Goal: Contribute content: Add original content to the website for others to see

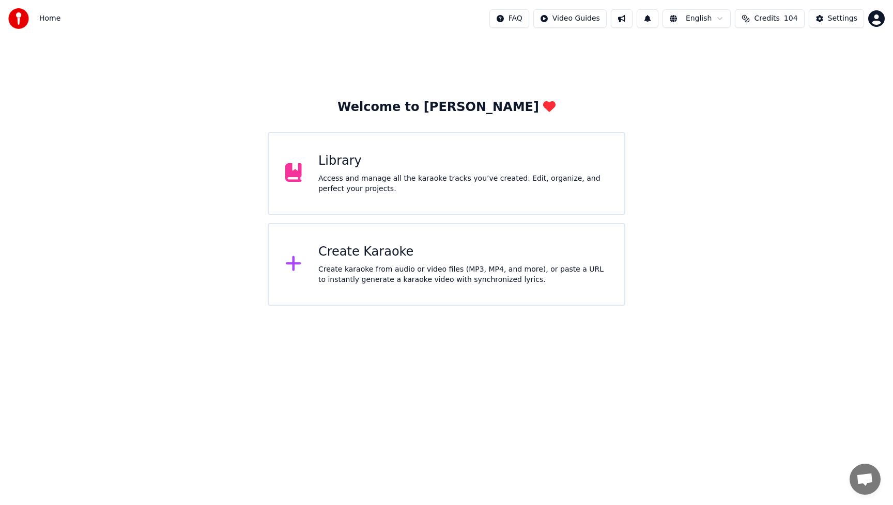
click at [351, 258] on div "Create Karaoke" at bounding box center [462, 252] width 289 height 17
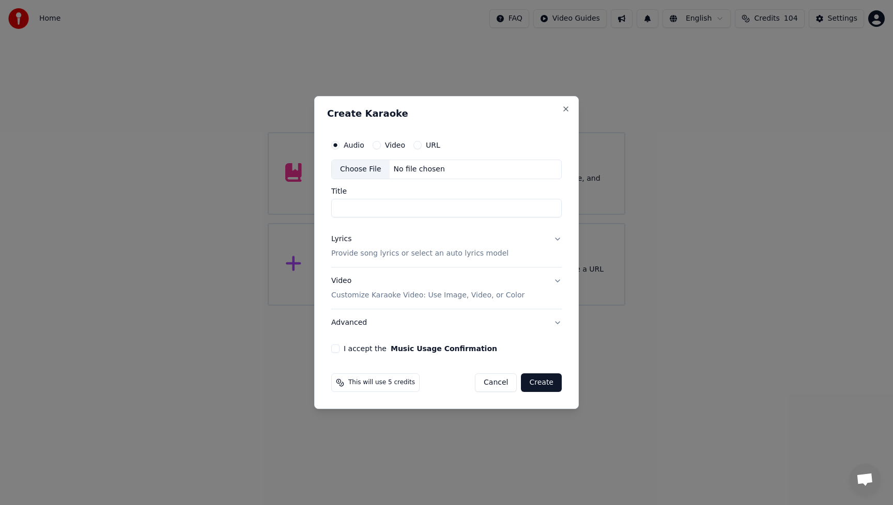
click at [343, 169] on div "Choose File" at bounding box center [361, 169] width 58 height 19
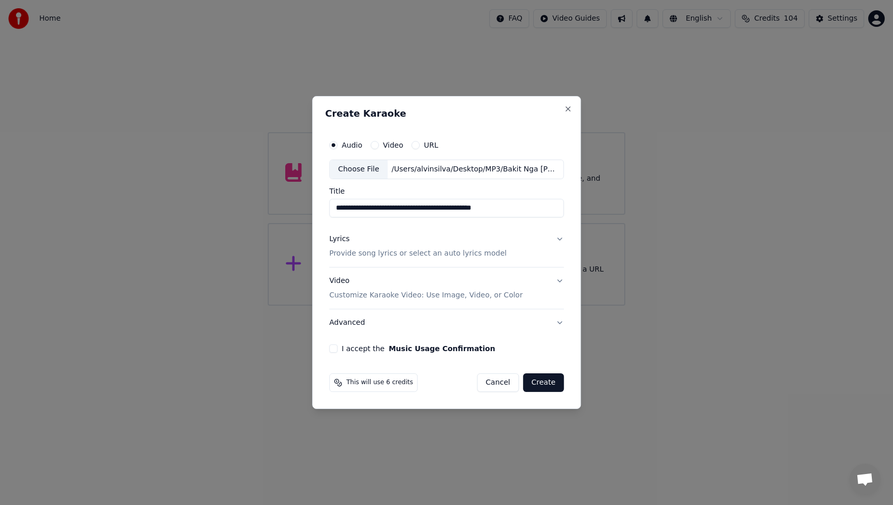
drag, startPoint x: 420, startPoint y: 209, endPoint x: 466, endPoint y: 212, distance: 46.6
click at [459, 212] on input "**********" at bounding box center [446, 208] width 235 height 19
drag, startPoint x: 510, startPoint y: 209, endPoint x: 422, endPoint y: 209, distance: 87.8
click at [422, 209] on input "**********" at bounding box center [446, 208] width 235 height 19
type input "**********"
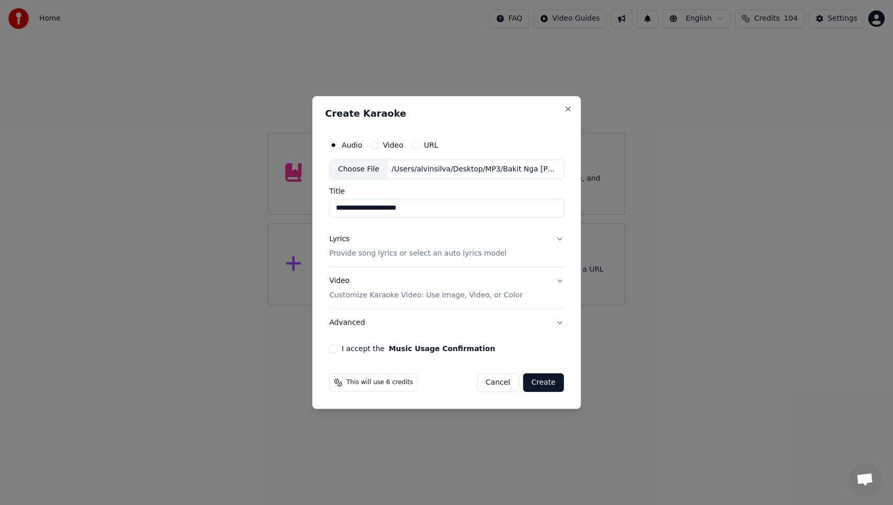
click at [345, 239] on div "Lyrics" at bounding box center [339, 239] width 20 height 10
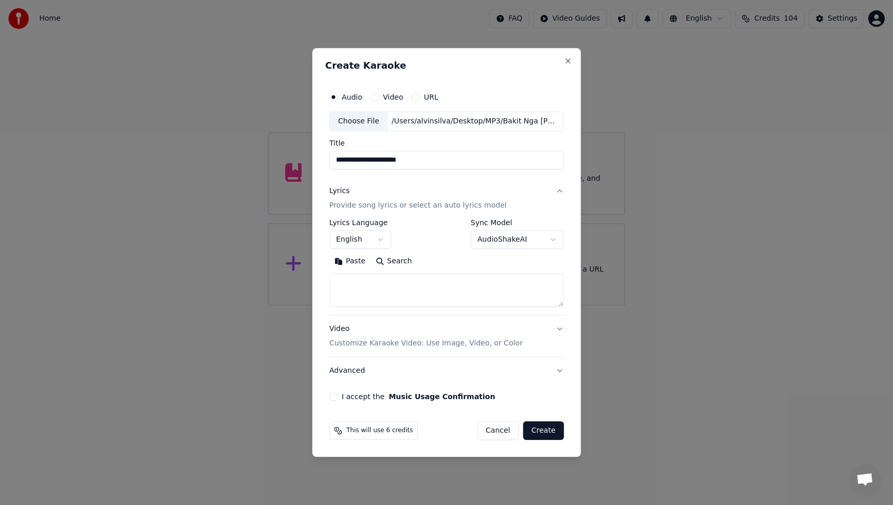
click at [399, 288] on textarea at bounding box center [446, 290] width 235 height 33
paste textarea "**********"
type textarea "**********"
click at [481, 281] on textarea "**********" at bounding box center [445, 290] width 232 height 33
click at [361, 264] on button "Paste" at bounding box center [349, 261] width 41 height 17
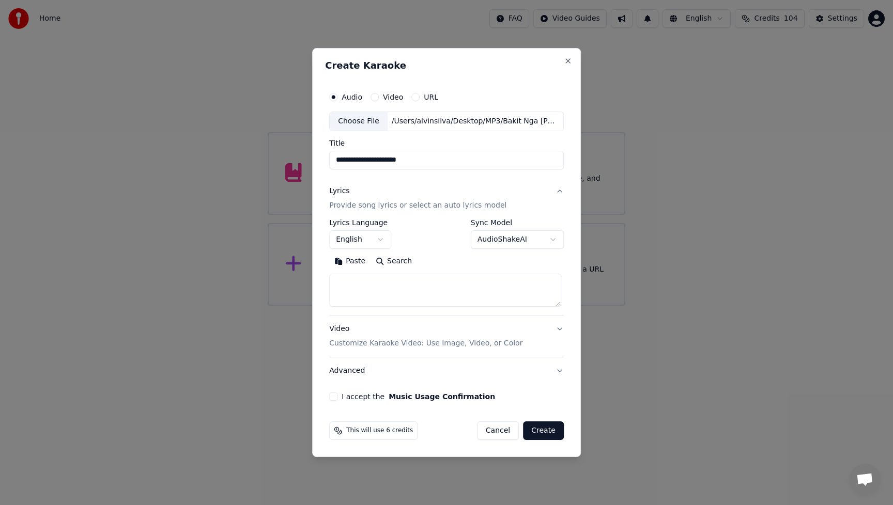
type textarea "**********"
click at [511, 290] on textarea at bounding box center [445, 290] width 232 height 33
click at [344, 331] on div "Video Customize Karaoke Video: Use Image, Video, or Color" at bounding box center [425, 336] width 193 height 25
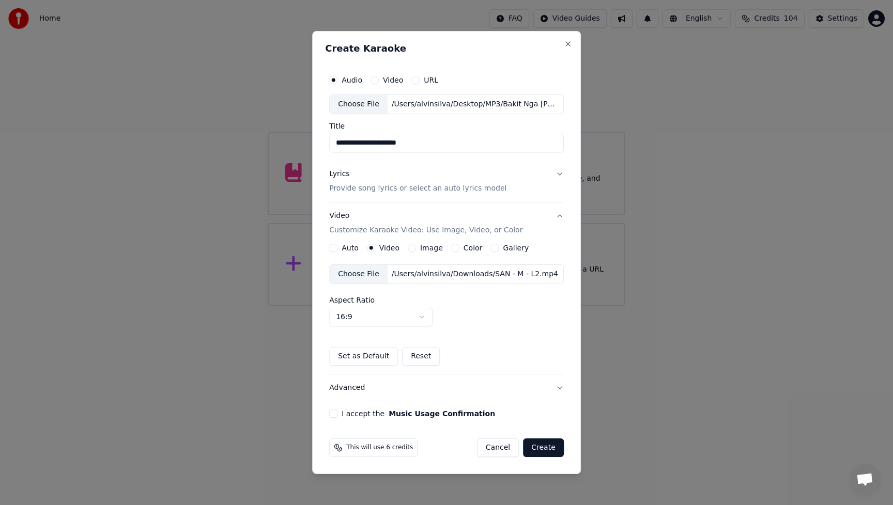
click at [364, 272] on div "Choose File" at bounding box center [359, 274] width 58 height 19
click at [337, 415] on button "I accept the Music Usage Confirmation" at bounding box center [333, 414] width 8 height 8
click at [547, 448] on button "Create" at bounding box center [543, 448] width 41 height 19
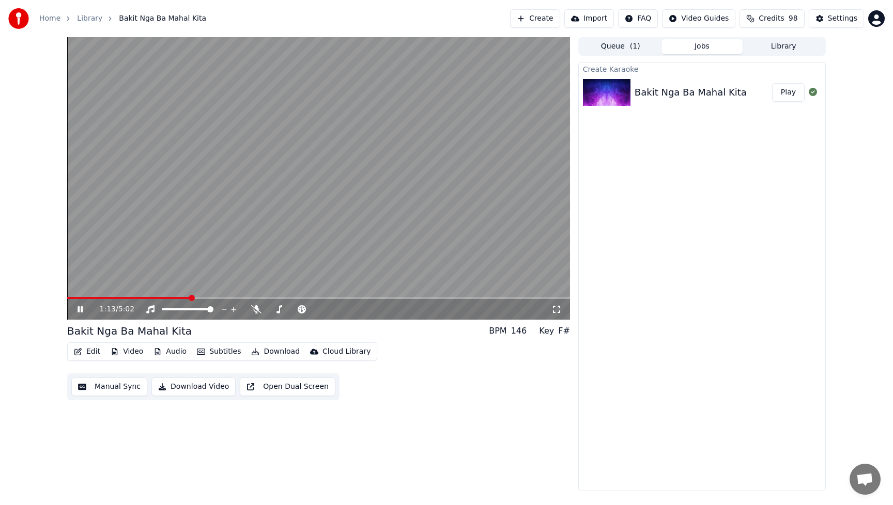
click at [80, 311] on icon at bounding box center [79, 309] width 5 height 6
click at [493, 400] on div "1:14 / 5:02 Bakit Nga [PERSON_NAME] Kita BPM 146 Key F# Edit Video Audio Subtit…" at bounding box center [318, 264] width 503 height 454
click at [92, 351] on button "Edit" at bounding box center [87, 352] width 35 height 14
click at [473, 429] on div "1:14 / 5:02 Bakit Nga [PERSON_NAME] Kita BPM 146 Key F# Edit Video Audio Subtit…" at bounding box center [318, 264] width 503 height 454
click at [254, 313] on icon at bounding box center [256, 309] width 10 height 8
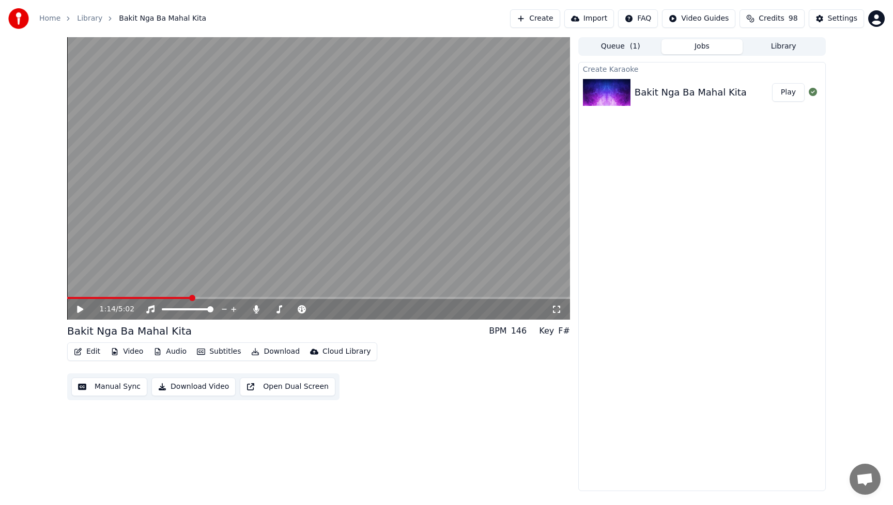
click at [101, 353] on button "Edit" at bounding box center [87, 352] width 35 height 14
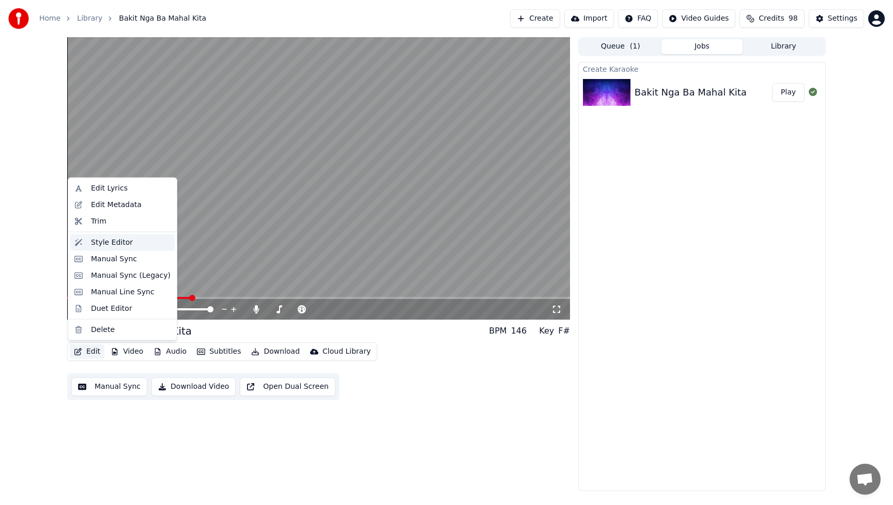
click at [104, 246] on div "Style Editor" at bounding box center [112, 242] width 42 height 10
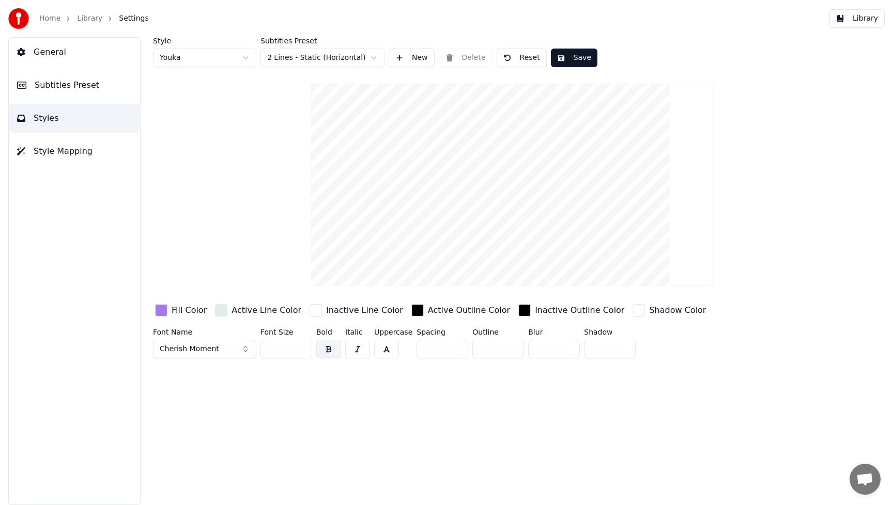
click at [245, 348] on button "Cherish Moment" at bounding box center [204, 349] width 103 height 19
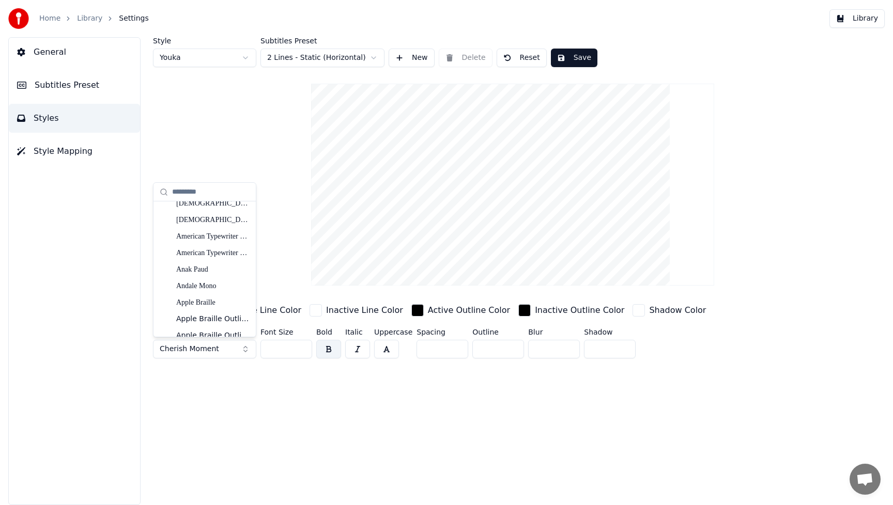
scroll to position [204, 0]
click at [205, 274] on div "Anak Paud" at bounding box center [212, 272] width 73 height 10
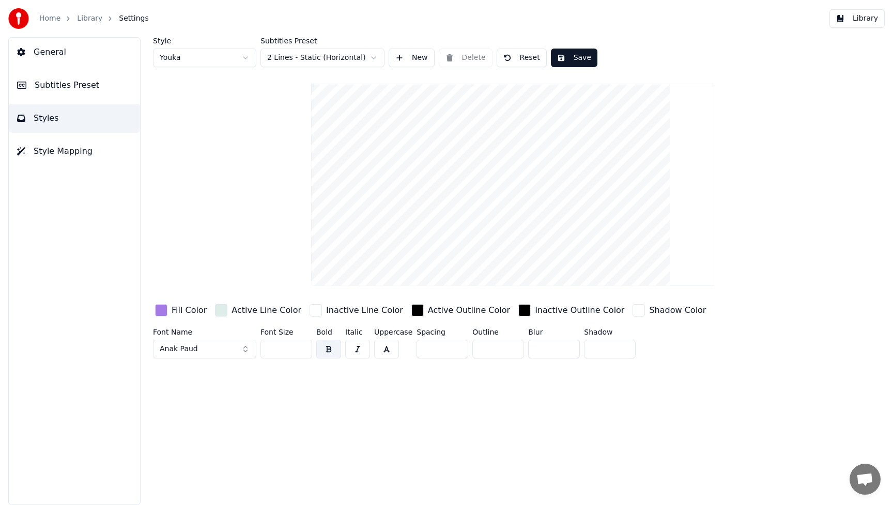
drag, startPoint x: 287, startPoint y: 352, endPoint x: 259, endPoint y: 350, distance: 27.9
click at [259, 350] on div "Font Name Anak Paud Font Size *** Bold Italic Uppercase Spacing * Outline * Blu…" at bounding box center [465, 346] width 625 height 34
type input "***"
drag, startPoint x: 301, startPoint y: 418, endPoint x: 285, endPoint y: 406, distance: 19.9
click at [300, 418] on div "Style Youka Subtitles Preset 2 Lines - Static (Horizontal) New Delete Reset Sav…" at bounding box center [512, 271] width 760 height 468
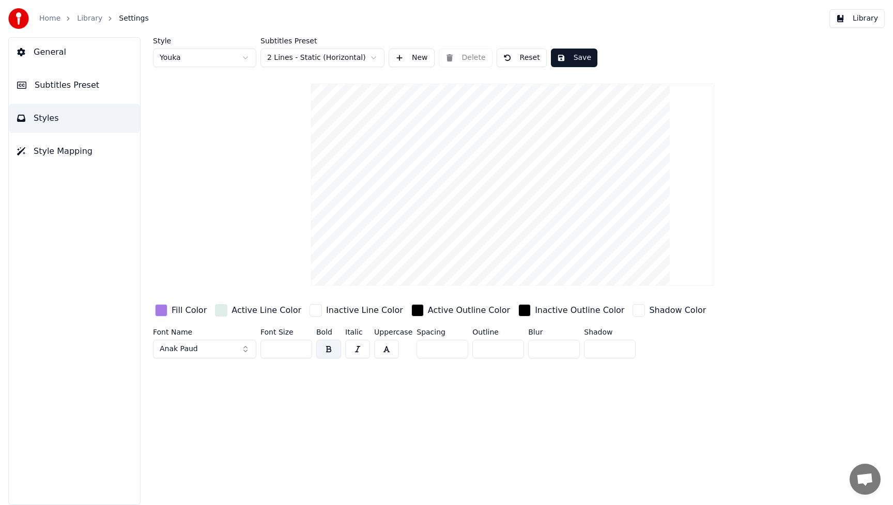
click at [159, 312] on div "button" at bounding box center [161, 310] width 12 height 12
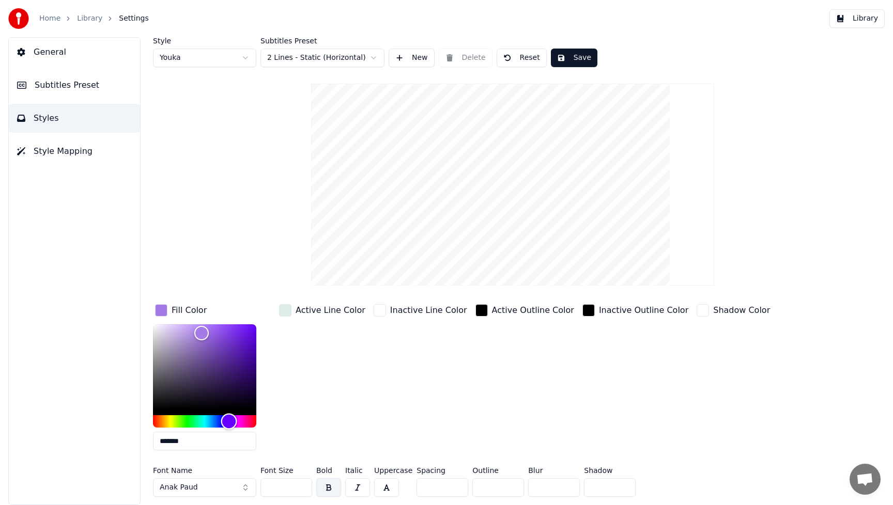
click at [190, 421] on div "Hue" at bounding box center [204, 421] width 103 height 12
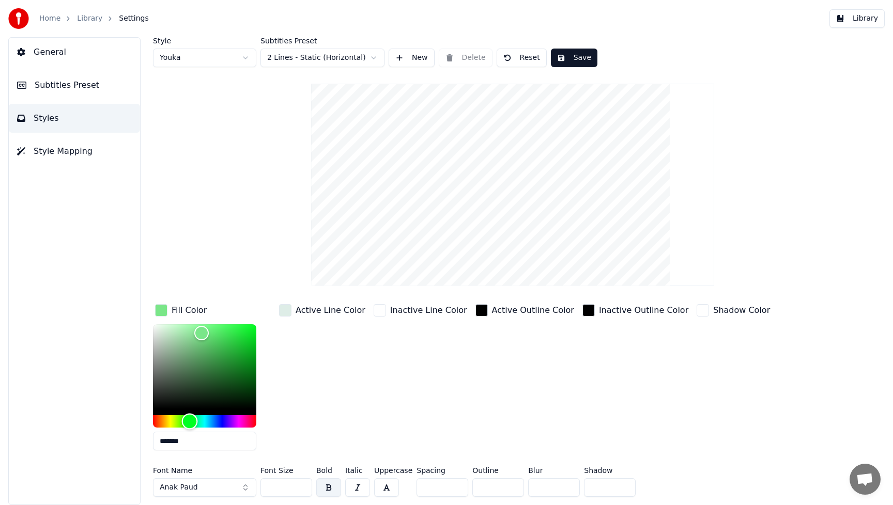
type input "*******"
click at [193, 421] on div "Hue" at bounding box center [193, 422] width 16 height 16
click at [421, 415] on div "Inactive Line Color" at bounding box center [420, 380] width 98 height 157
click at [589, 61] on button "Save" at bounding box center [574, 58] width 46 height 19
click at [864, 21] on button "Library" at bounding box center [856, 18] width 55 height 19
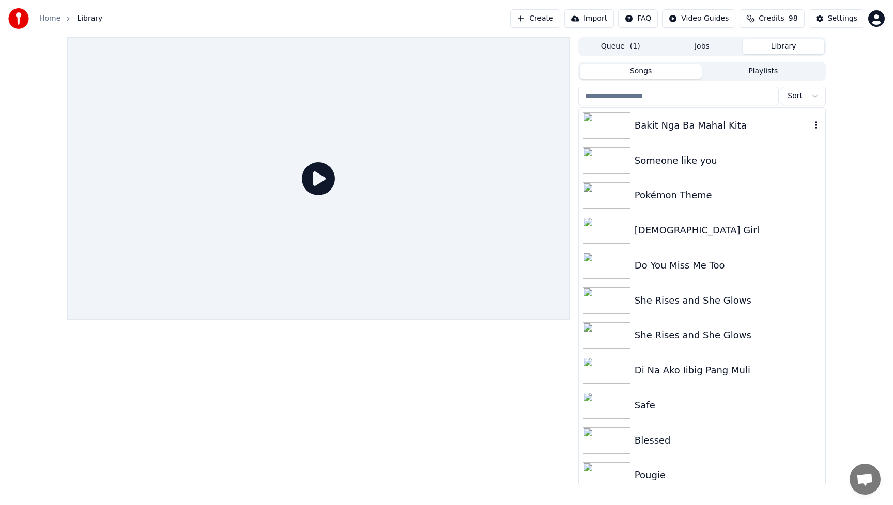
click at [657, 121] on div "Bakit Nga Ba Mahal Kita" at bounding box center [722, 125] width 176 height 14
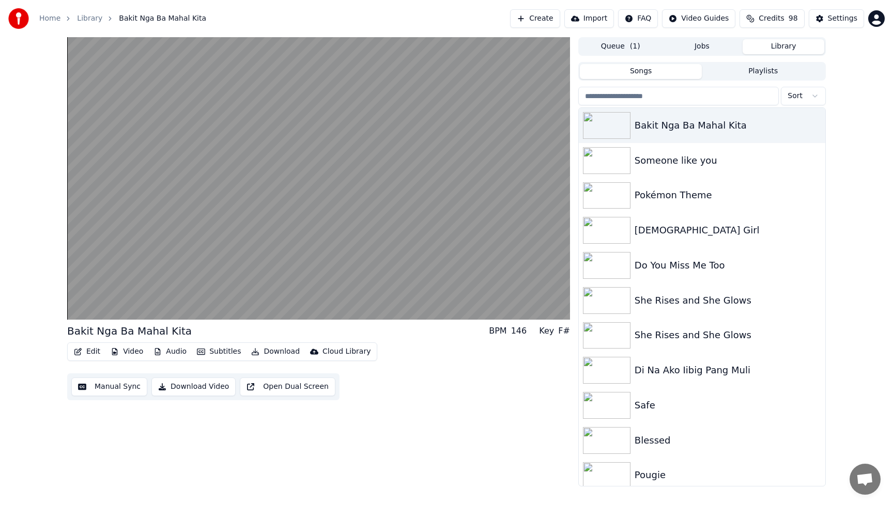
click at [440, 415] on div "Bakit Nga [PERSON_NAME] Kita BPM 146 Key F# Edit Video Audio Subtitles Download…" at bounding box center [318, 261] width 503 height 449
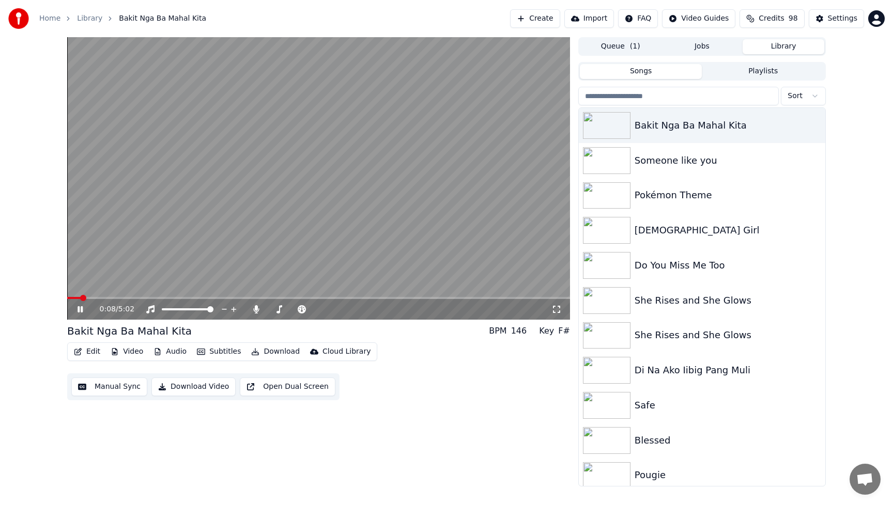
click at [80, 301] on span at bounding box center [83, 298] width 6 height 6
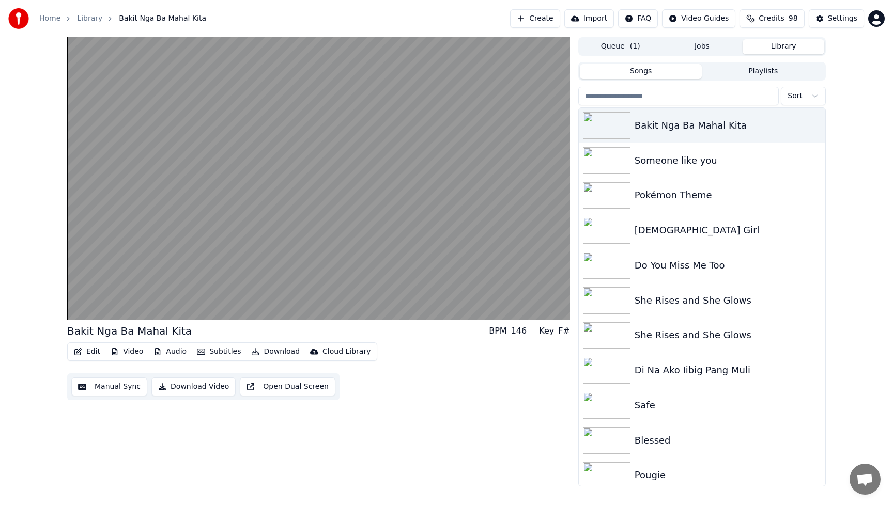
drag, startPoint x: 424, startPoint y: 449, endPoint x: 431, endPoint y: 446, distance: 7.4
click at [424, 449] on div "Bakit Nga [PERSON_NAME] Kita BPM 146 Key F# Edit Video Audio Subtitles Download…" at bounding box center [318, 261] width 503 height 449
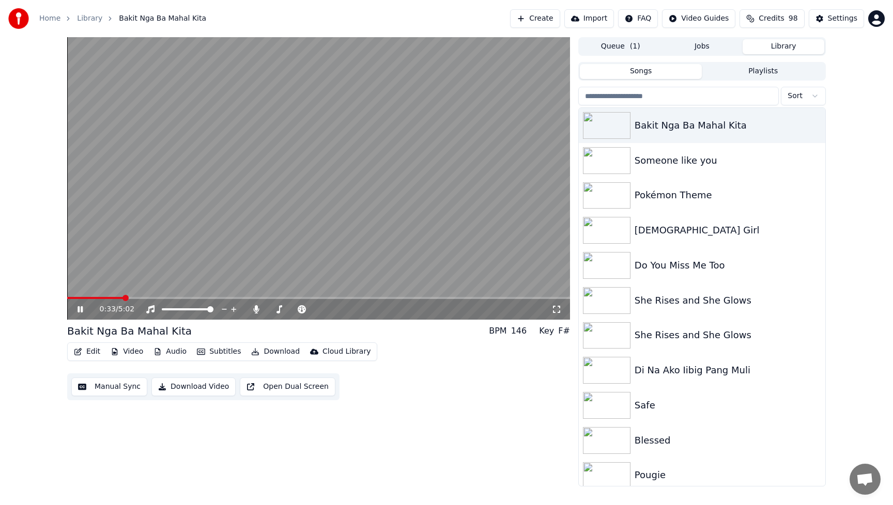
click at [96, 355] on button "Edit" at bounding box center [87, 352] width 35 height 14
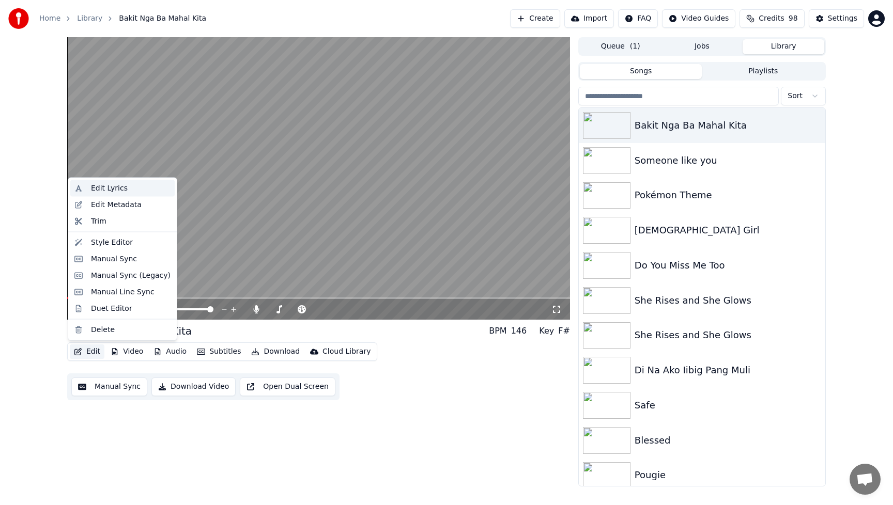
click at [96, 190] on div "Edit Lyrics" at bounding box center [109, 188] width 37 height 10
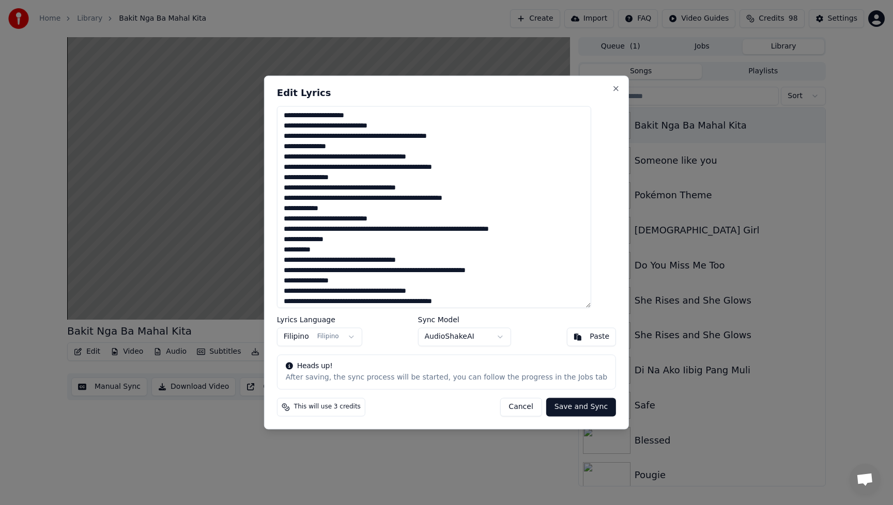
click at [384, 118] on textarea at bounding box center [434, 207] width 314 height 202
drag, startPoint x: 385, startPoint y: 117, endPoint x: 275, endPoint y: 123, distance: 110.2
click at [275, 123] on body "Home Library Bakit Nga [PERSON_NAME] Kita Create Import FAQ Video Guides Credit…" at bounding box center [446, 252] width 893 height 505
click at [506, 403] on button "Cancel" at bounding box center [520, 407] width 42 height 19
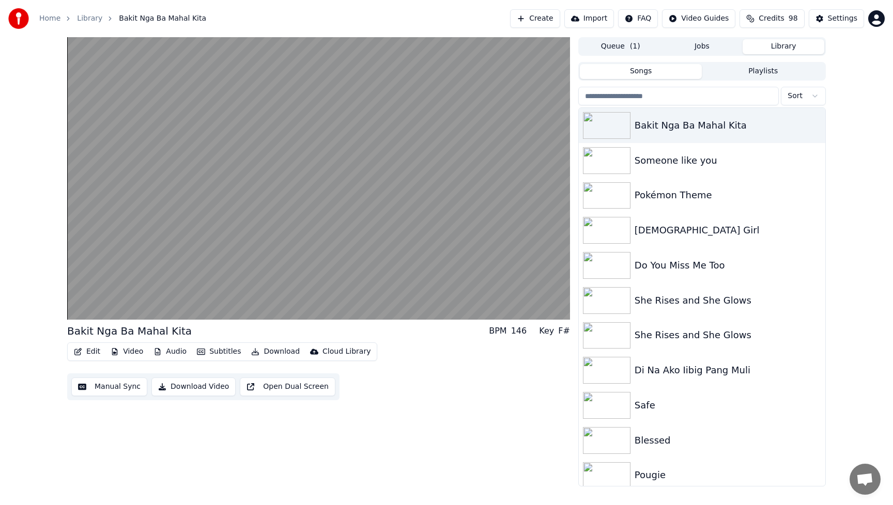
click at [96, 352] on button "Edit" at bounding box center [87, 352] width 35 height 14
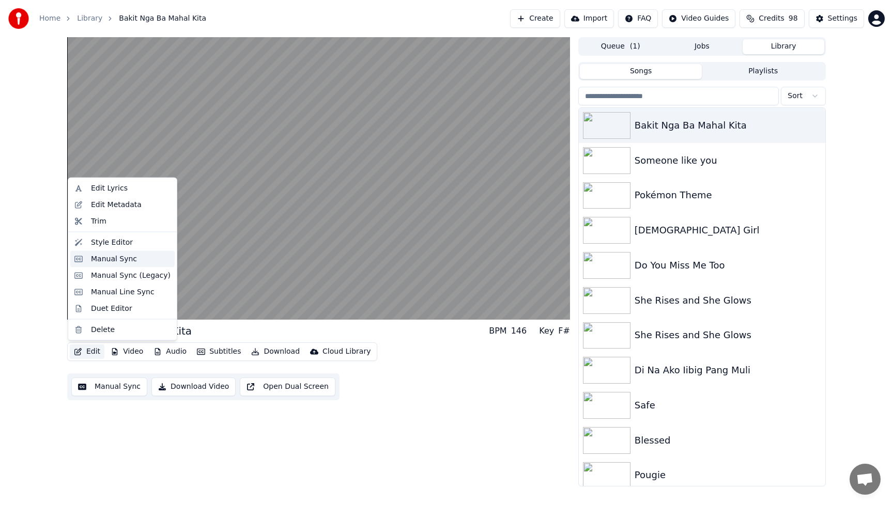
click at [103, 260] on div "Manual Sync" at bounding box center [114, 259] width 46 height 10
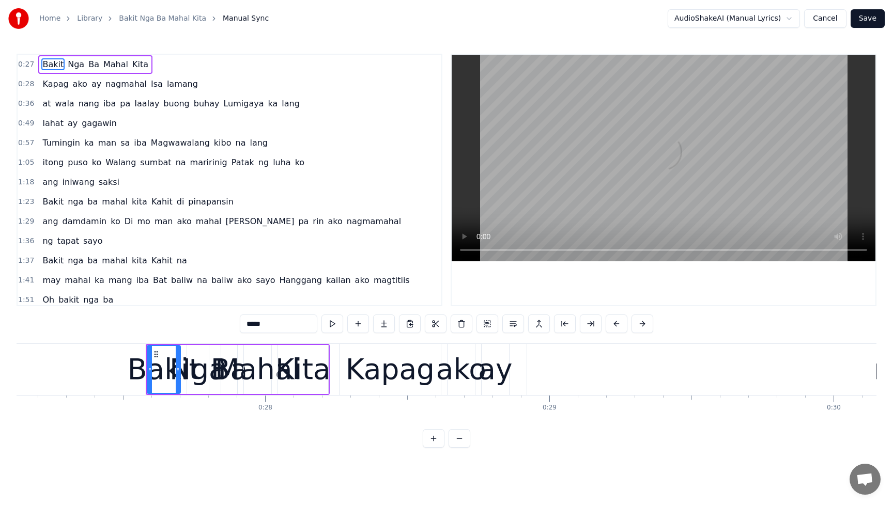
scroll to position [0, 7784]
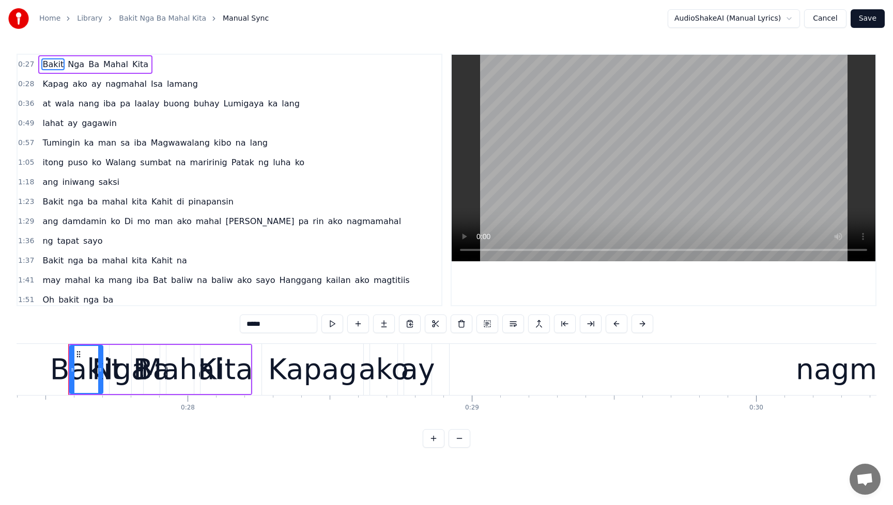
click at [58, 68] on span "Bakit" at bounding box center [52, 64] width 23 height 12
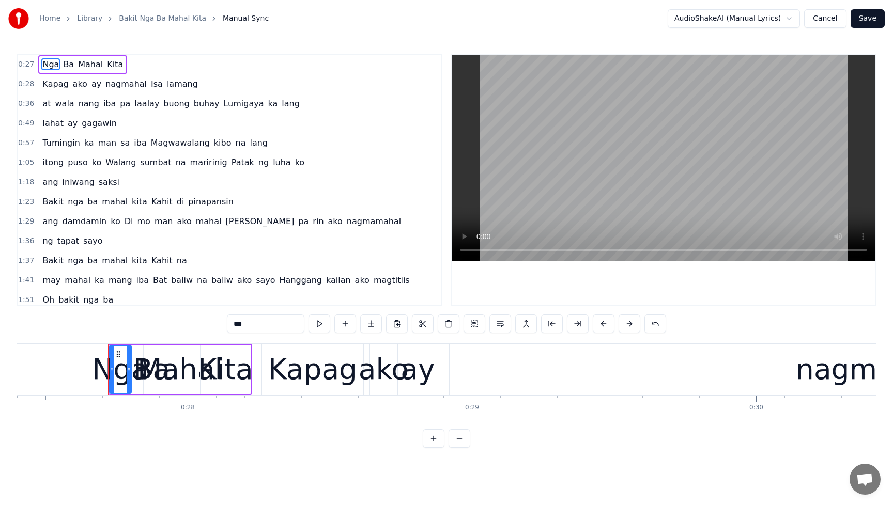
click at [55, 68] on span "Nga" at bounding box center [50, 64] width 19 height 12
click at [50, 66] on span "Ba" at bounding box center [47, 64] width 13 height 12
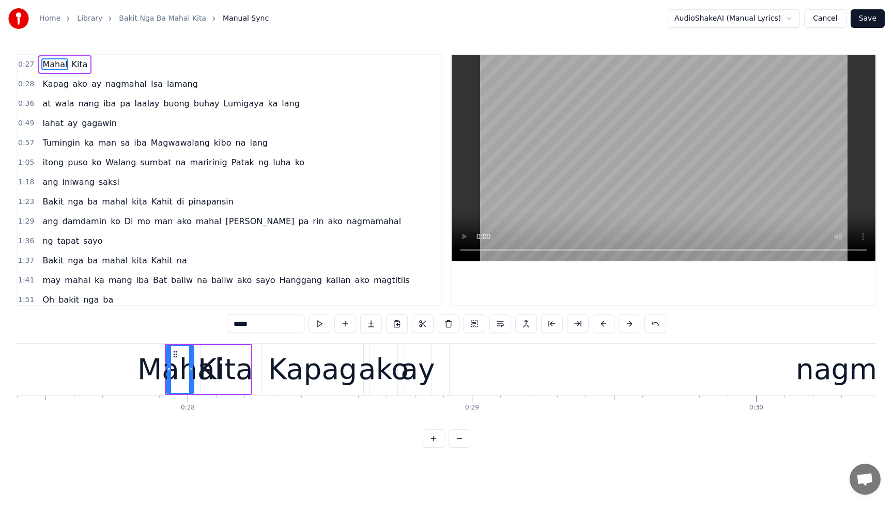
click at [54, 67] on span "Mahal" at bounding box center [54, 64] width 27 height 12
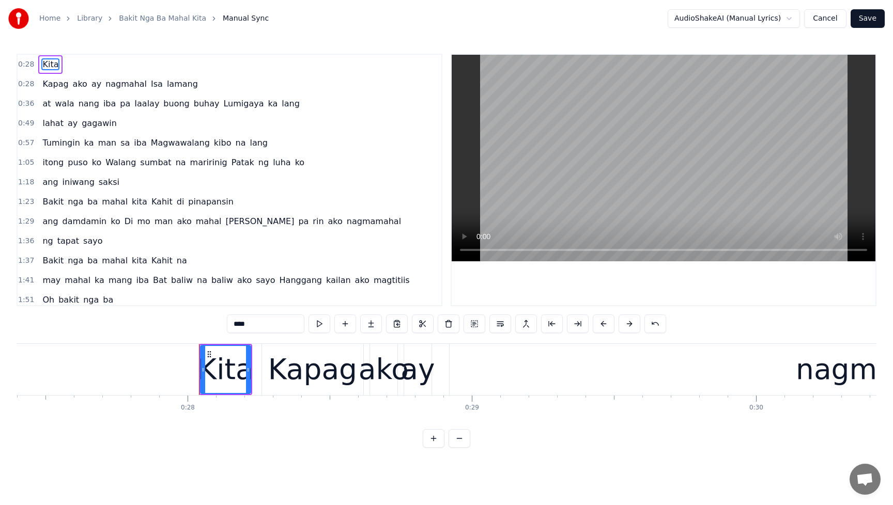
click at [54, 66] on span "Kita" at bounding box center [50, 64] width 18 height 12
type input "*****"
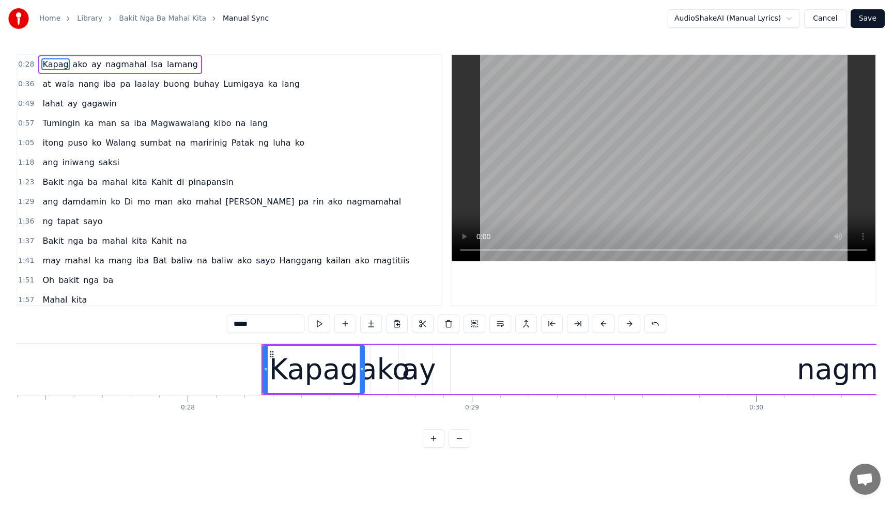
click at [872, 17] on button "Save" at bounding box center [867, 18] width 34 height 19
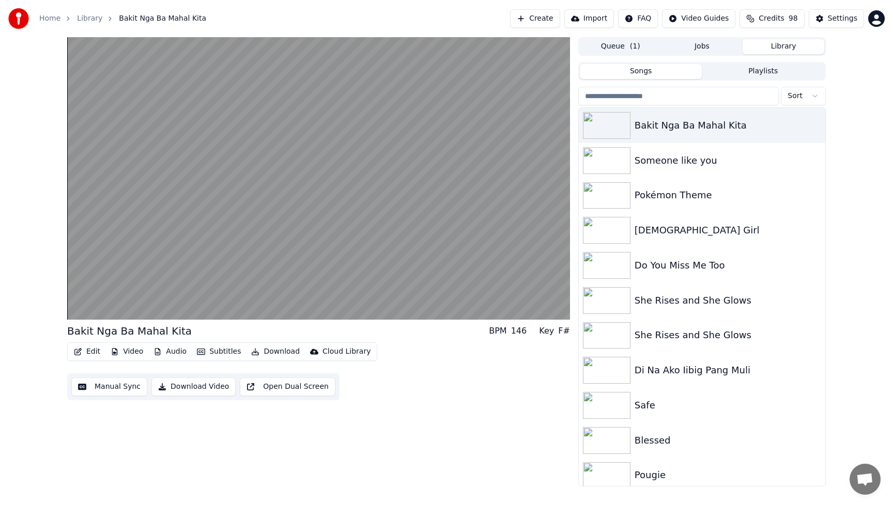
click at [454, 410] on div "Bakit Nga [PERSON_NAME] Kita BPM 146 Key F# Edit Video Audio Subtitles Download…" at bounding box center [318, 261] width 503 height 449
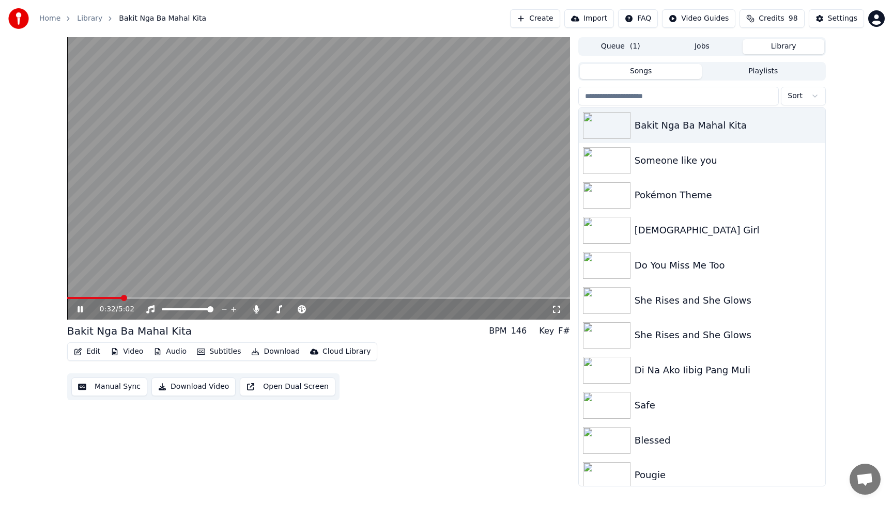
click at [485, 425] on div "0:32 / 5:02 Bakit Nga [PERSON_NAME] Kita BPM 146 Key F# Edit Video Audio Subtit…" at bounding box center [318, 261] width 503 height 449
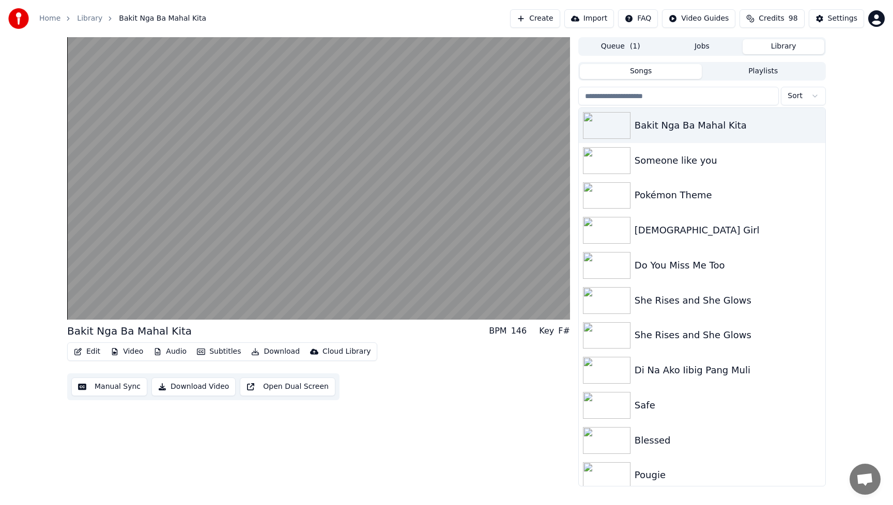
click at [91, 354] on button "Edit" at bounding box center [87, 352] width 35 height 14
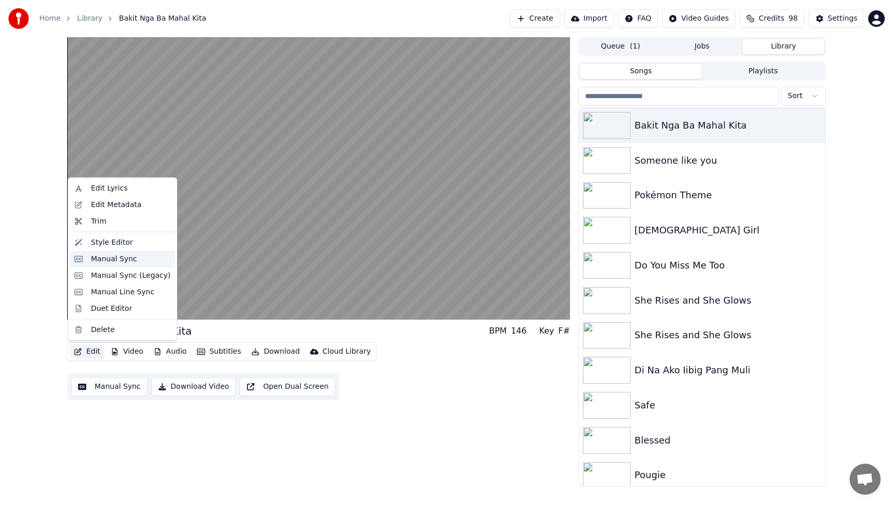
click at [114, 262] on div "Manual Sync" at bounding box center [114, 259] width 46 height 10
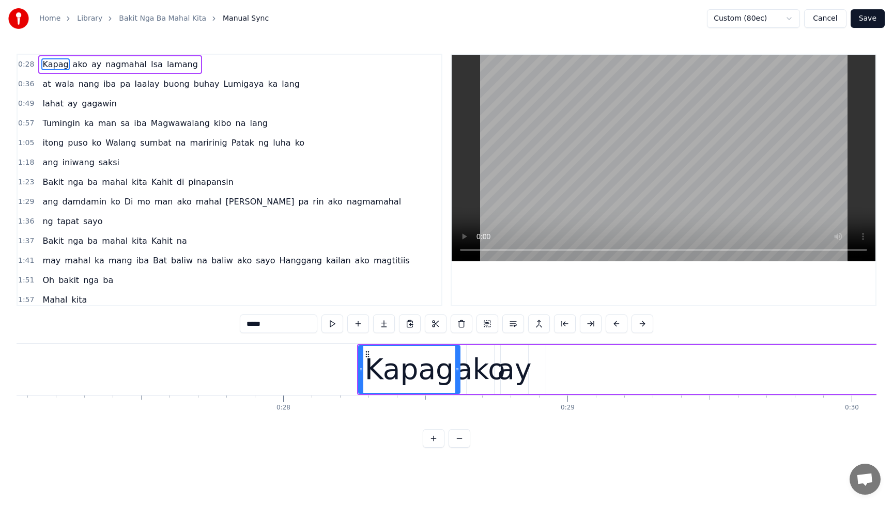
scroll to position [0, 7662]
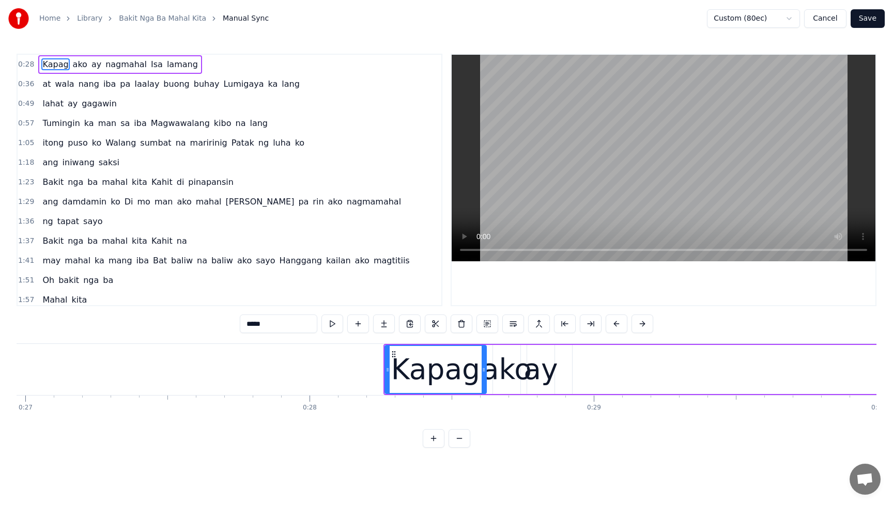
click at [498, 371] on div "ako" at bounding box center [506, 369] width 50 height 43
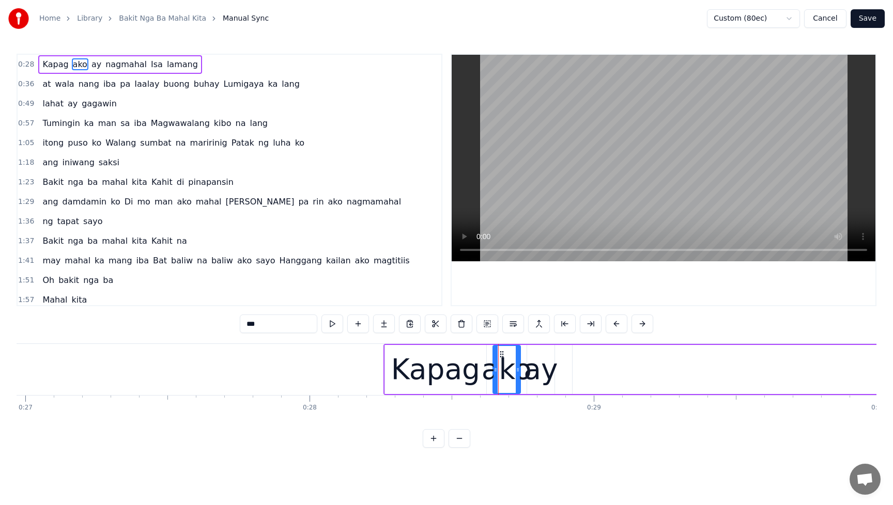
click at [537, 377] on div "ay" at bounding box center [540, 369] width 34 height 43
drag, startPoint x: 538, startPoint y: 355, endPoint x: 555, endPoint y: 358, distance: 17.3
click at [556, 357] on icon at bounding box center [554, 354] width 8 height 8
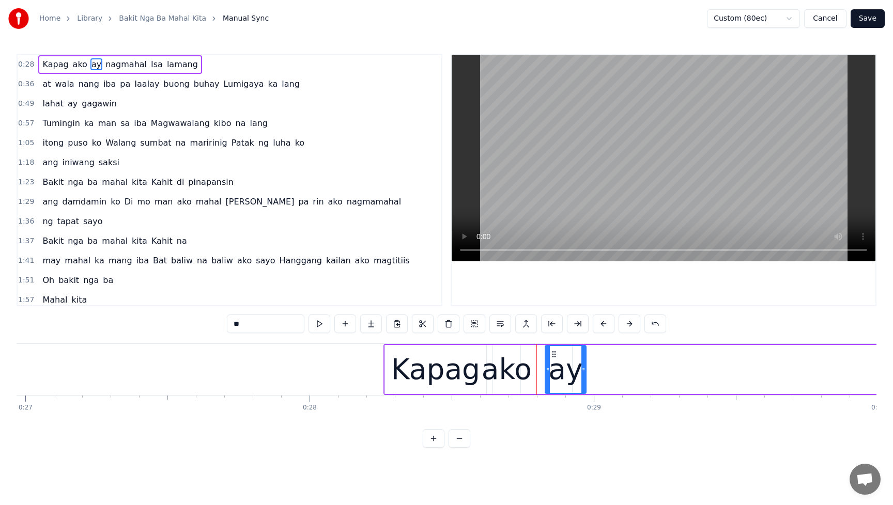
drag, startPoint x: 569, startPoint y: 370, endPoint x: 583, endPoint y: 371, distance: 13.5
click at [583, 371] on icon at bounding box center [583, 370] width 4 height 8
drag, startPoint x: 554, startPoint y: 355, endPoint x: 539, endPoint y: 357, distance: 14.5
click at [539, 357] on icon at bounding box center [539, 354] width 8 height 8
click at [415, 377] on div "Kapag" at bounding box center [435, 369] width 89 height 43
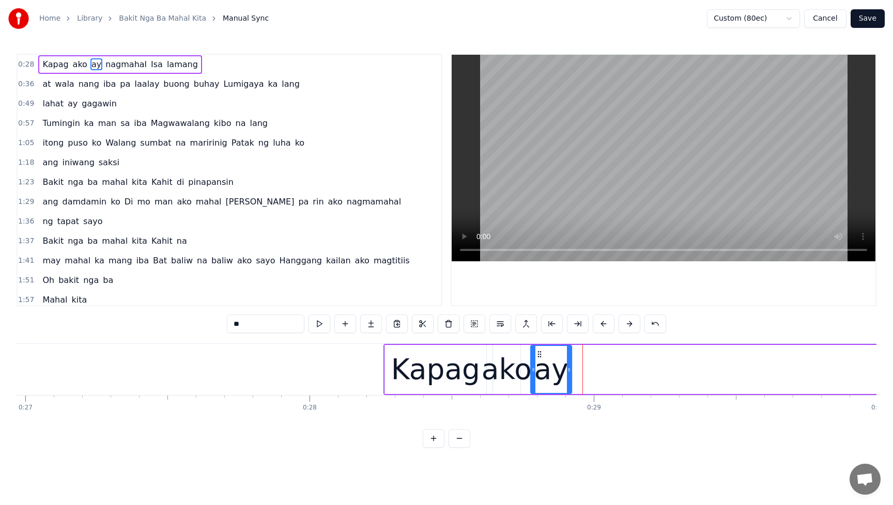
type input "*****"
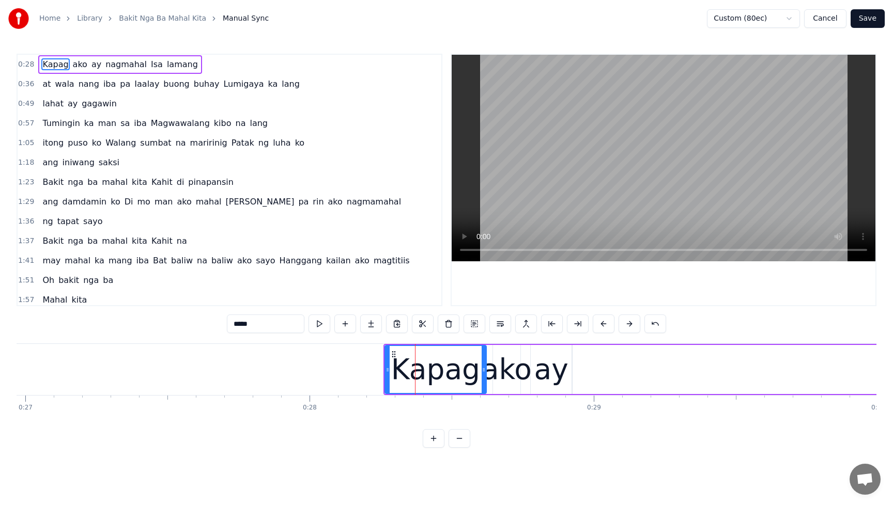
click at [48, 65] on span "Kapag" at bounding box center [55, 64] width 28 height 12
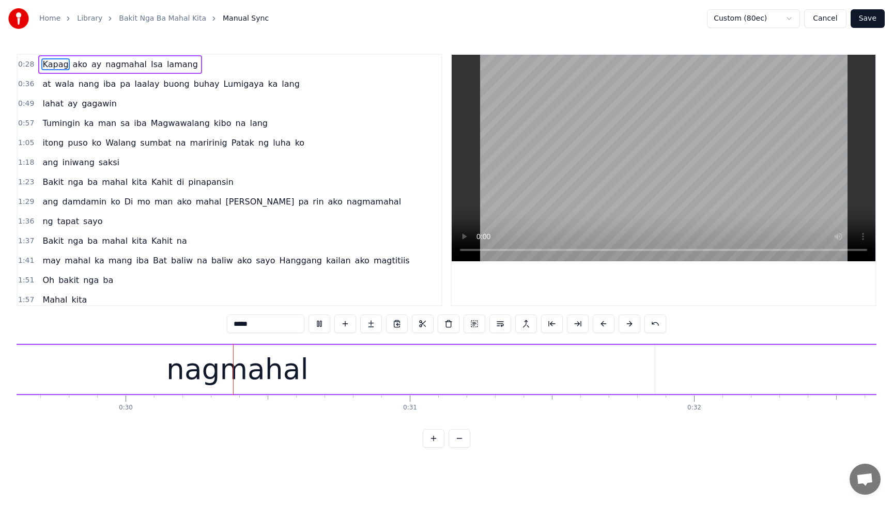
scroll to position [0, 8419]
click at [319, 323] on button at bounding box center [319, 324] width 22 height 19
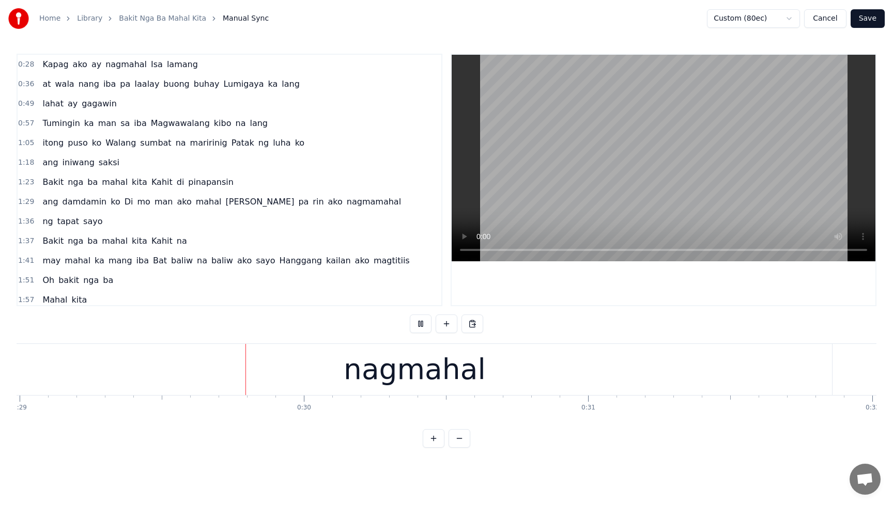
scroll to position [0, 8240]
click at [423, 325] on button at bounding box center [421, 324] width 22 height 19
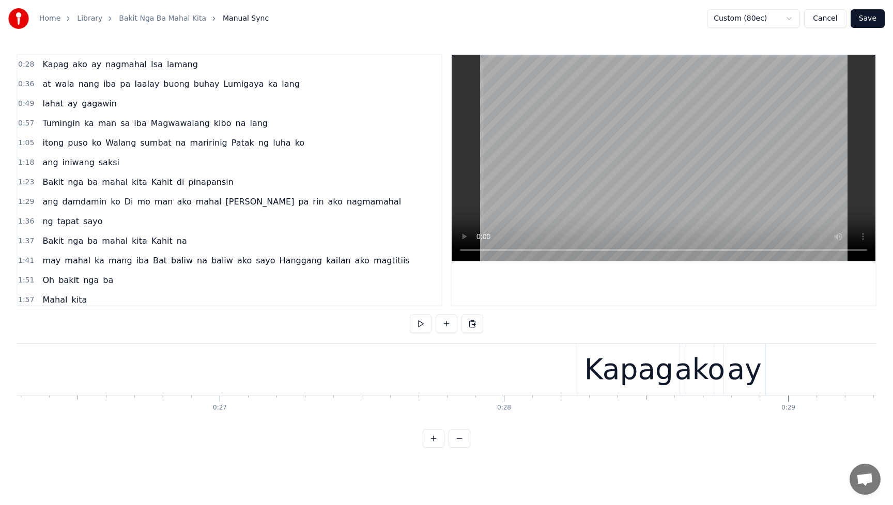
scroll to position [0, 7442]
click at [607, 371] on div "Kapag" at bounding box center [654, 369] width 101 height 51
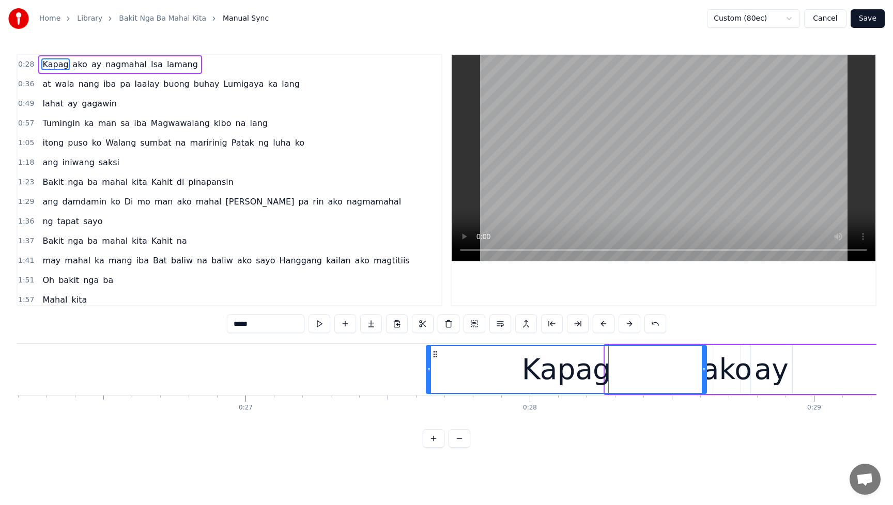
drag, startPoint x: 605, startPoint y: 369, endPoint x: 427, endPoint y: 377, distance: 178.9
click at [427, 377] on div at bounding box center [429, 369] width 4 height 47
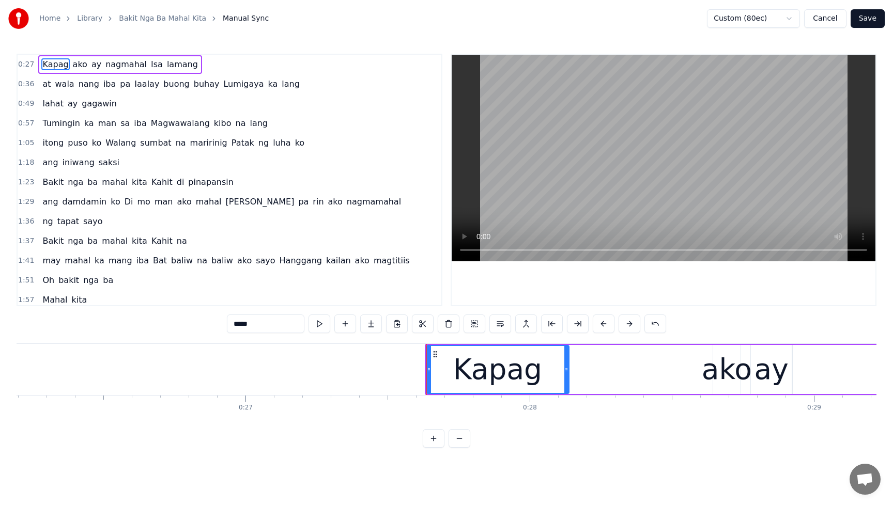
drag, startPoint x: 704, startPoint y: 372, endPoint x: 567, endPoint y: 377, distance: 137.5
click at [567, 377] on div at bounding box center [566, 369] width 4 height 47
click at [719, 372] on div "ako" at bounding box center [726, 369] width 50 height 43
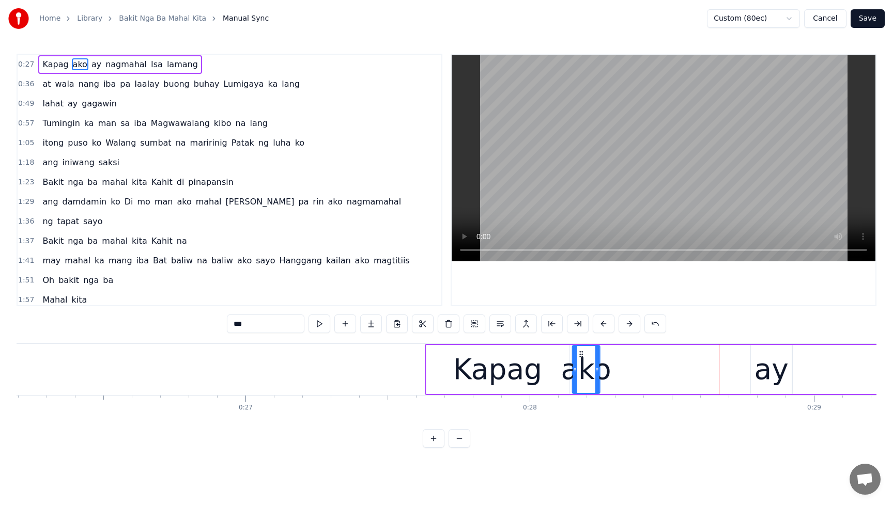
drag, startPoint x: 721, startPoint y: 355, endPoint x: 580, endPoint y: 365, distance: 140.8
click at [580, 365] on div "ako" at bounding box center [586, 369] width 26 height 47
drag, startPoint x: 598, startPoint y: 371, endPoint x: 631, endPoint y: 371, distance: 33.6
click at [631, 371] on icon at bounding box center [631, 370] width 4 height 8
click at [768, 376] on div "ay" at bounding box center [771, 369] width 34 height 43
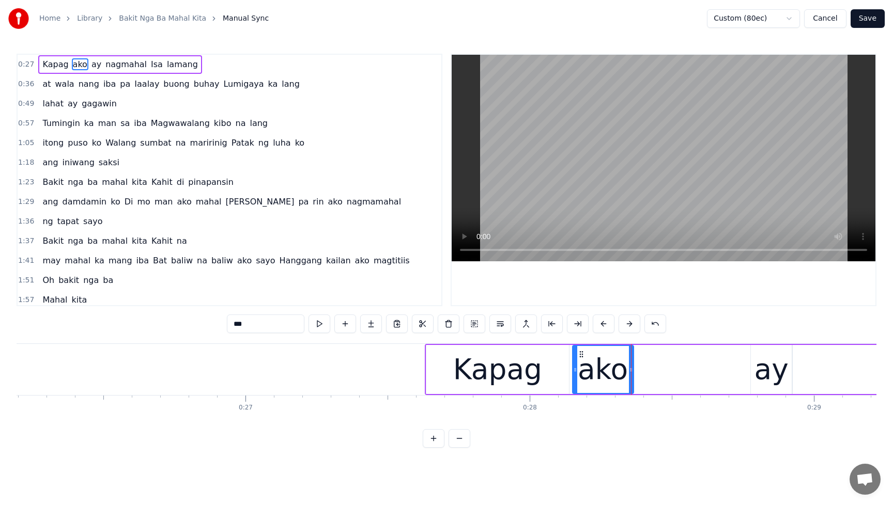
type input "**"
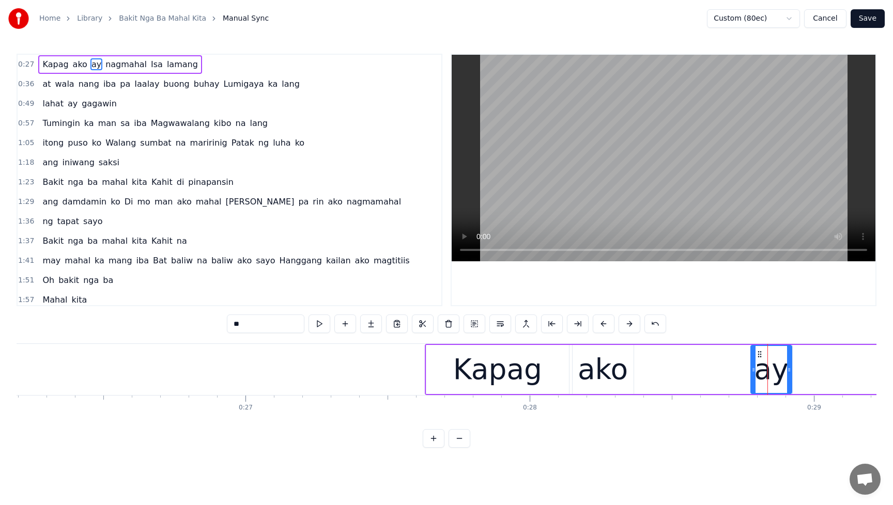
click at [754, 369] on icon at bounding box center [753, 370] width 4 height 8
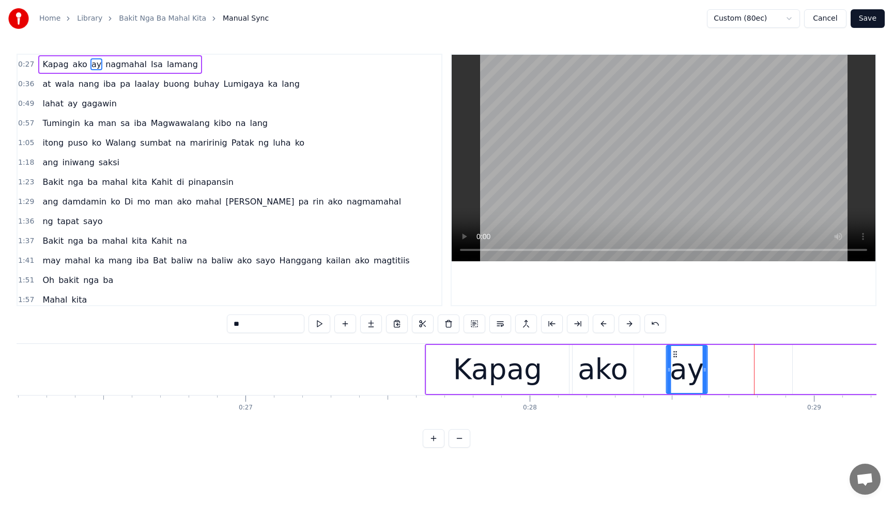
drag, startPoint x: 758, startPoint y: 355, endPoint x: 674, endPoint y: 367, distance: 85.0
click at [674, 367] on div "ay" at bounding box center [687, 369] width 40 height 47
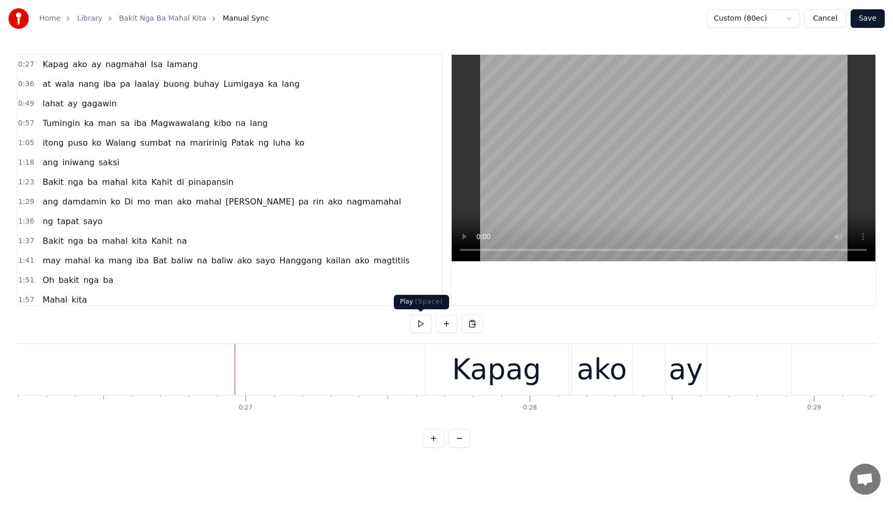
click at [417, 322] on button at bounding box center [421, 324] width 22 height 19
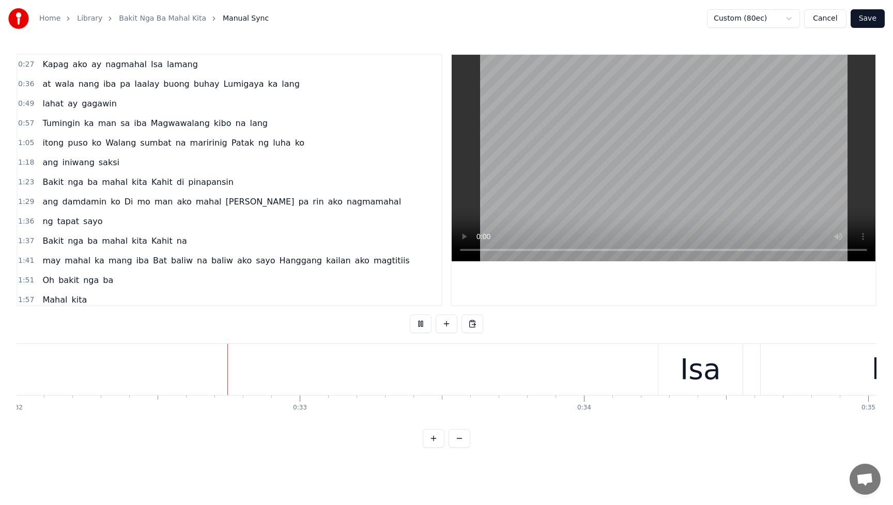
scroll to position [0, 9096]
click at [415, 315] on button at bounding box center [421, 324] width 22 height 19
click at [150, 66] on span "Isa" at bounding box center [157, 64] width 14 height 12
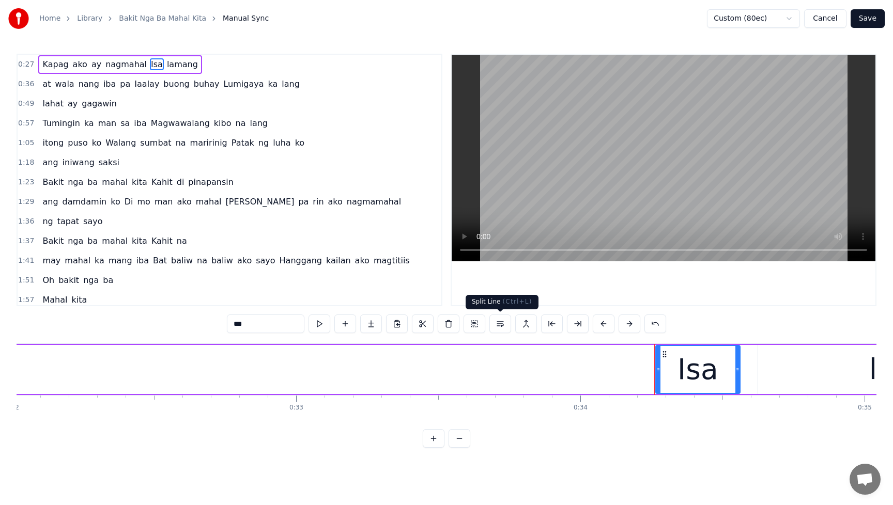
click at [502, 327] on button at bounding box center [500, 324] width 22 height 19
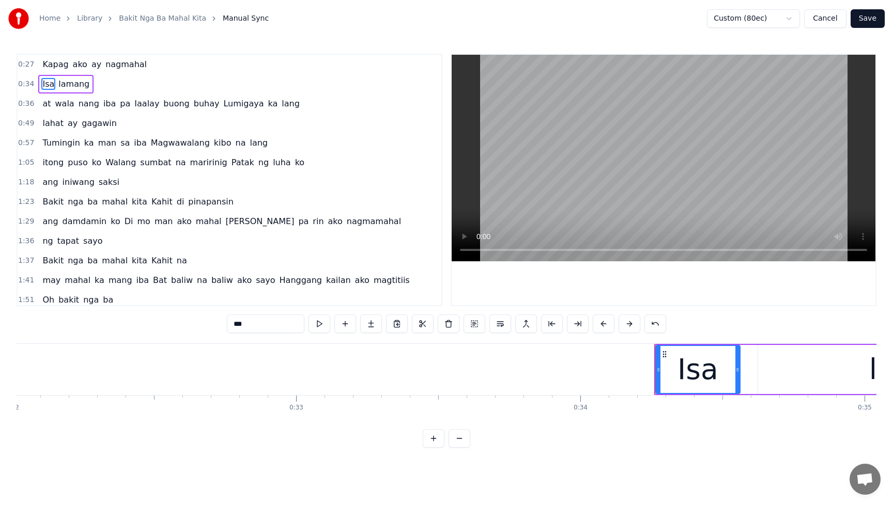
click at [116, 67] on span "nagmahal" at bounding box center [125, 64] width 43 height 12
type input "********"
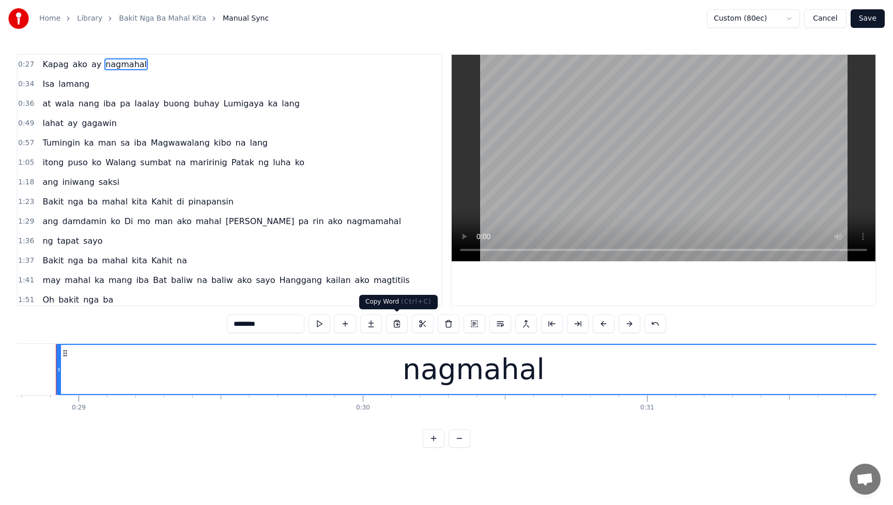
scroll to position [0, 8164]
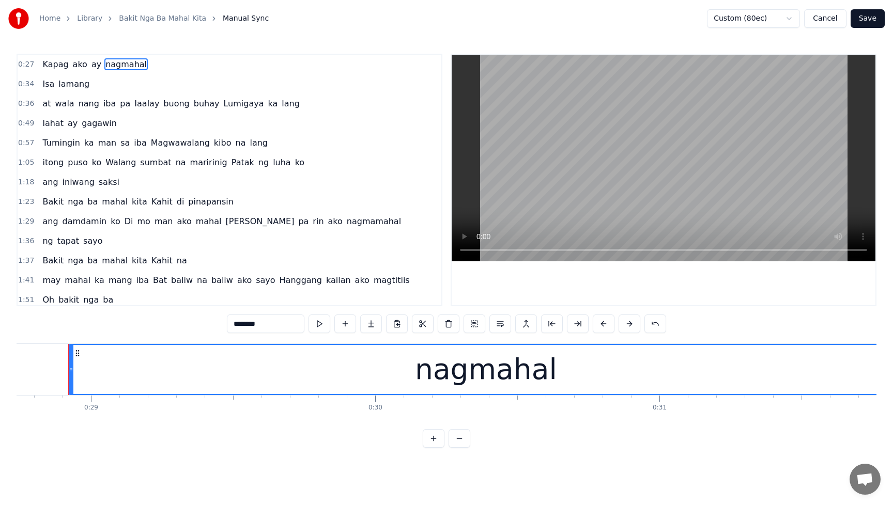
click at [445, 375] on div "nagmahal" at bounding box center [486, 369] width 142 height 43
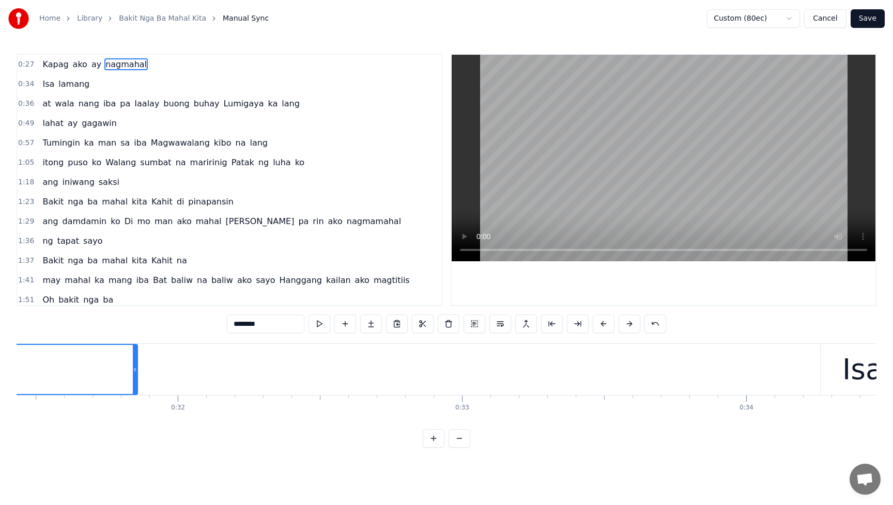
scroll to position [0, 8801]
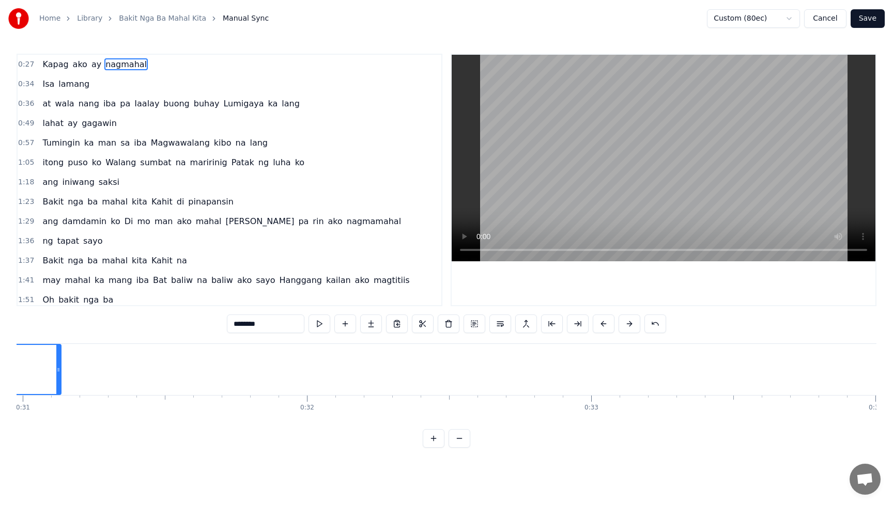
drag, startPoint x: 264, startPoint y: 372, endPoint x: 56, endPoint y: 389, distance: 208.9
click at [56, 389] on div at bounding box center [58, 369] width 4 height 49
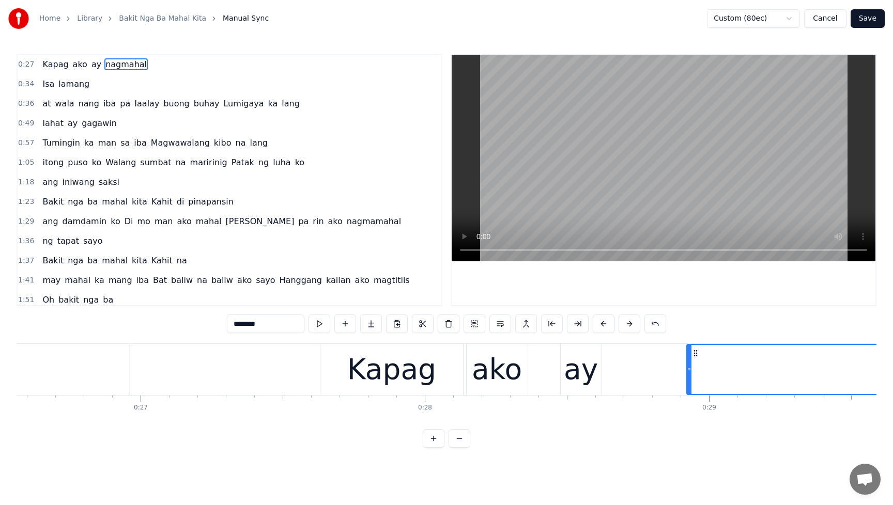
scroll to position [0, 7573]
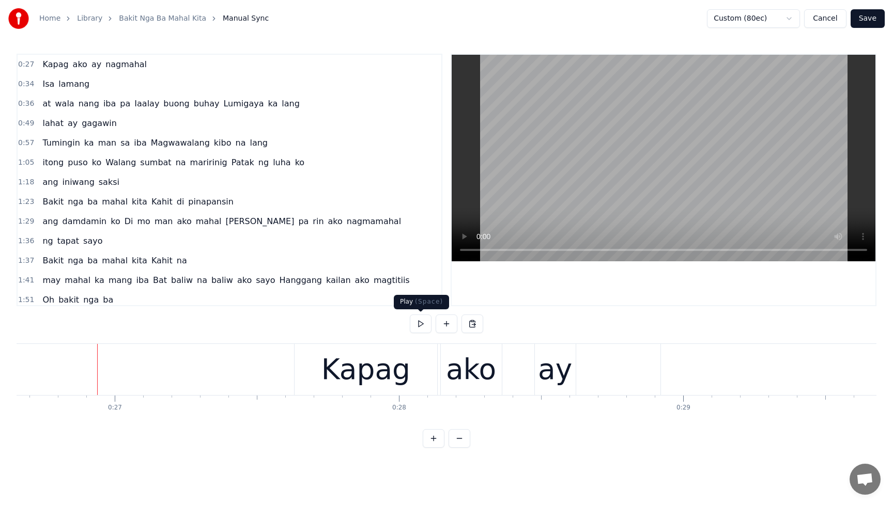
click at [422, 322] on button at bounding box center [421, 324] width 22 height 19
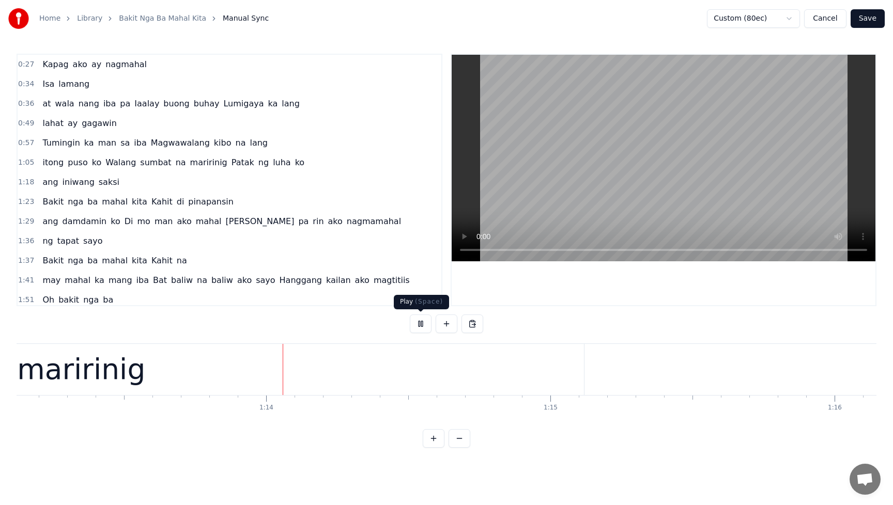
scroll to position [0, 20785]
click at [420, 324] on button at bounding box center [421, 324] width 22 height 19
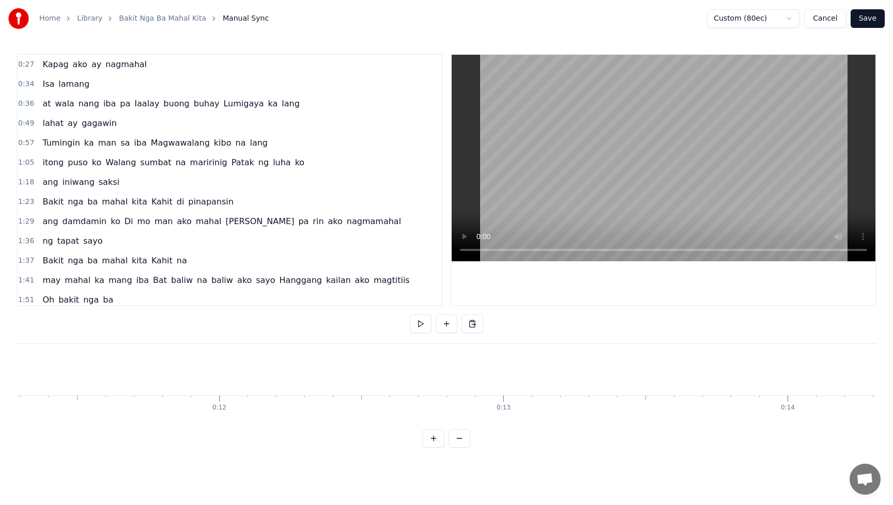
scroll to position [0, 3181]
click at [60, 65] on span "Kapag" at bounding box center [55, 64] width 28 height 12
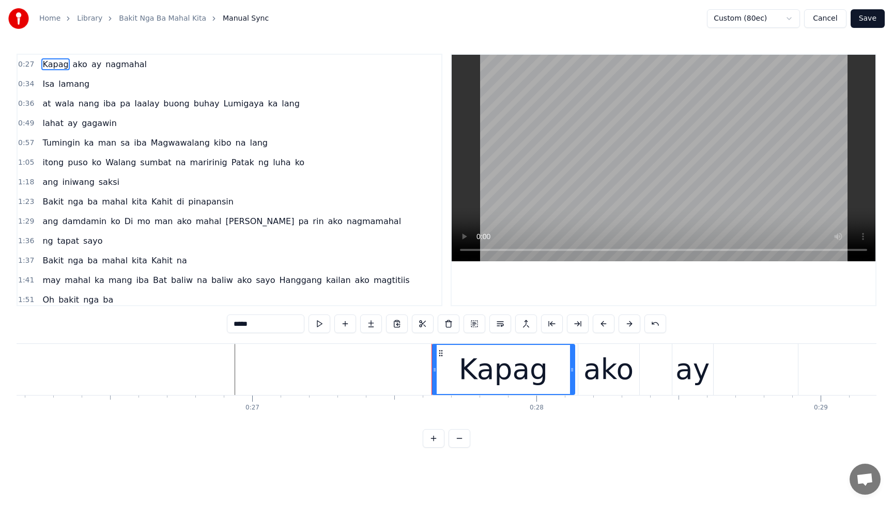
scroll to position [0, 7177]
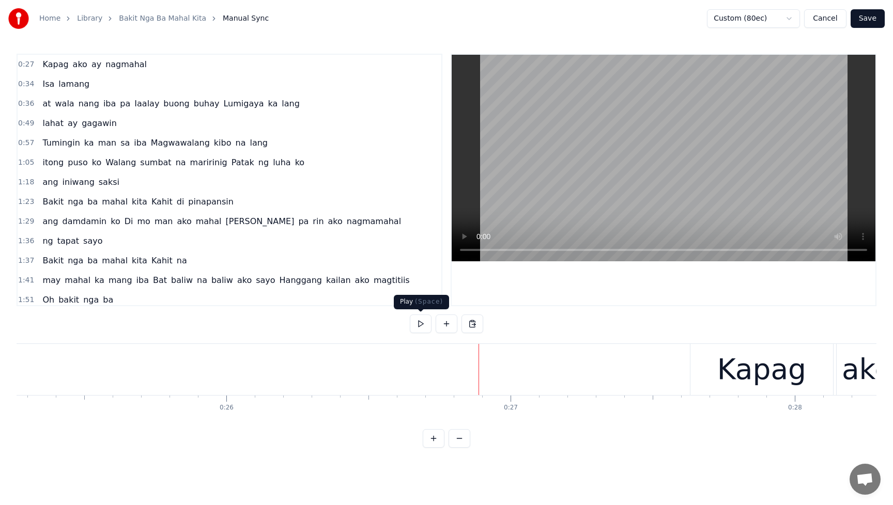
click at [421, 325] on button at bounding box center [421, 324] width 22 height 19
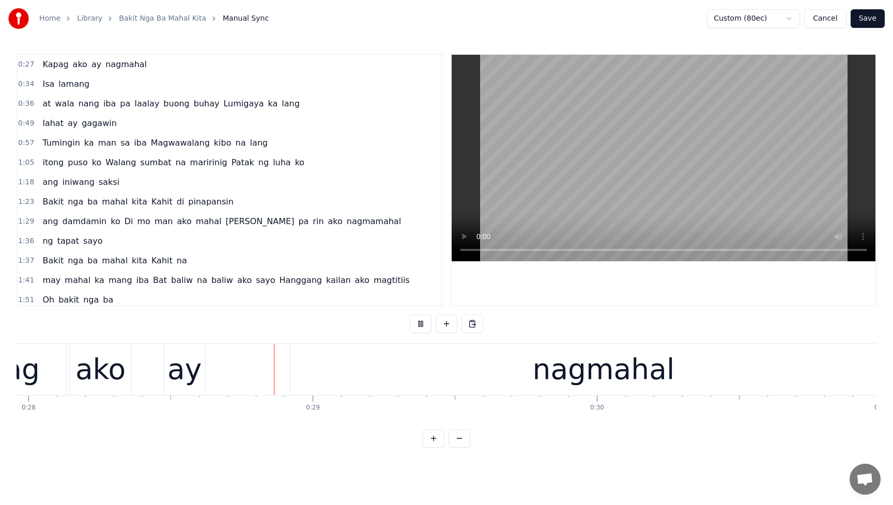
scroll to position [0, 7946]
click at [419, 324] on button at bounding box center [421, 324] width 22 height 19
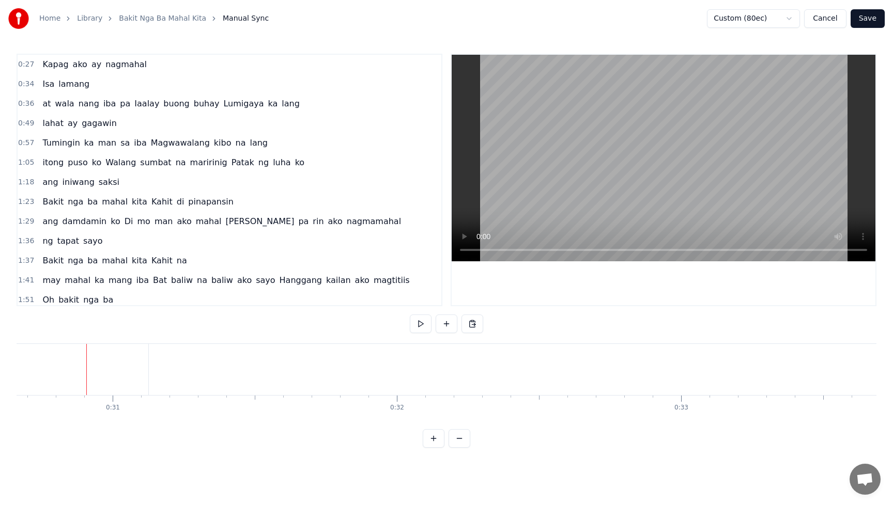
scroll to position [0, 8729]
click at [113, 68] on span "nagmahal" at bounding box center [125, 64] width 43 height 12
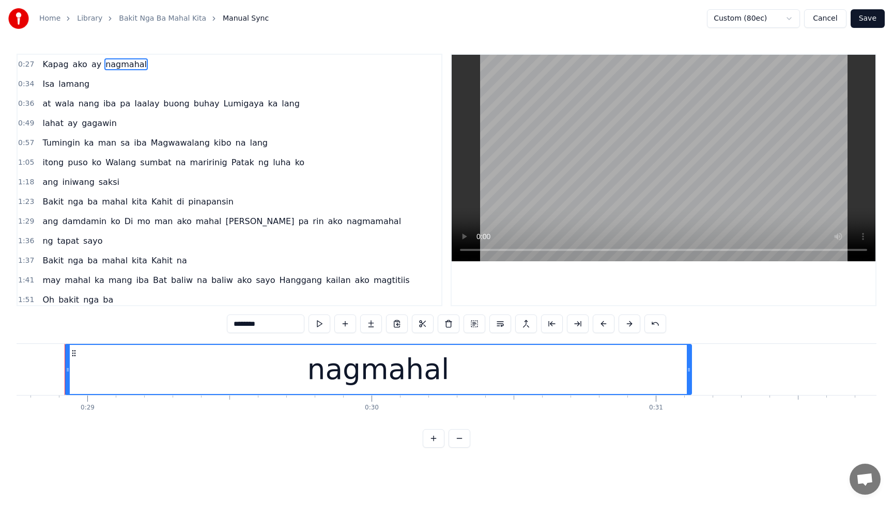
scroll to position [0, 8164]
click at [364, 370] on div "nagmahal" at bounding box center [382, 369] width 142 height 43
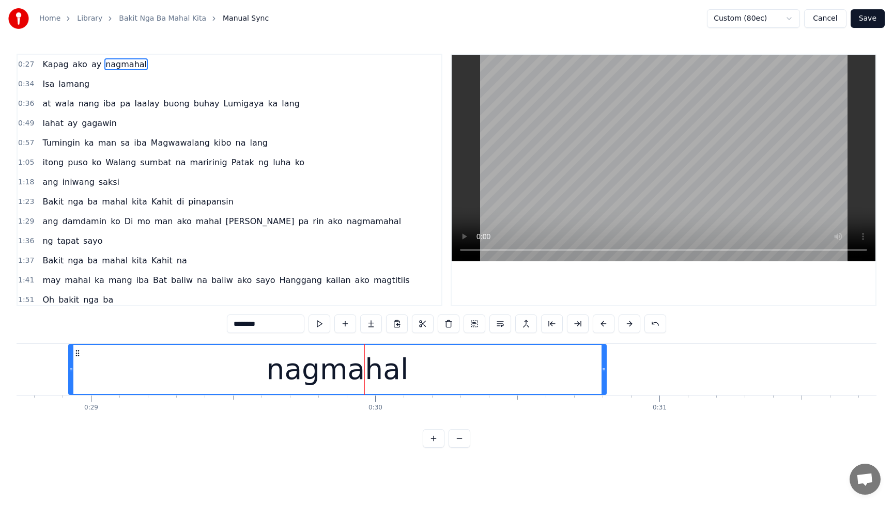
drag, startPoint x: 692, startPoint y: 371, endPoint x: 603, endPoint y: 382, distance: 89.5
click at [603, 382] on div at bounding box center [603, 369] width 4 height 49
click at [47, 66] on span "Kapag" at bounding box center [55, 64] width 28 height 12
type input "*****"
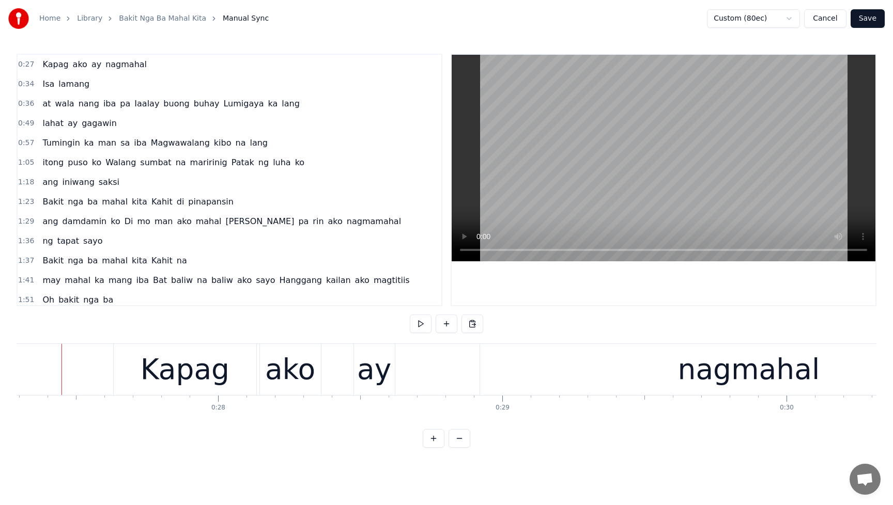
scroll to position [0, 7747]
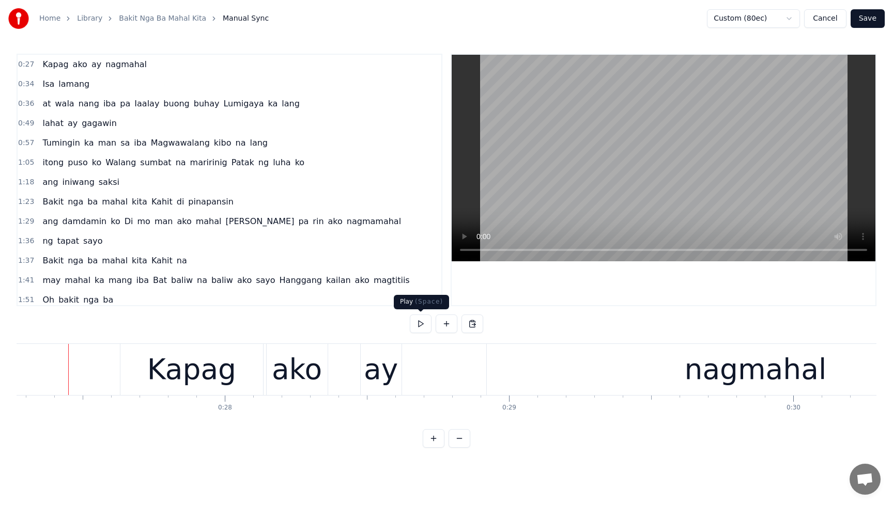
click at [423, 324] on button at bounding box center [421, 324] width 22 height 19
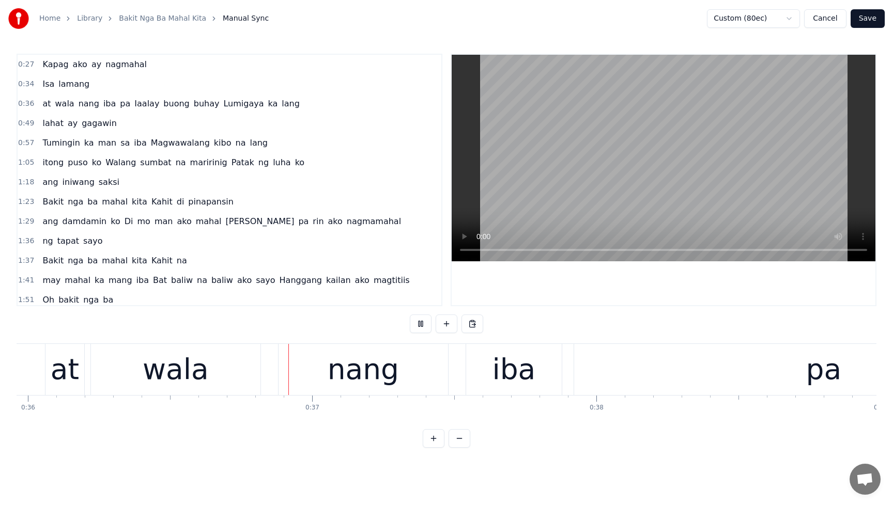
scroll to position [0, 10220]
click at [871, 15] on button "Save" at bounding box center [867, 18] width 34 height 19
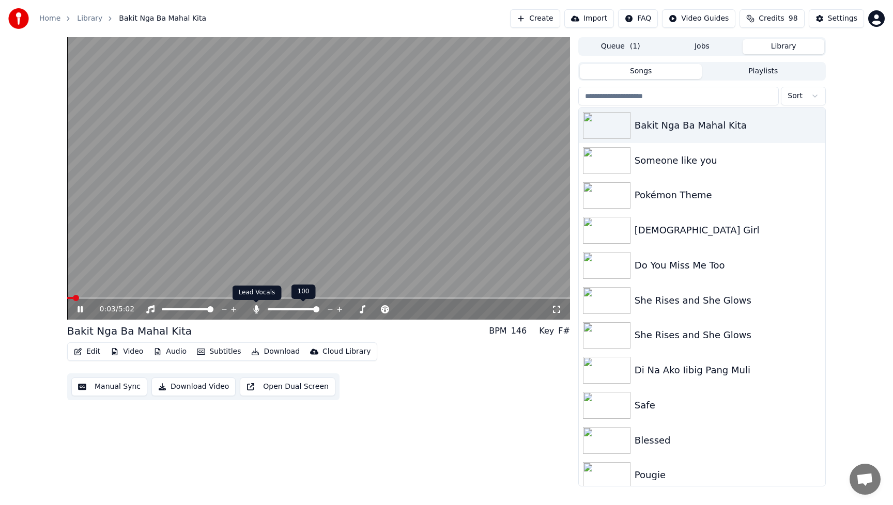
click at [257, 311] on icon at bounding box center [256, 309] width 10 height 8
click at [254, 311] on icon at bounding box center [256, 309] width 10 height 8
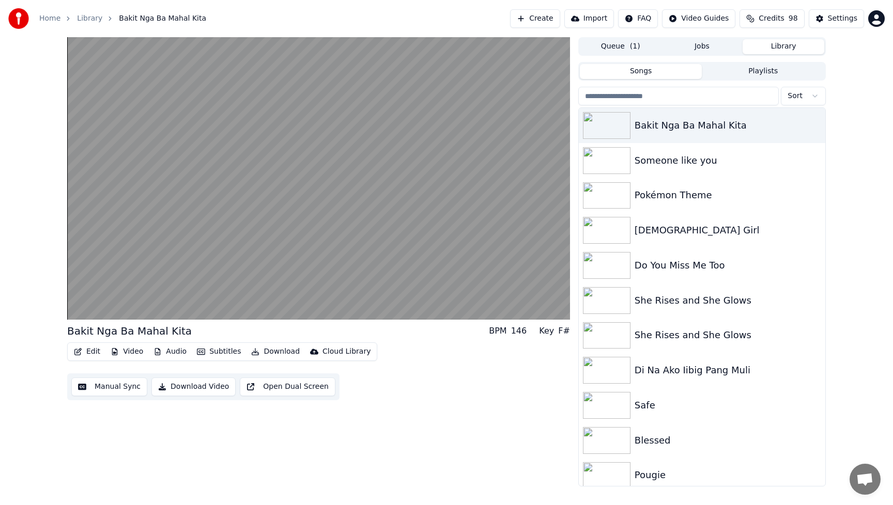
click at [92, 351] on button "Edit" at bounding box center [87, 352] width 35 height 14
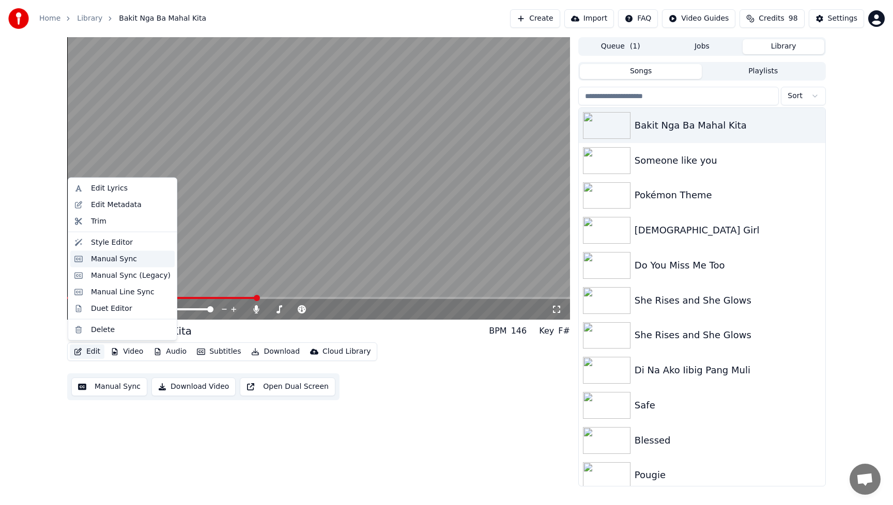
click at [112, 259] on div "Manual Sync" at bounding box center [114, 259] width 46 height 10
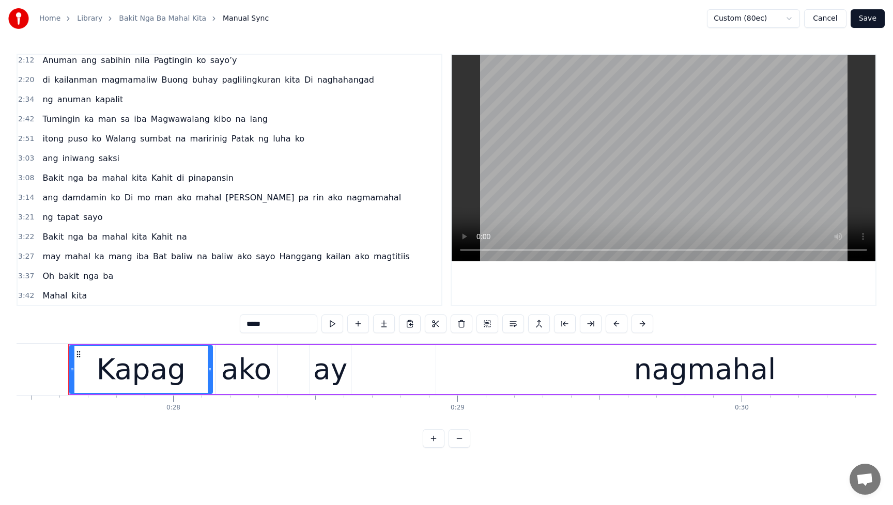
scroll to position [282, 0]
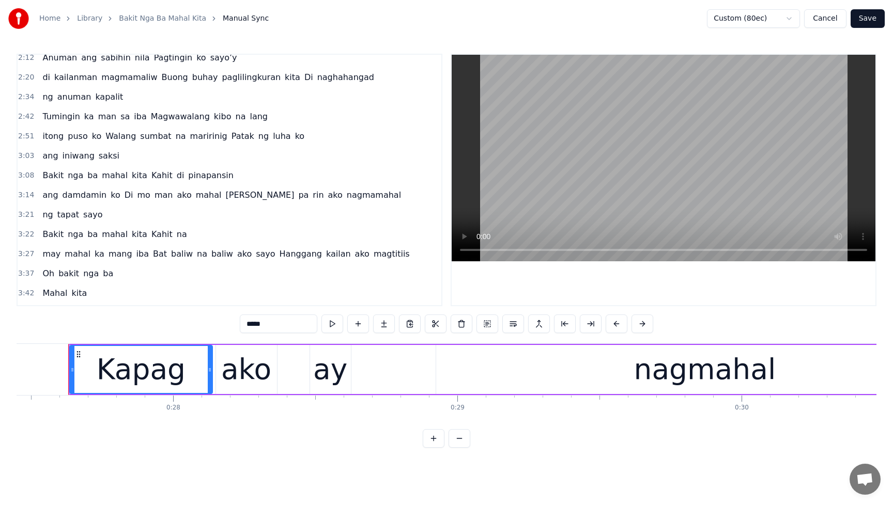
click at [152, 256] on span "Bat" at bounding box center [160, 254] width 16 height 12
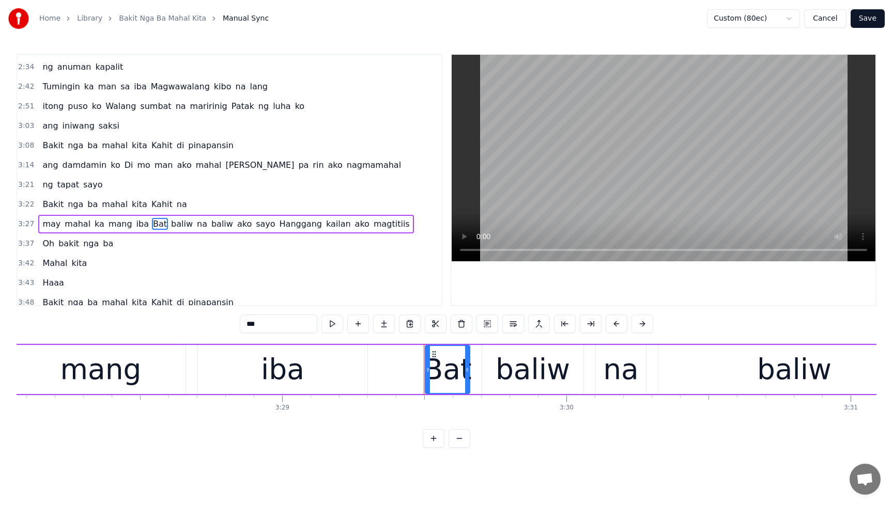
scroll to position [0, 59467]
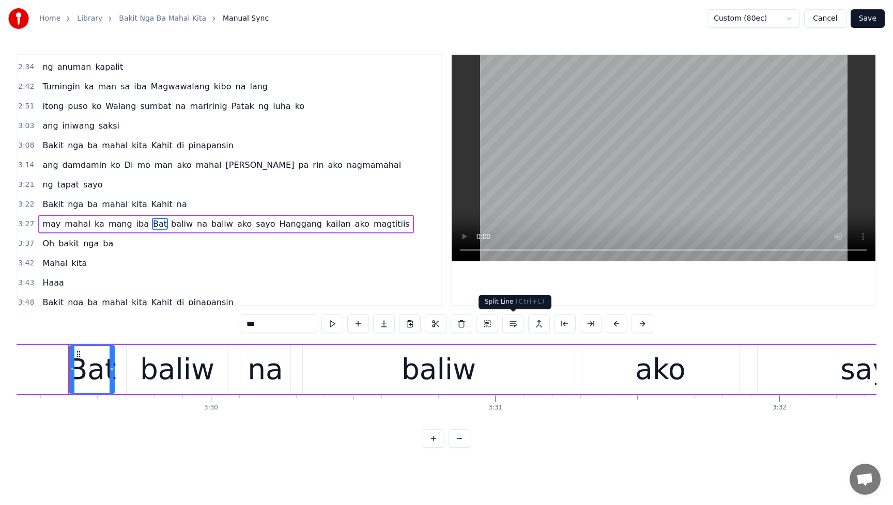
click at [511, 324] on button at bounding box center [513, 324] width 22 height 19
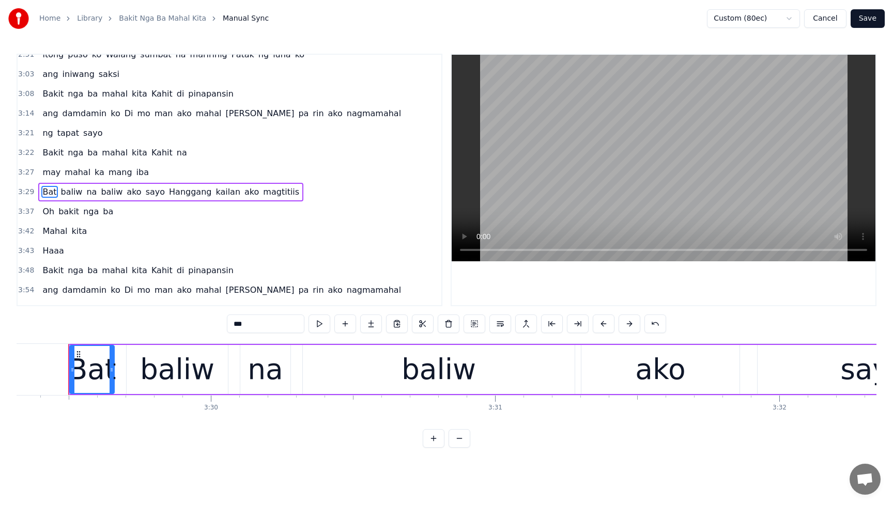
scroll to position [375, 0]
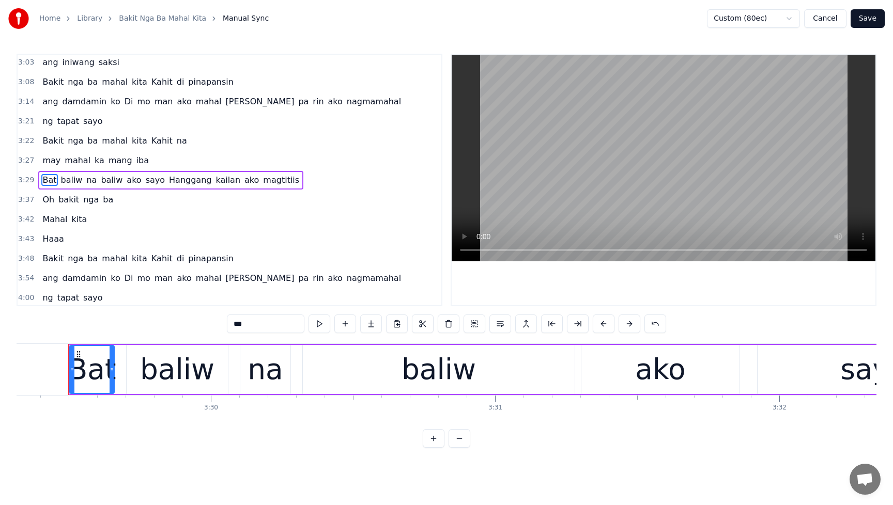
click at [46, 181] on span "Bat" at bounding box center [49, 180] width 16 height 12
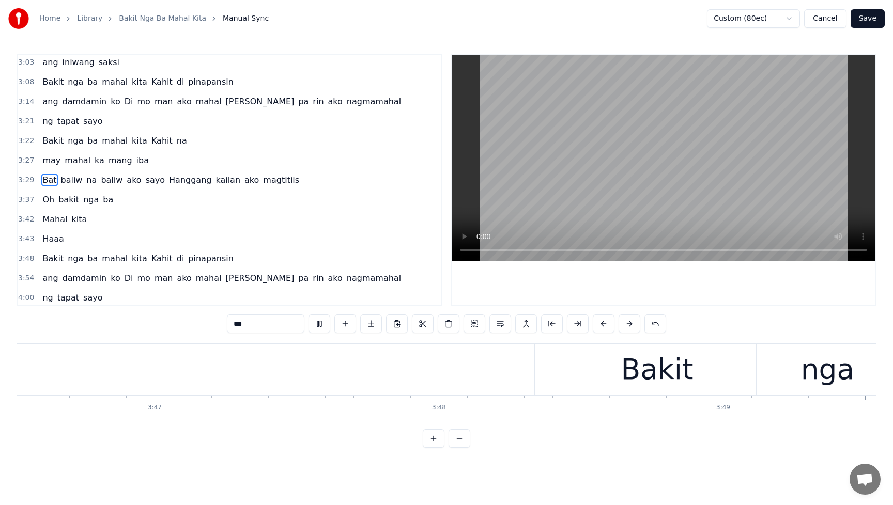
scroll to position [0, 64354]
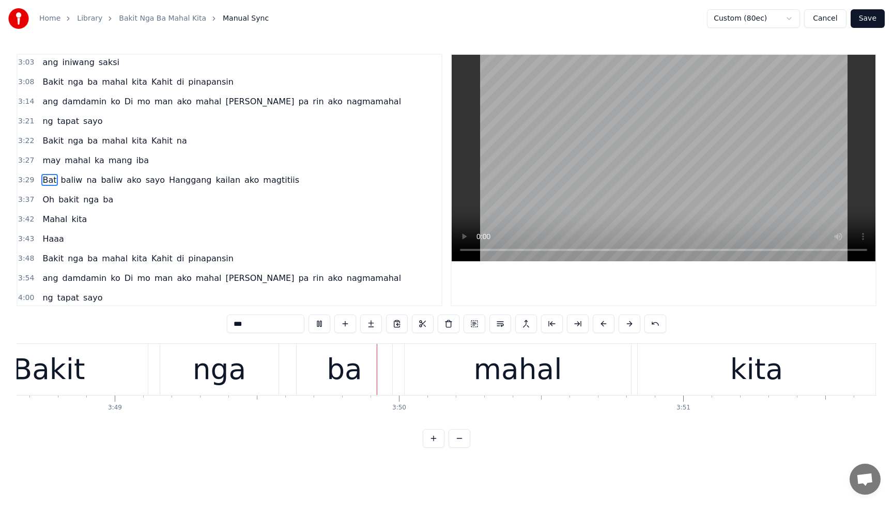
click at [52, 242] on span "Haaa" at bounding box center [52, 239] width 23 height 12
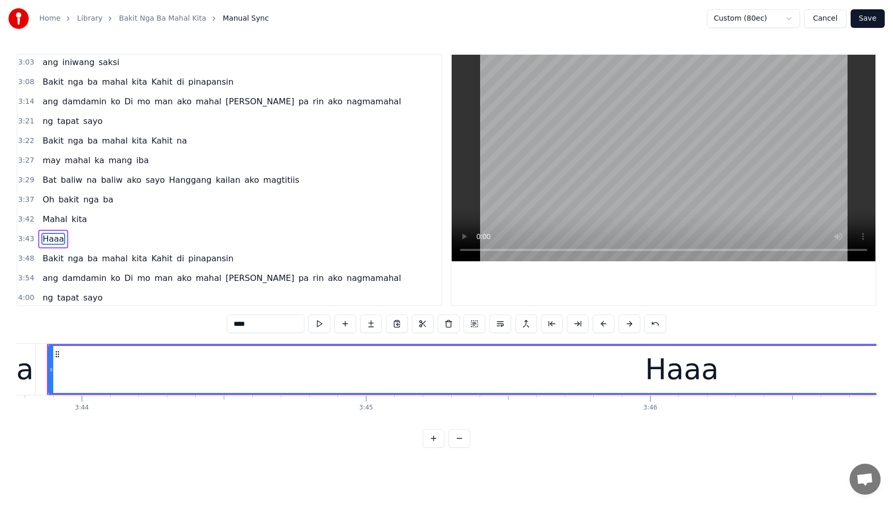
scroll to position [0, 63552]
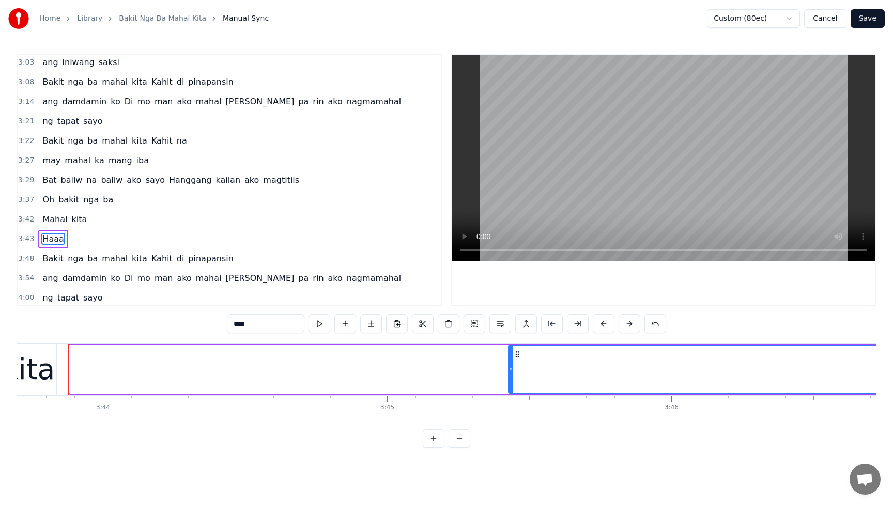
drag, startPoint x: 72, startPoint y: 371, endPoint x: 510, endPoint y: 379, distance: 438.6
click at [510, 378] on div at bounding box center [511, 369] width 4 height 47
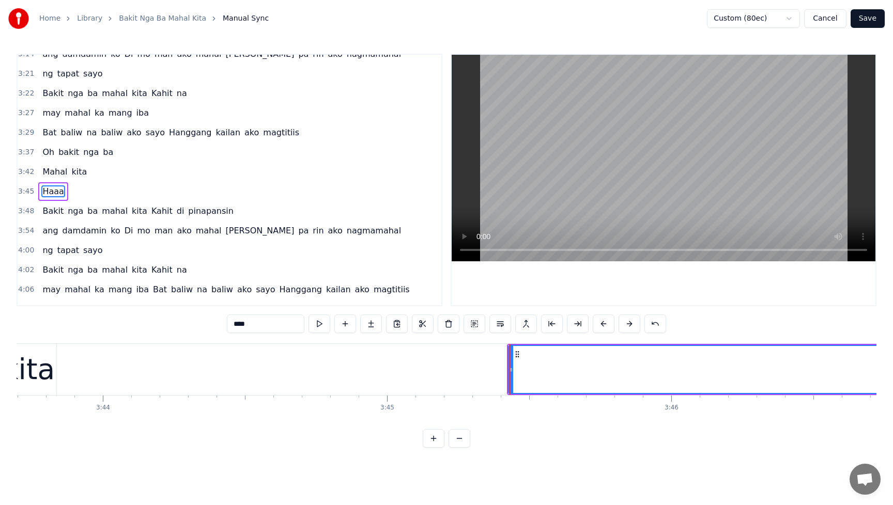
scroll to position [434, 0]
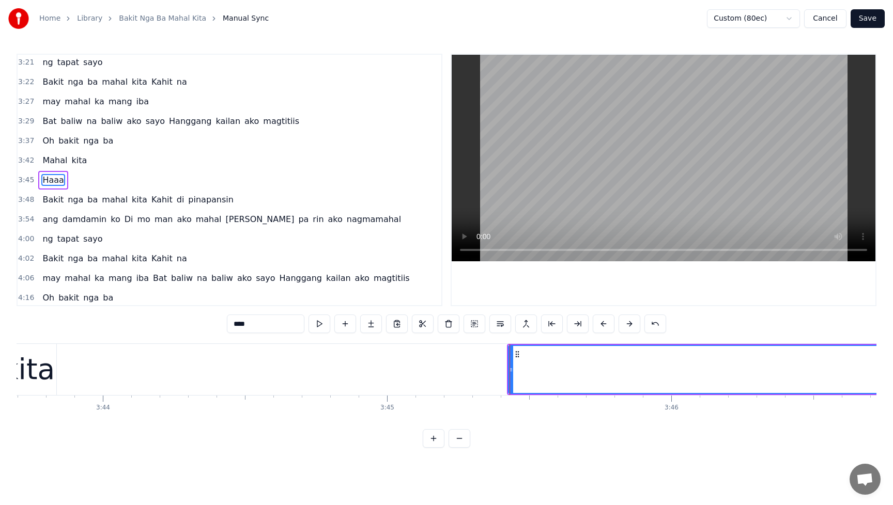
click at [49, 157] on span "Mahal" at bounding box center [54, 160] width 27 height 12
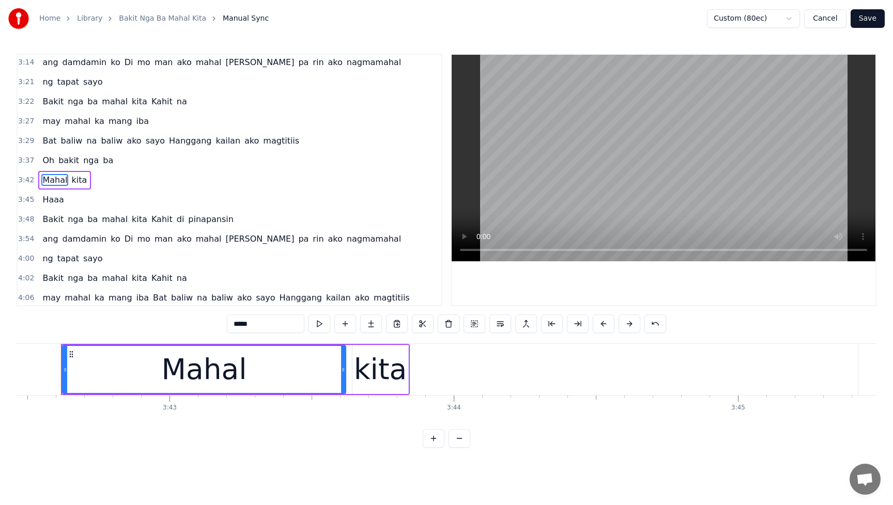
scroll to position [0, 63194]
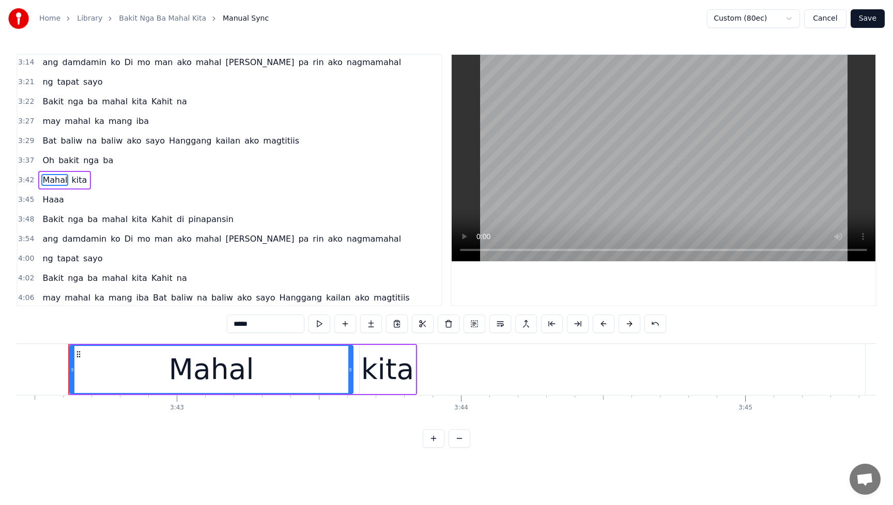
click at [52, 200] on span "Haaa" at bounding box center [52, 200] width 23 height 12
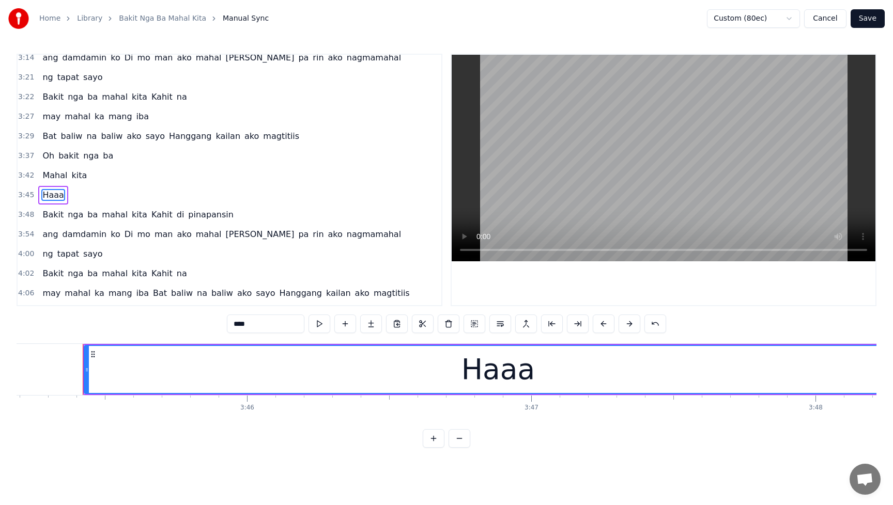
scroll to position [0, 63991]
click at [49, 179] on span "Mahal" at bounding box center [54, 175] width 27 height 12
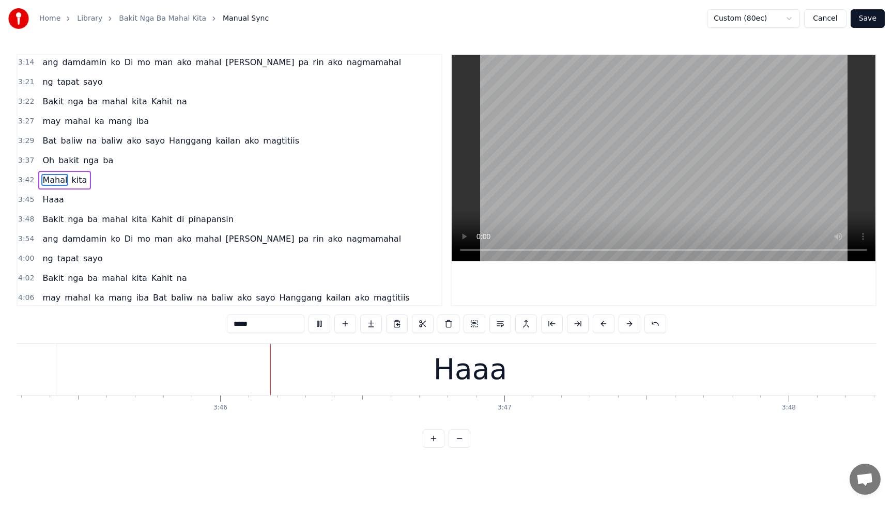
scroll to position [0, 64005]
click at [322, 323] on button at bounding box center [319, 324] width 22 height 19
click at [56, 202] on span "Haaa" at bounding box center [52, 200] width 23 height 12
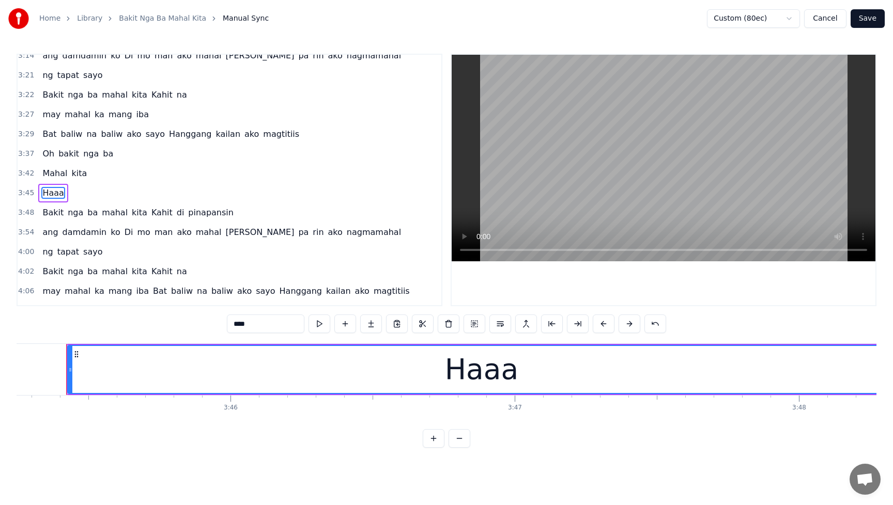
scroll to position [0, 63991]
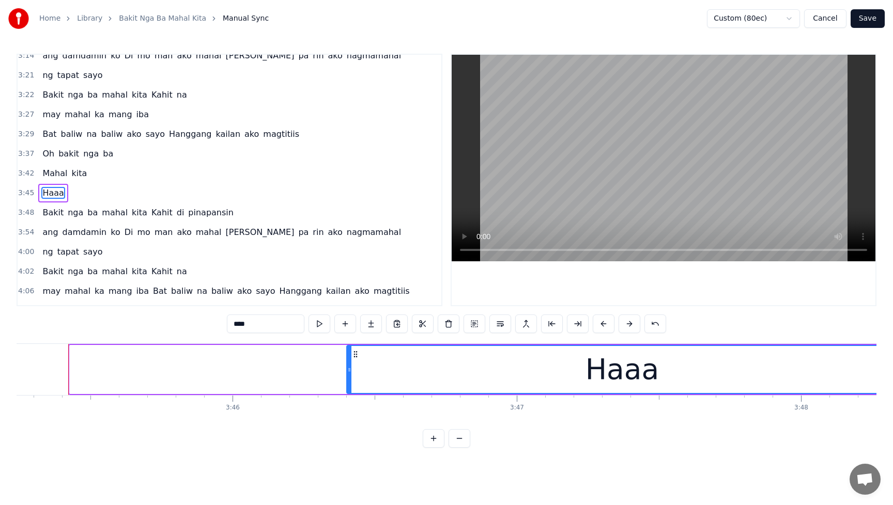
drag, startPoint x: 74, startPoint y: 371, endPoint x: 350, endPoint y: 384, distance: 276.7
click at [351, 384] on div at bounding box center [349, 369] width 4 height 47
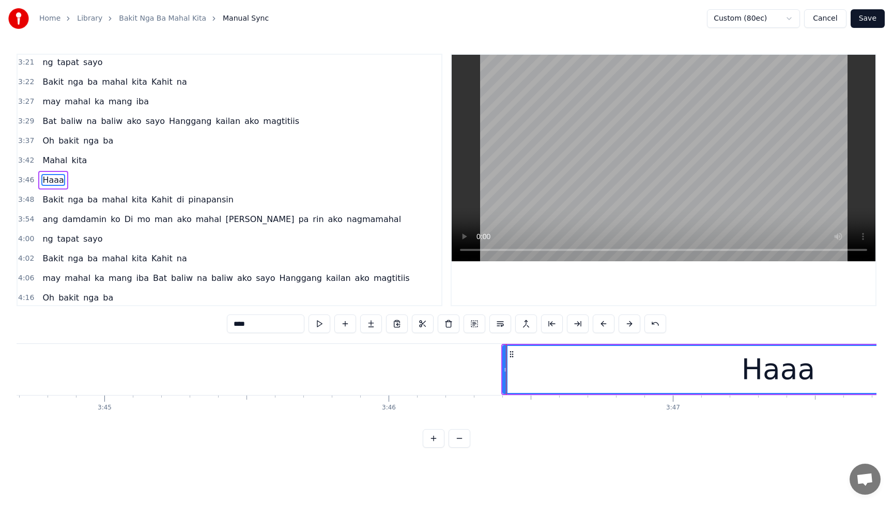
scroll to position [0, 64222]
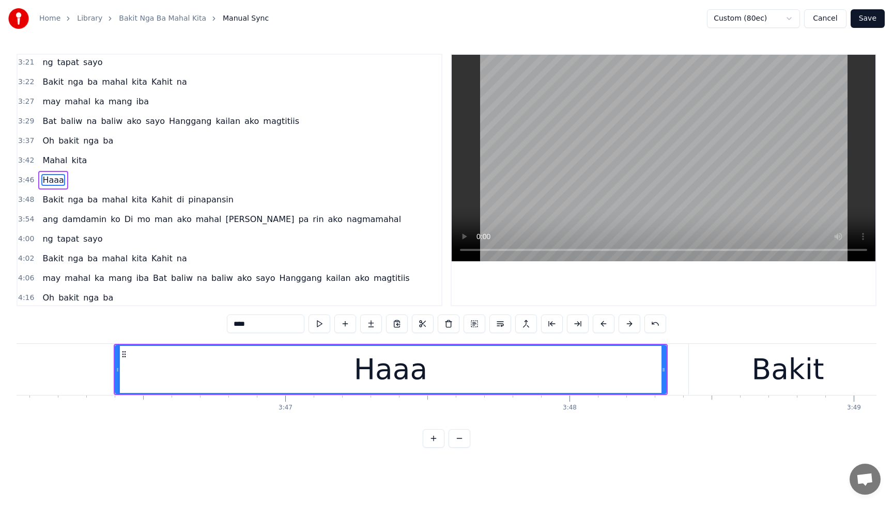
click at [49, 200] on span "Bakit" at bounding box center [52, 200] width 23 height 12
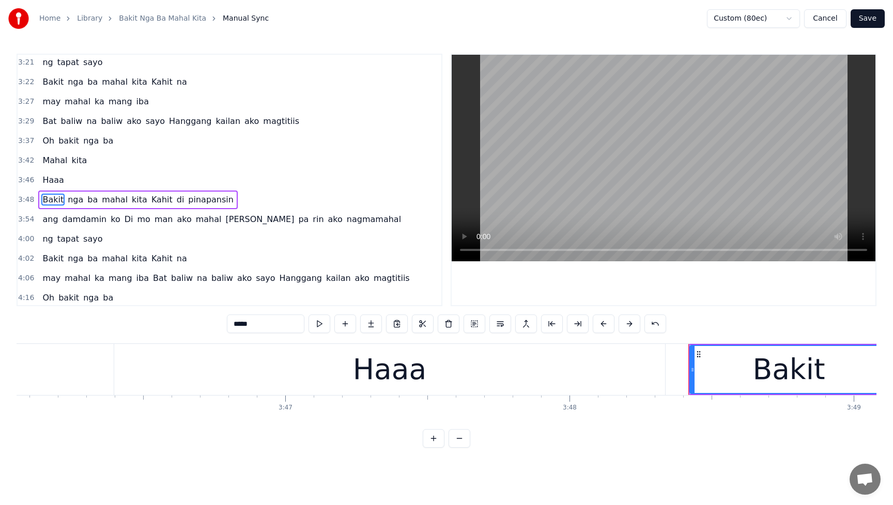
scroll to position [454, 0]
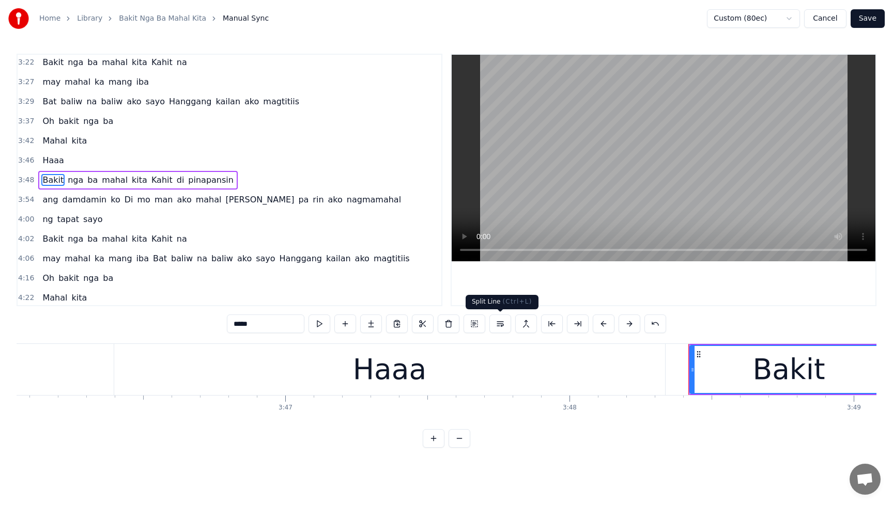
click at [503, 325] on button at bounding box center [500, 324] width 22 height 19
click at [55, 161] on span "Haaa" at bounding box center [52, 160] width 23 height 12
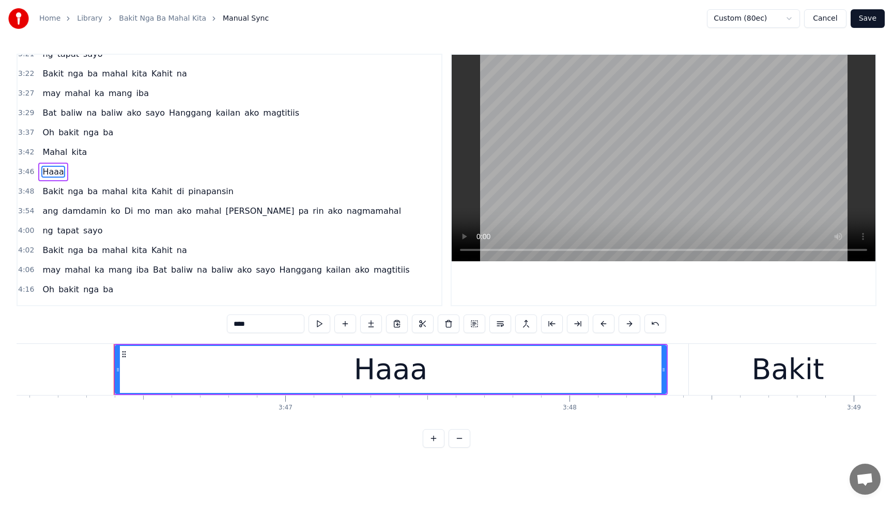
scroll to position [434, 0]
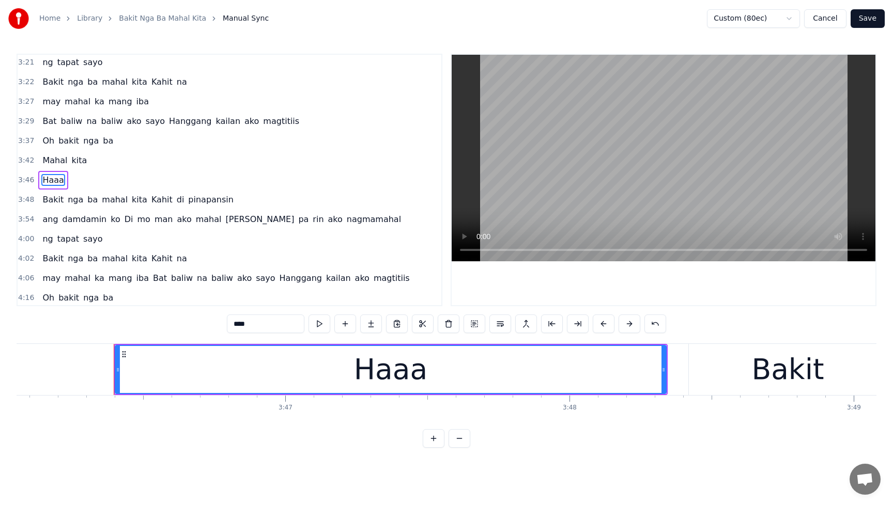
click at [54, 202] on span "Bakit" at bounding box center [52, 200] width 23 height 12
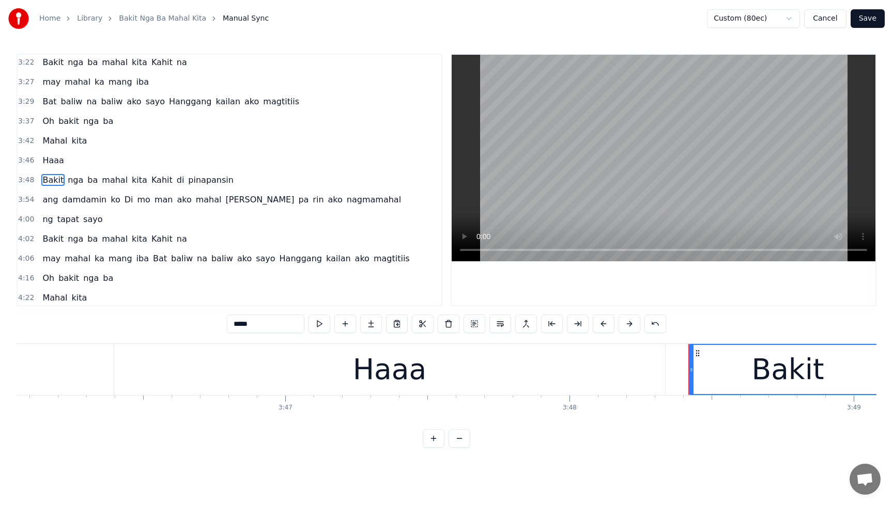
click at [619, 369] on div "Haaa" at bounding box center [389, 369] width 551 height 51
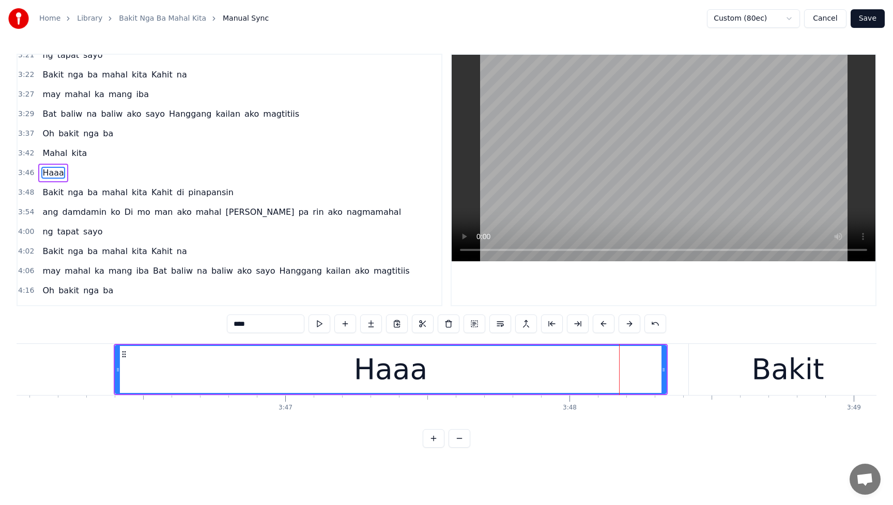
scroll to position [434, 0]
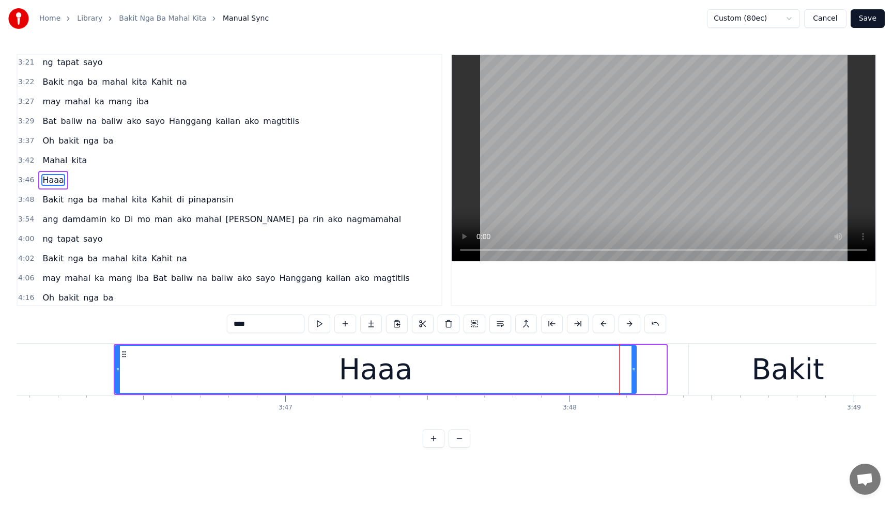
drag, startPoint x: 663, startPoint y: 369, endPoint x: 632, endPoint y: 371, distance: 31.1
click at [632, 371] on icon at bounding box center [633, 370] width 4 height 8
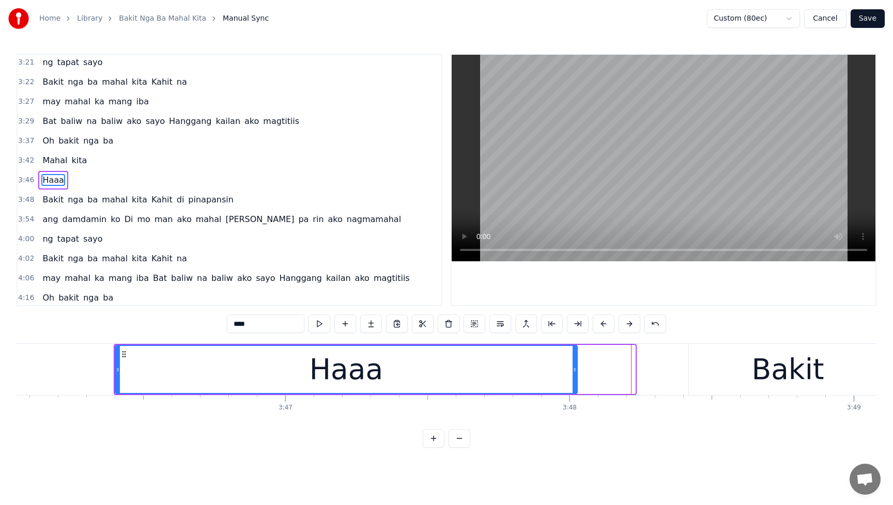
drag, startPoint x: 630, startPoint y: 371, endPoint x: 569, endPoint y: 372, distance: 61.0
click at [572, 372] on icon at bounding box center [574, 370] width 4 height 8
click at [45, 158] on span "Mahal" at bounding box center [54, 160] width 27 height 12
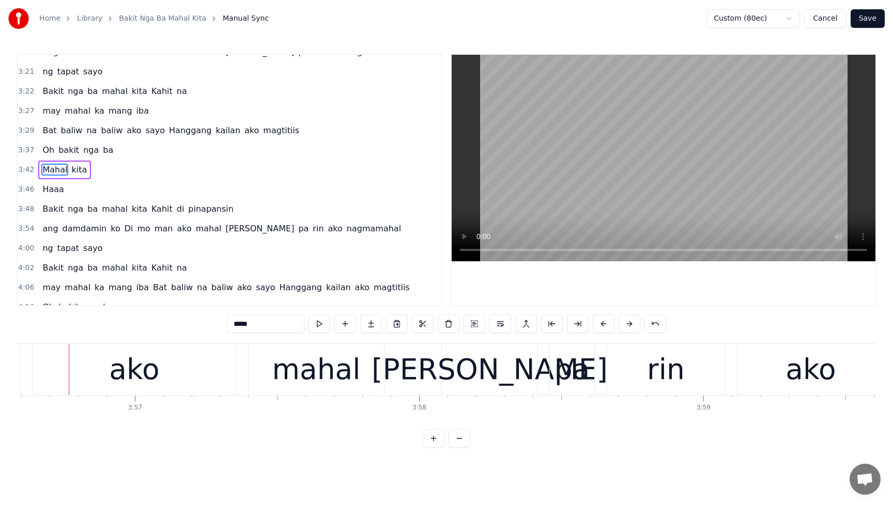
scroll to position [494, 0]
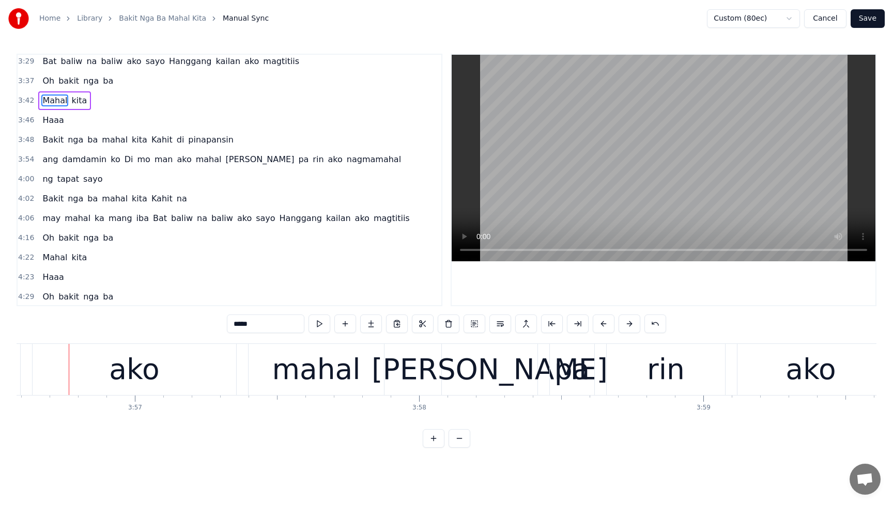
click at [123, 161] on span "Di" at bounding box center [128, 159] width 11 height 12
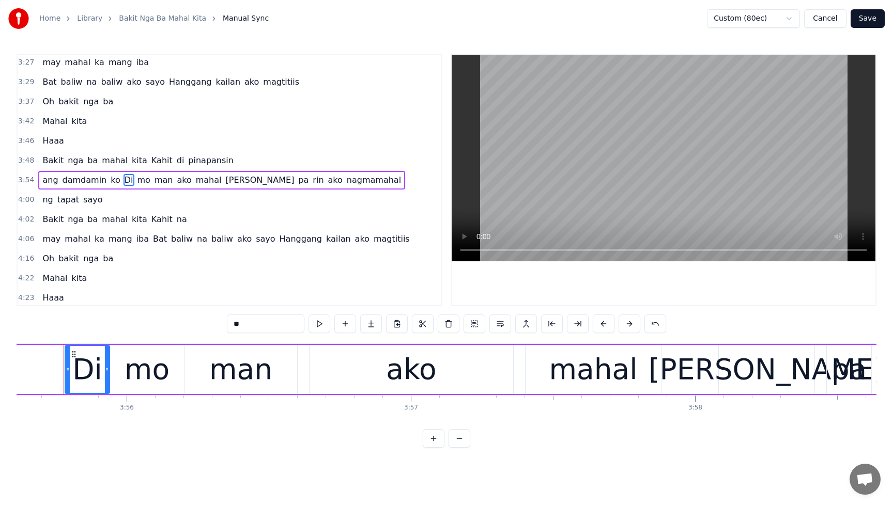
scroll to position [0, 66933]
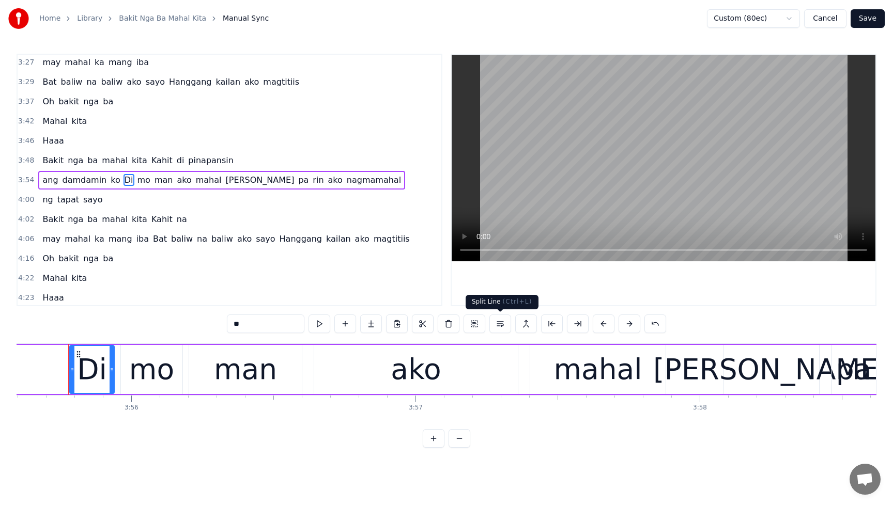
click at [500, 325] on button at bounding box center [500, 324] width 22 height 19
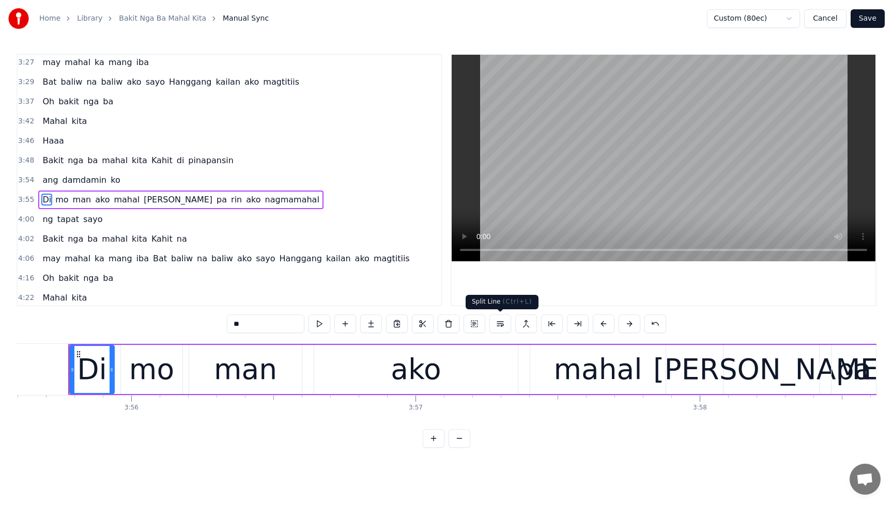
scroll to position [493, 0]
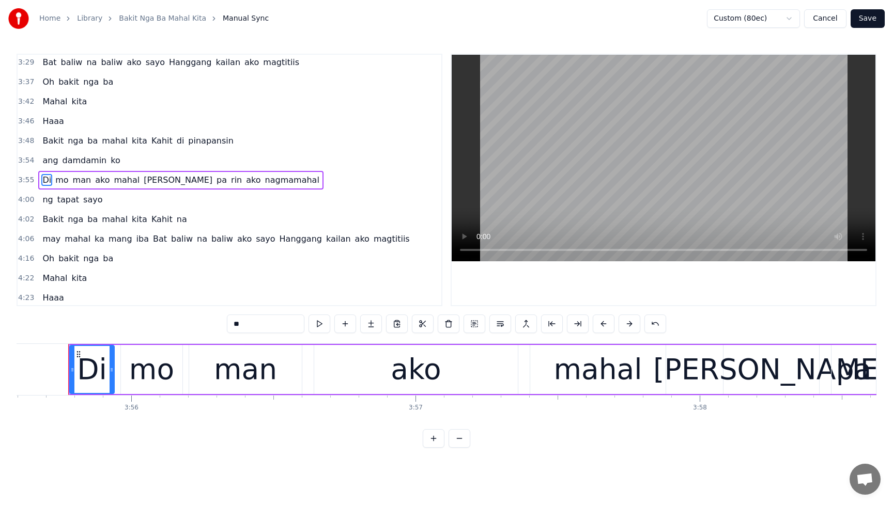
click at [48, 165] on span "ang" at bounding box center [50, 160] width 18 height 12
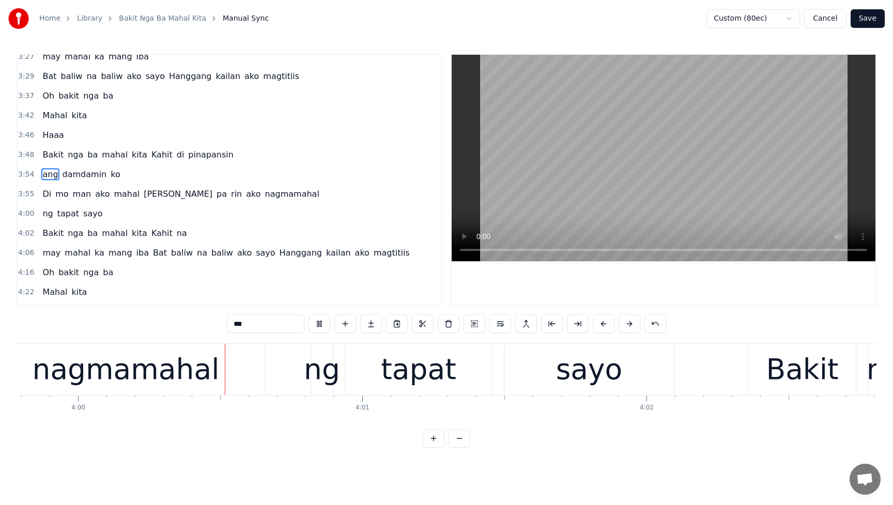
scroll to position [0, 68123]
click at [319, 324] on button at bounding box center [319, 324] width 22 height 19
click at [143, 191] on span "[PERSON_NAME]" at bounding box center [178, 194] width 71 height 12
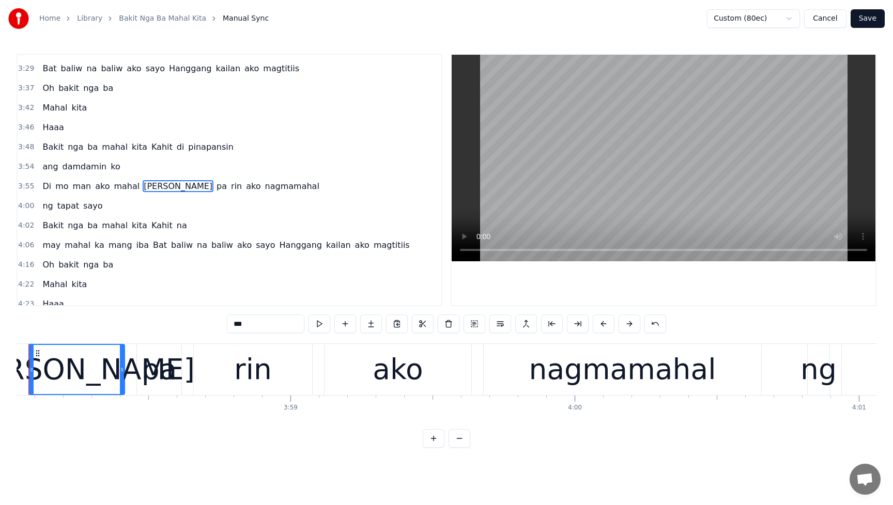
scroll to position [0, 67586]
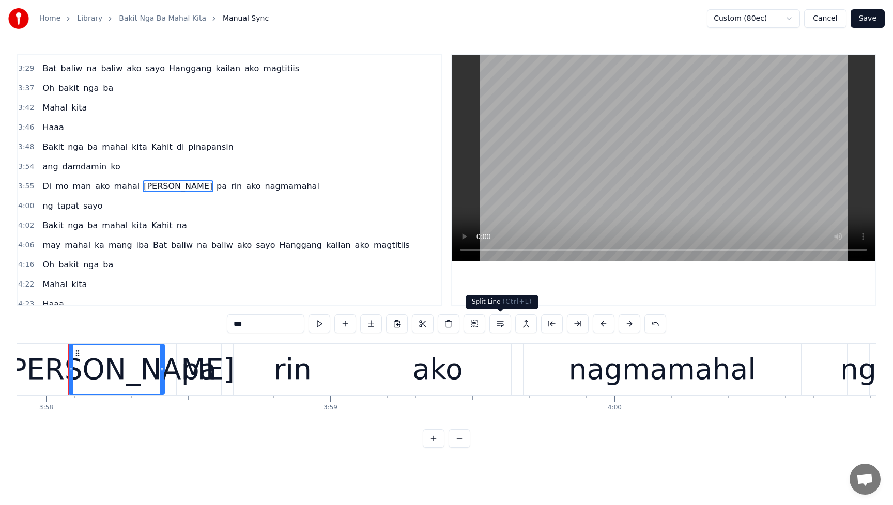
click at [499, 326] on button at bounding box center [500, 324] width 22 height 19
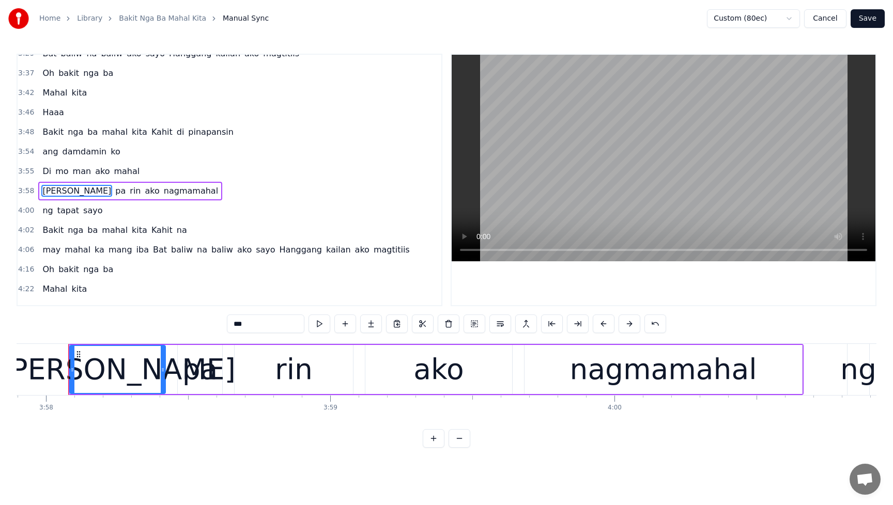
scroll to position [512, 0]
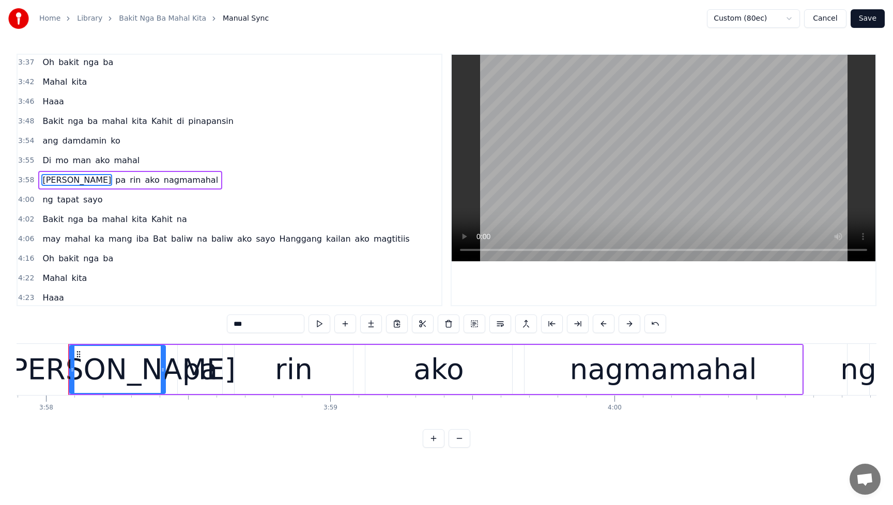
click at [42, 163] on span "Di" at bounding box center [46, 160] width 11 height 12
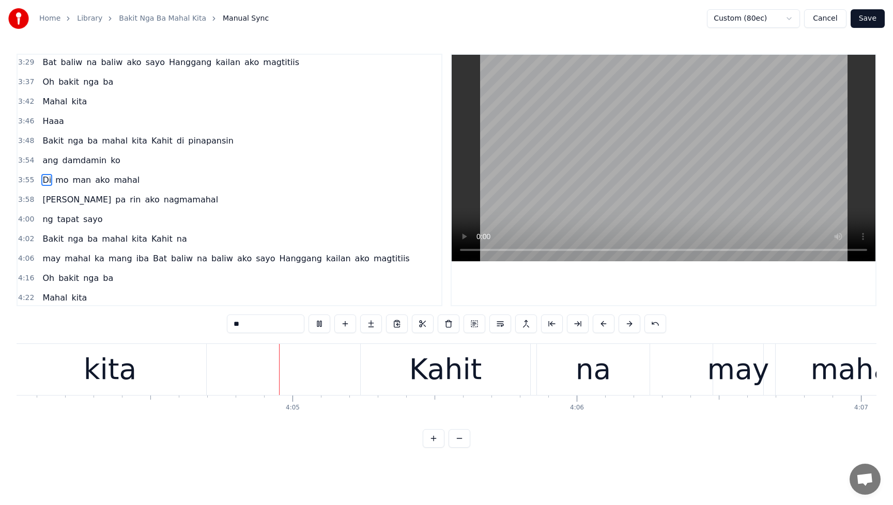
scroll to position [0, 69331]
click at [320, 324] on button at bounding box center [319, 324] width 22 height 19
click at [132, 242] on span "kita" at bounding box center [140, 239] width 18 height 12
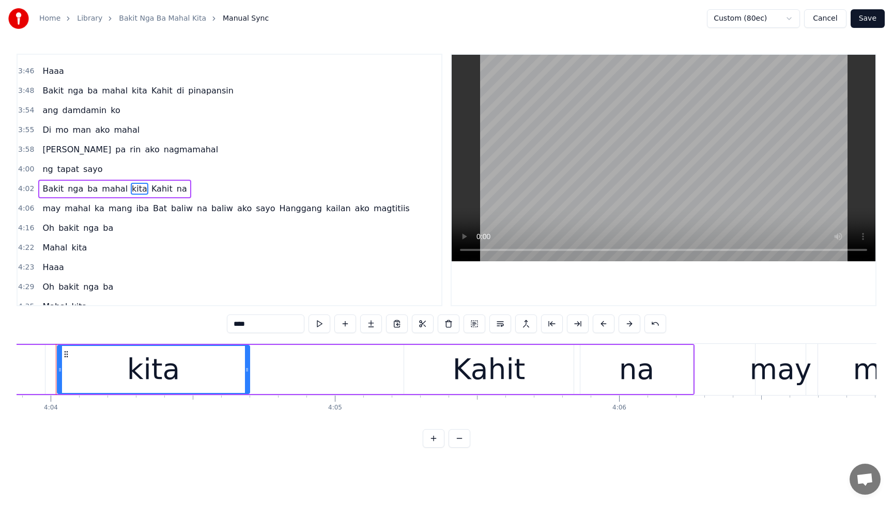
scroll to position [0, 69274]
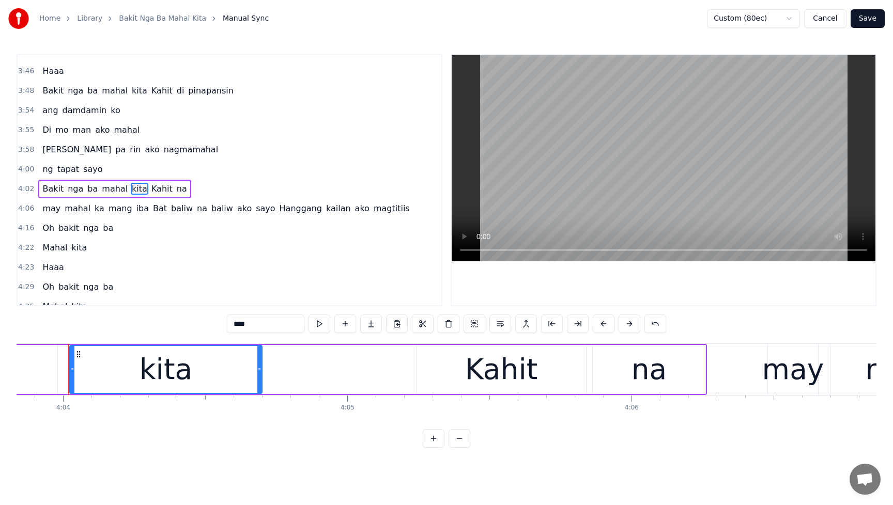
click at [150, 194] on span "Kahit" at bounding box center [161, 189] width 23 height 12
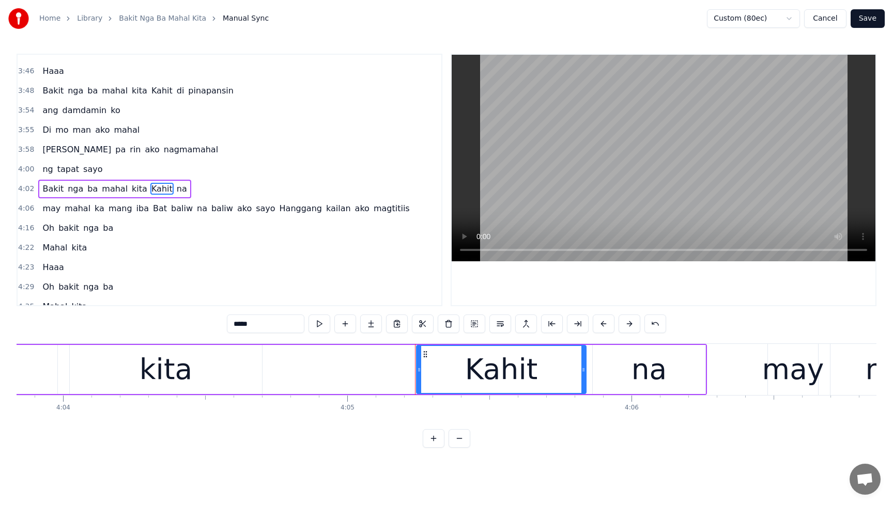
scroll to position [552, 0]
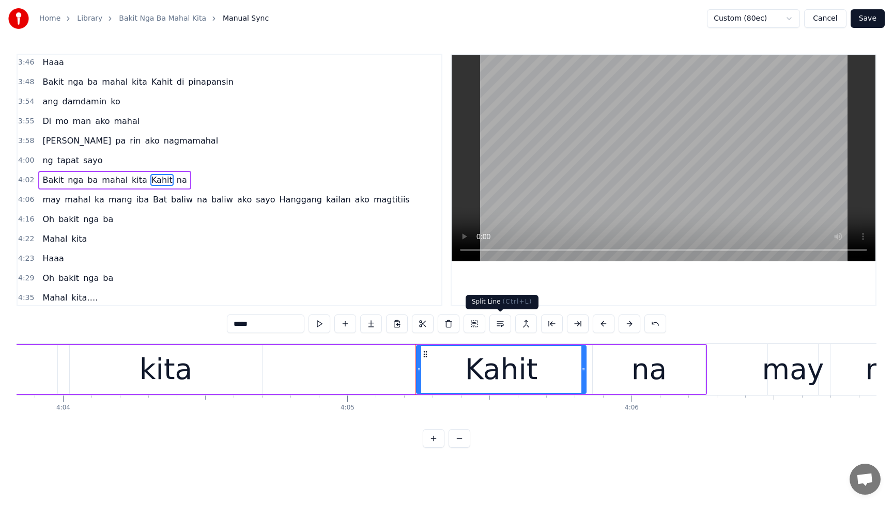
click at [499, 327] on button at bounding box center [500, 324] width 22 height 19
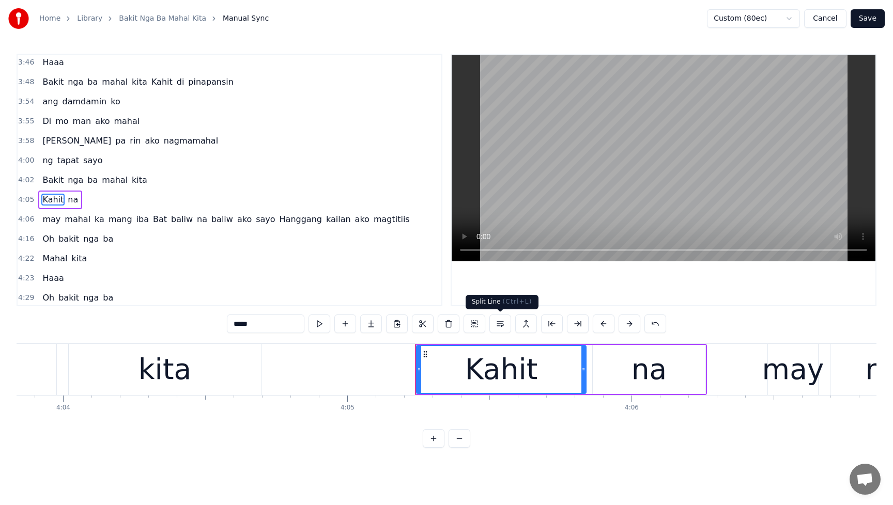
scroll to position [571, 0]
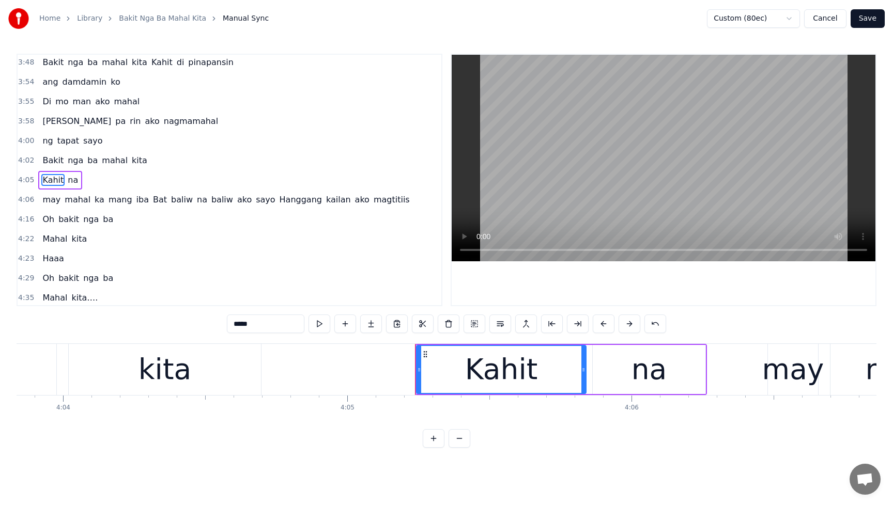
click at [131, 162] on span "kita" at bounding box center [140, 160] width 18 height 12
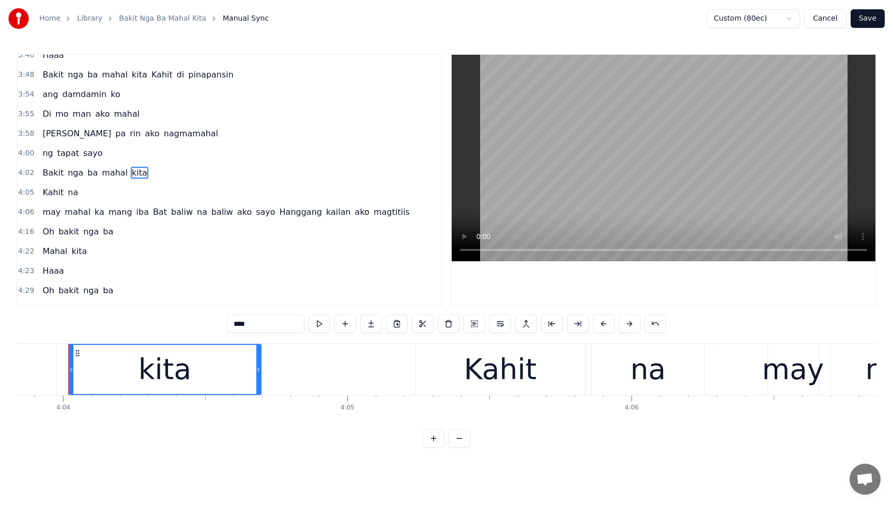
scroll to position [552, 0]
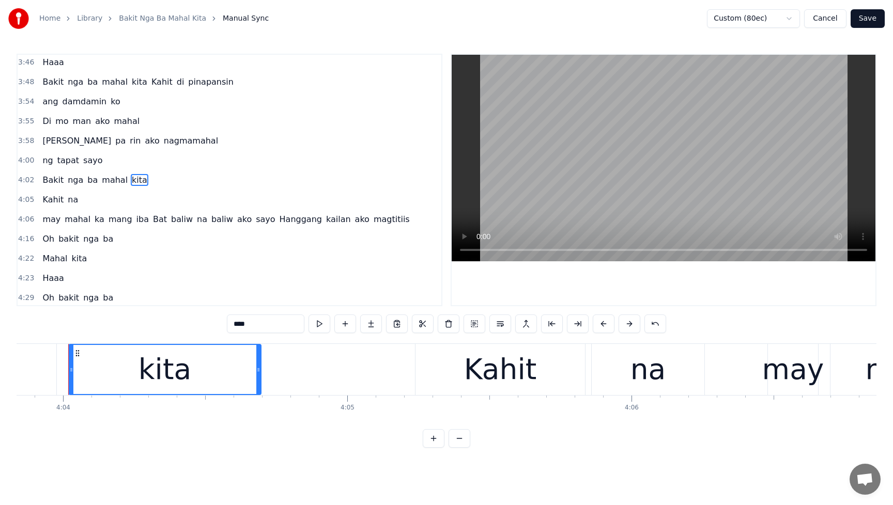
click at [51, 181] on span "Bakit" at bounding box center [52, 180] width 23 height 12
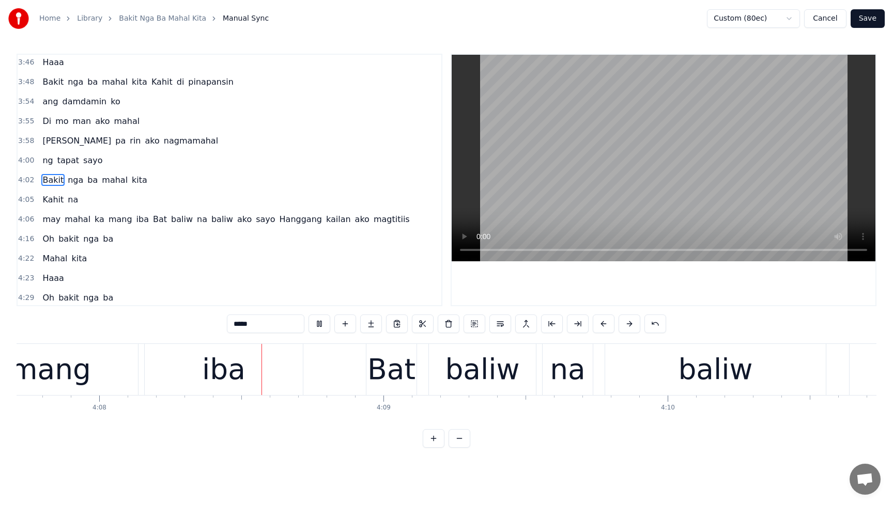
scroll to position [0, 70374]
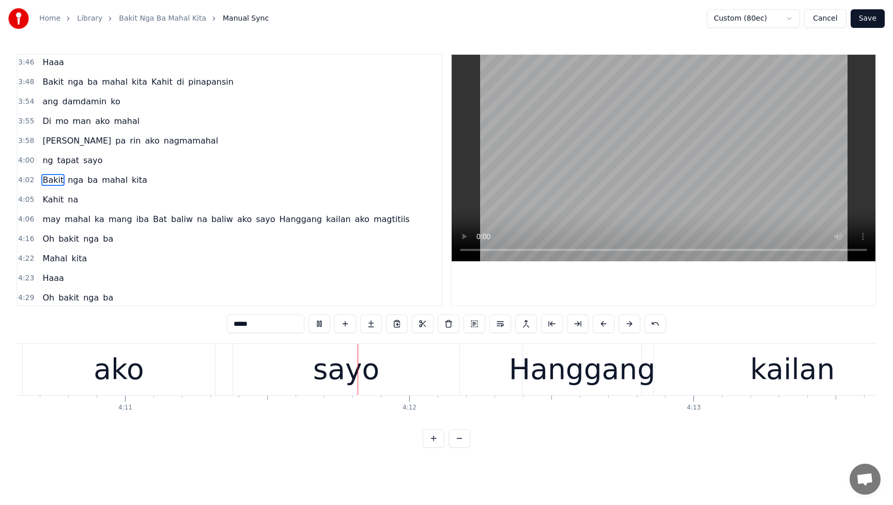
click at [152, 219] on span "Bat" at bounding box center [160, 219] width 16 height 12
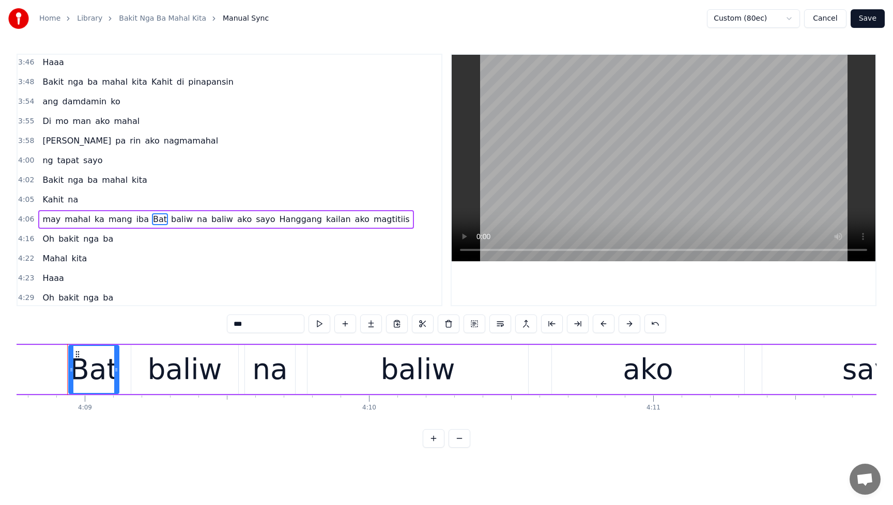
scroll to position [0, 70671]
click at [498, 327] on button at bounding box center [500, 324] width 22 height 19
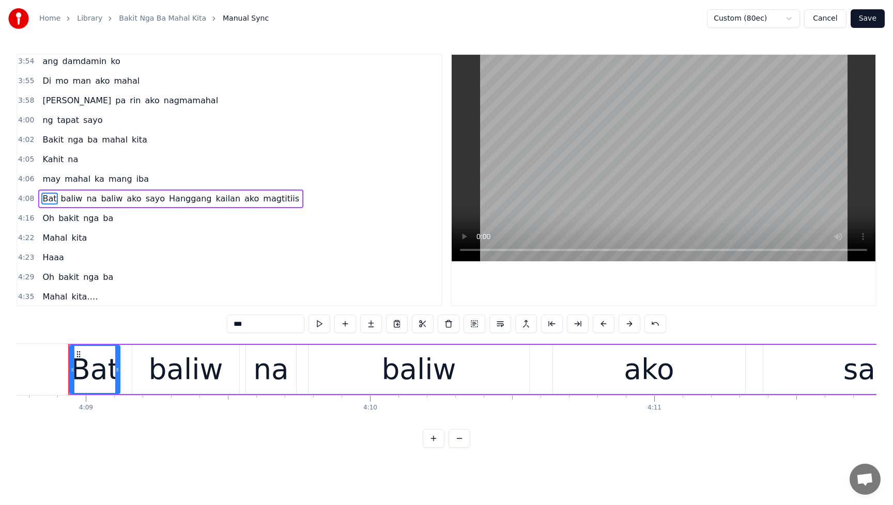
scroll to position [594, 0]
click at [52, 178] on span "may" at bounding box center [51, 177] width 20 height 12
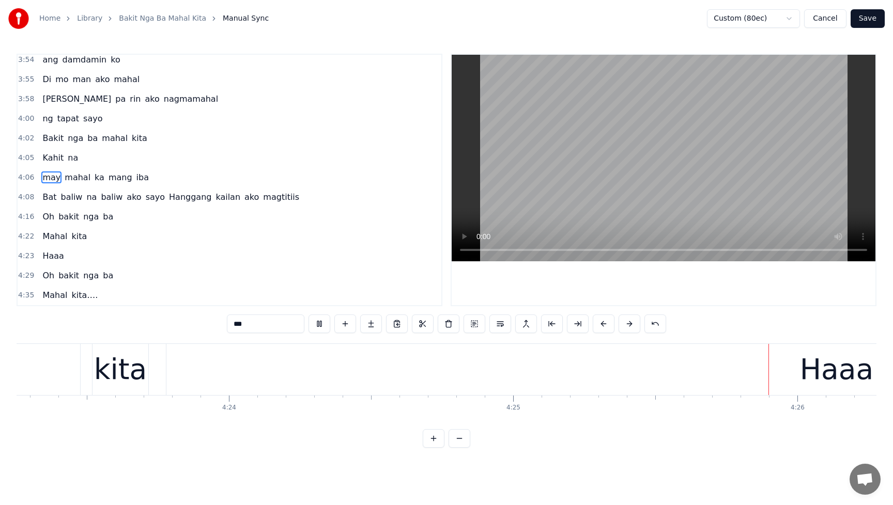
click at [50, 261] on span "Haaa" at bounding box center [52, 256] width 23 height 12
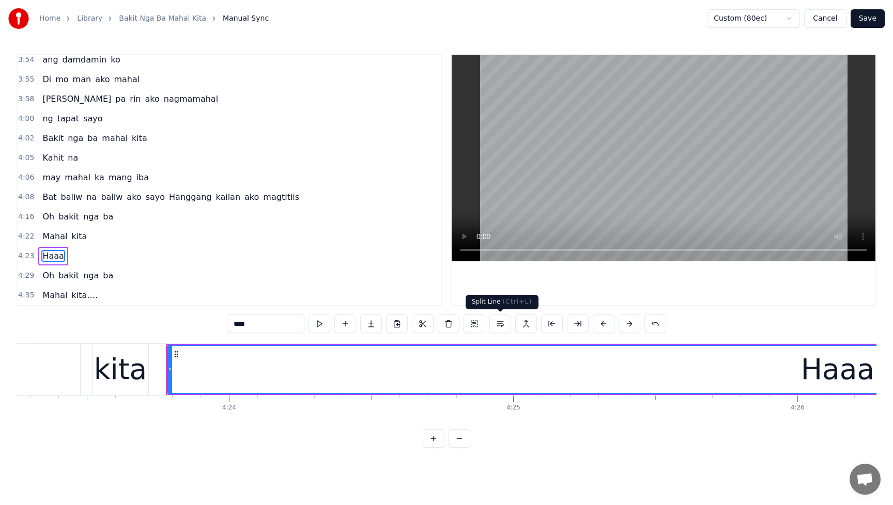
click at [501, 326] on button at bounding box center [500, 324] width 22 height 19
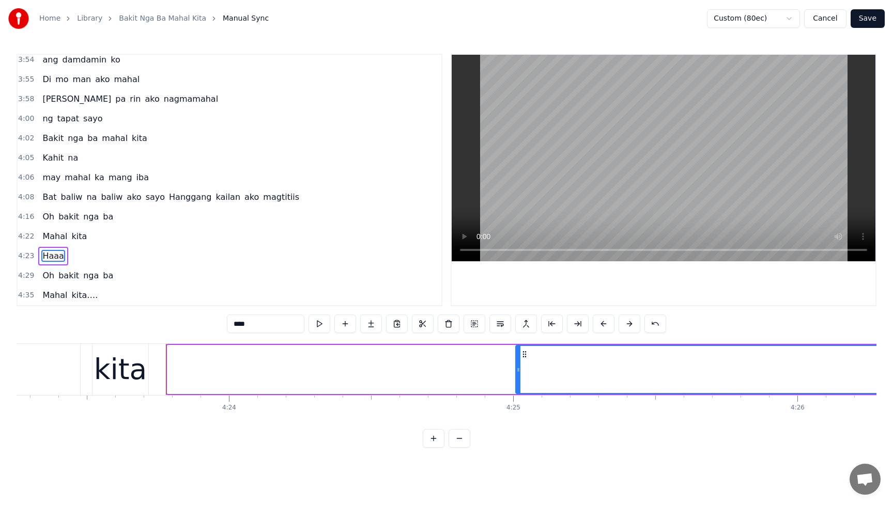
drag, startPoint x: 169, startPoint y: 372, endPoint x: 539, endPoint y: 384, distance: 370.0
click at [520, 384] on div at bounding box center [518, 369] width 4 height 47
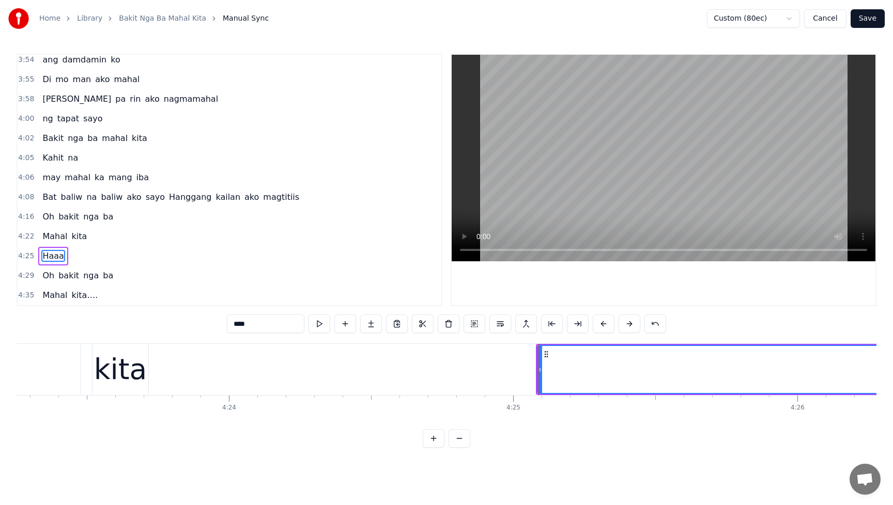
click at [48, 238] on span "Mahal" at bounding box center [54, 236] width 27 height 12
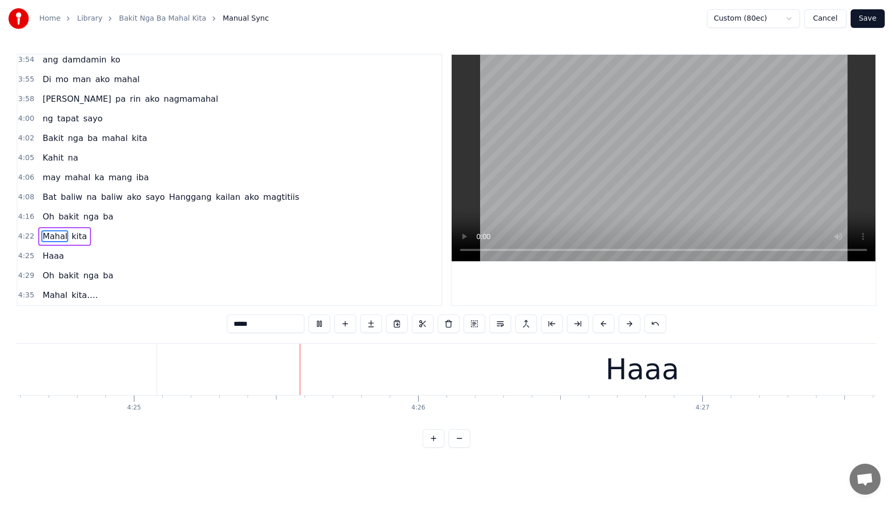
scroll to position [0, 75214]
click at [75, 240] on span "kita" at bounding box center [79, 236] width 18 height 12
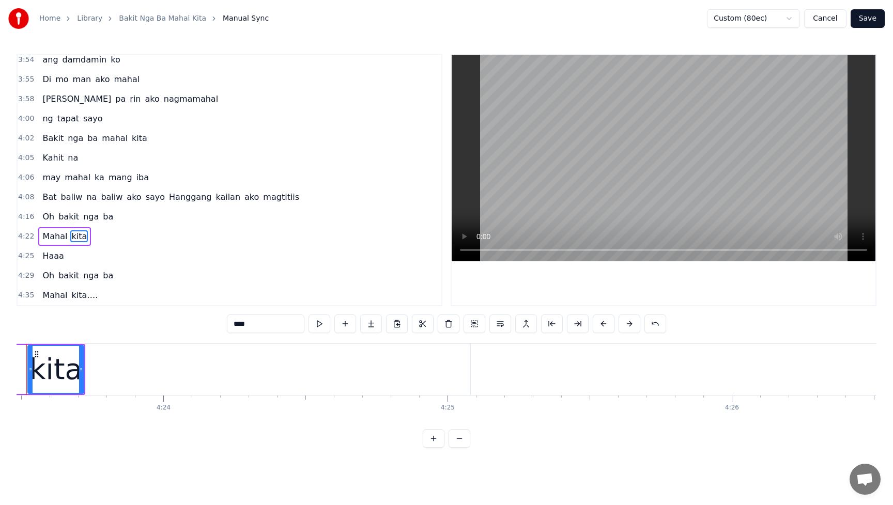
scroll to position [0, 74814]
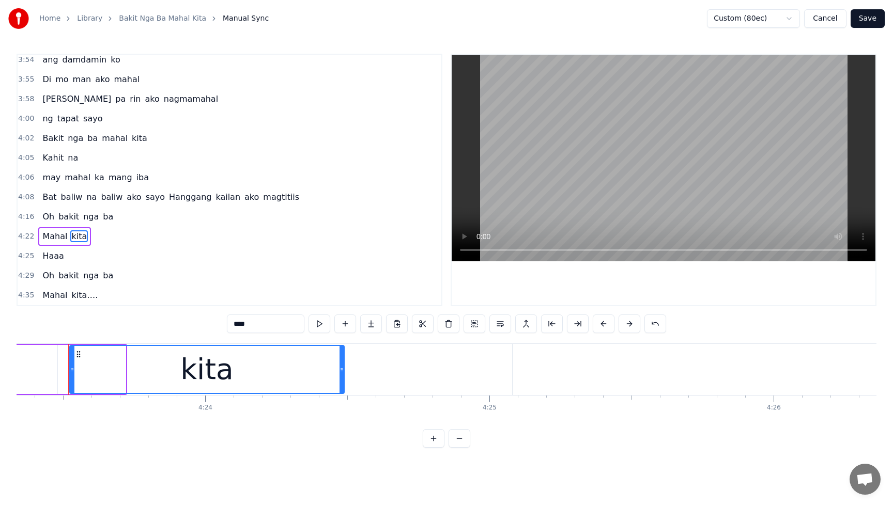
drag, startPoint x: 123, startPoint y: 374, endPoint x: 341, endPoint y: 381, distance: 218.6
click at [341, 381] on div at bounding box center [341, 369] width 4 height 47
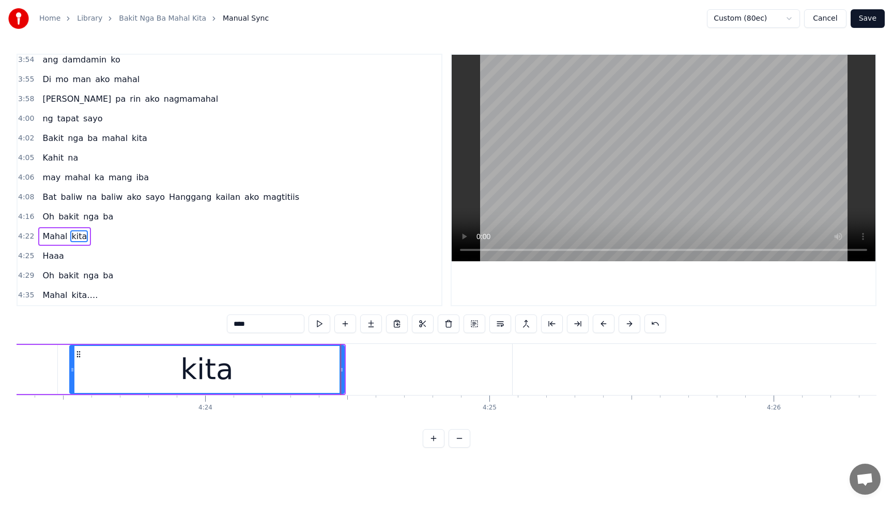
click at [58, 238] on span "Mahal" at bounding box center [54, 236] width 27 height 12
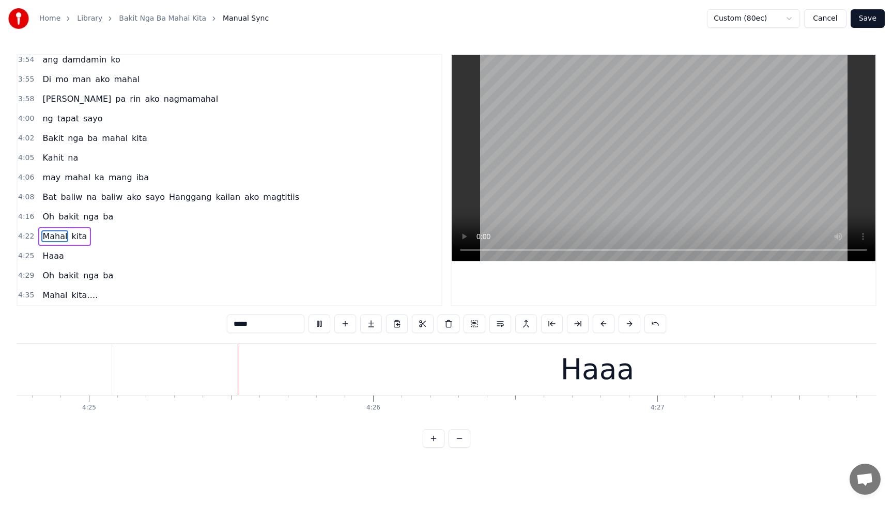
scroll to position [0, 75218]
click at [320, 324] on button at bounding box center [319, 324] width 22 height 19
click at [438, 385] on div "Haaa" at bounding box center [593, 369] width 970 height 51
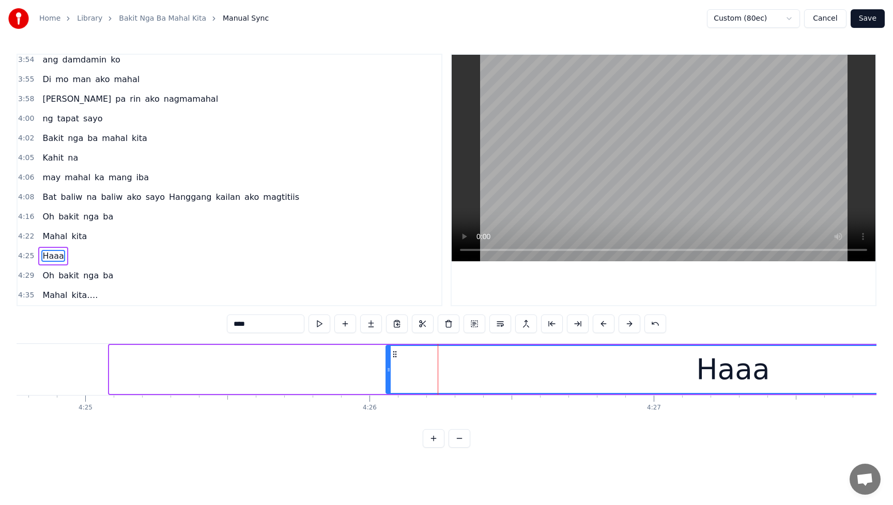
drag, startPoint x: 112, startPoint y: 371, endPoint x: 388, endPoint y: 373, distance: 276.4
click at [388, 373] on icon at bounding box center [388, 370] width 4 height 8
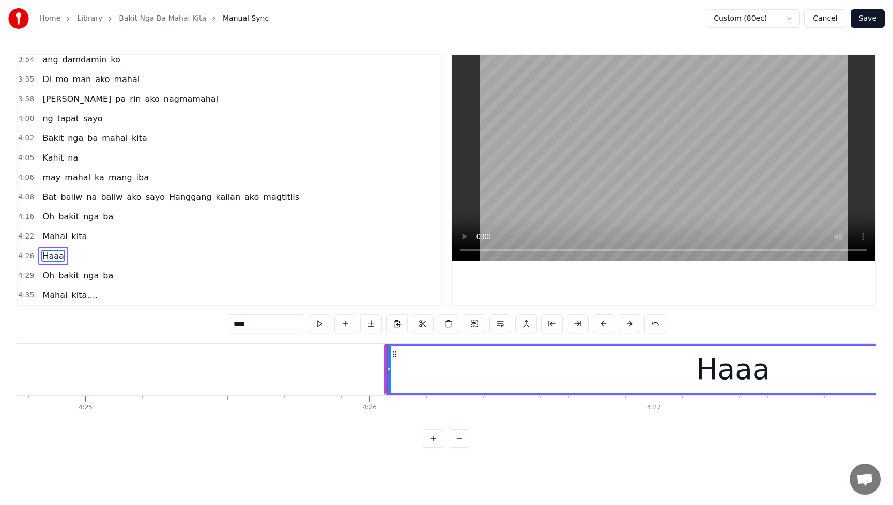
click at [75, 236] on span "kita" at bounding box center [79, 236] width 18 height 12
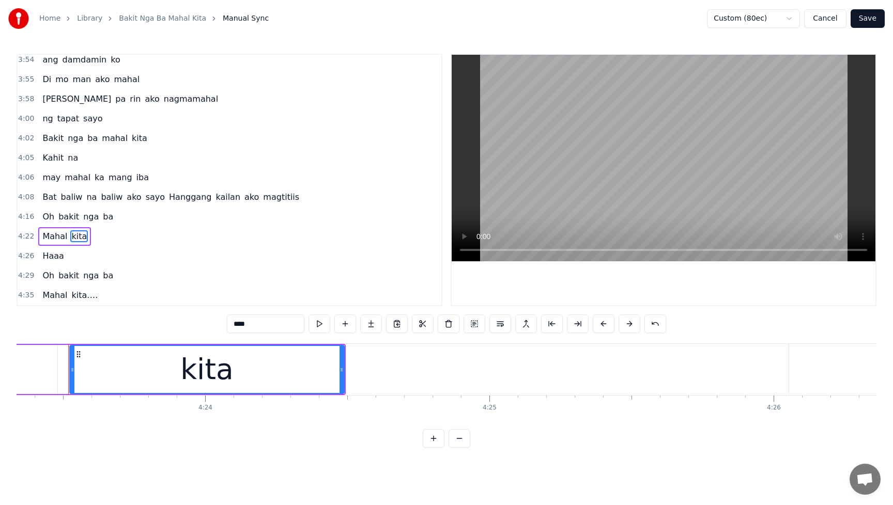
scroll to position [0, 74814]
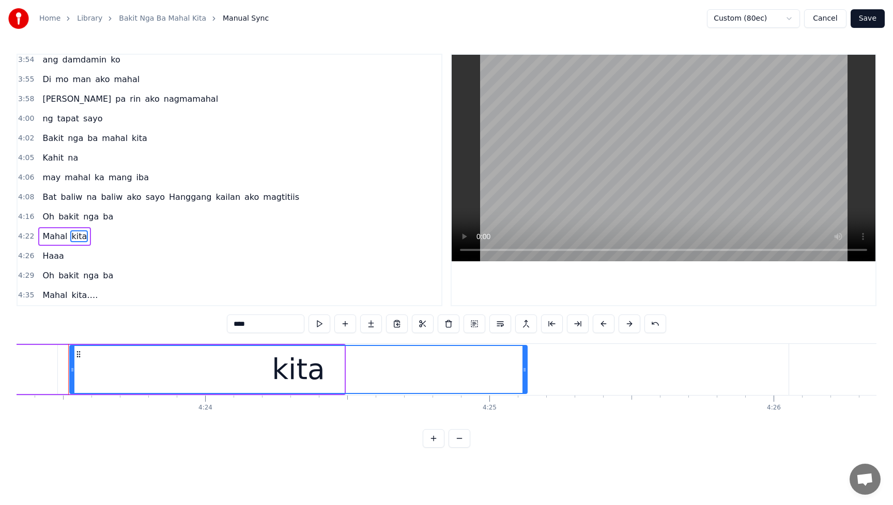
drag, startPoint x: 343, startPoint y: 371, endPoint x: 537, endPoint y: 376, distance: 194.3
click at [526, 376] on div at bounding box center [524, 369] width 4 height 47
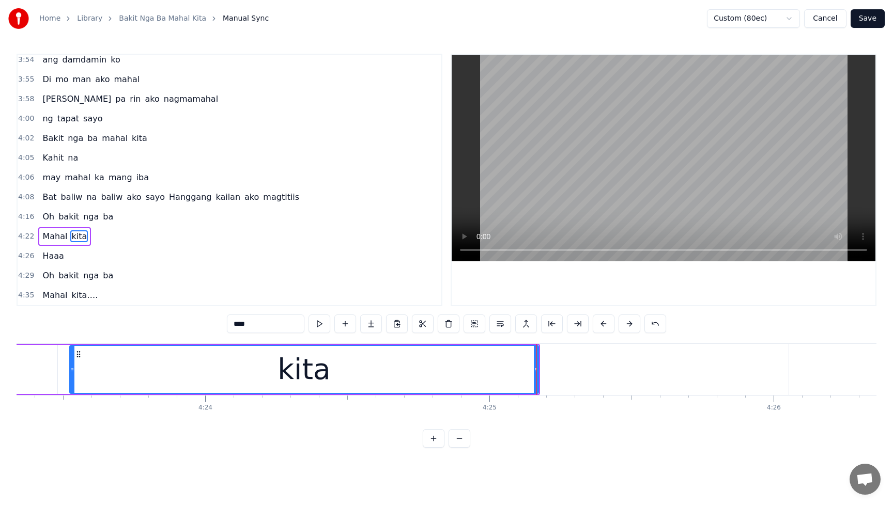
click at [47, 234] on span "Mahal" at bounding box center [54, 236] width 27 height 12
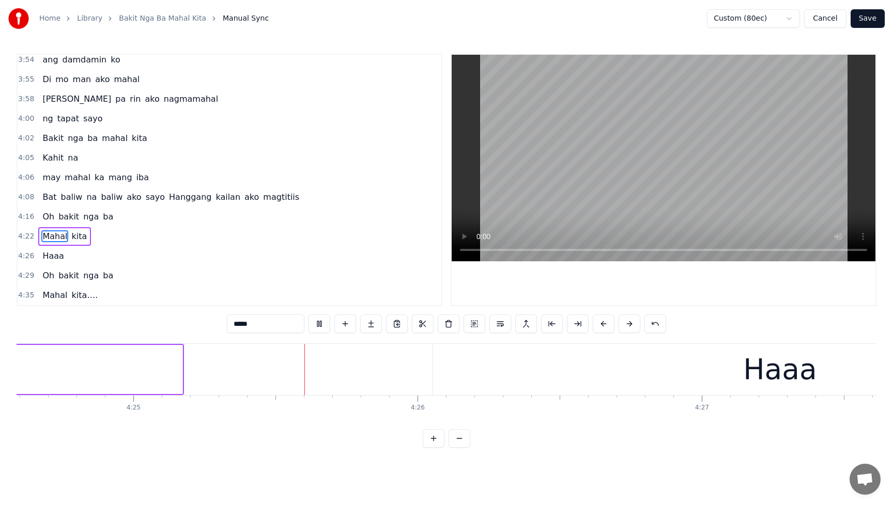
scroll to position [0, 75223]
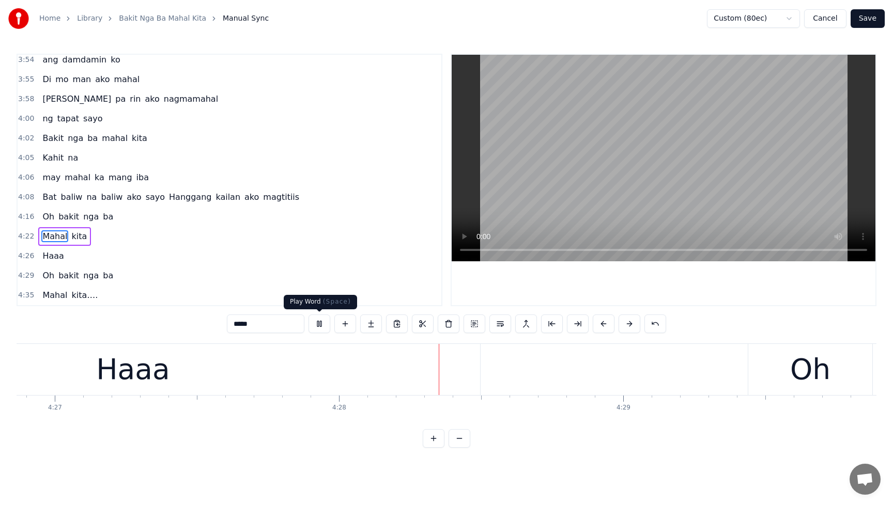
click at [316, 324] on button at bounding box center [319, 324] width 22 height 19
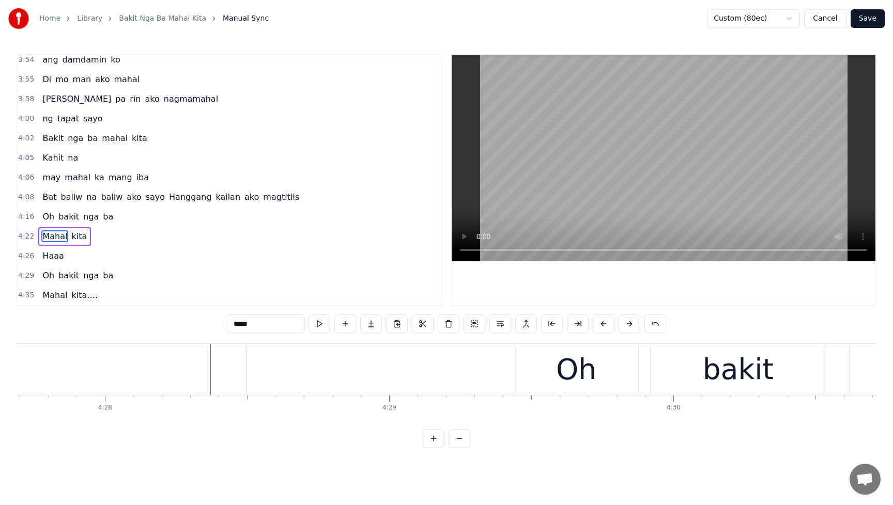
scroll to position [0, 76051]
click at [56, 257] on span "Haaa" at bounding box center [52, 256] width 23 height 12
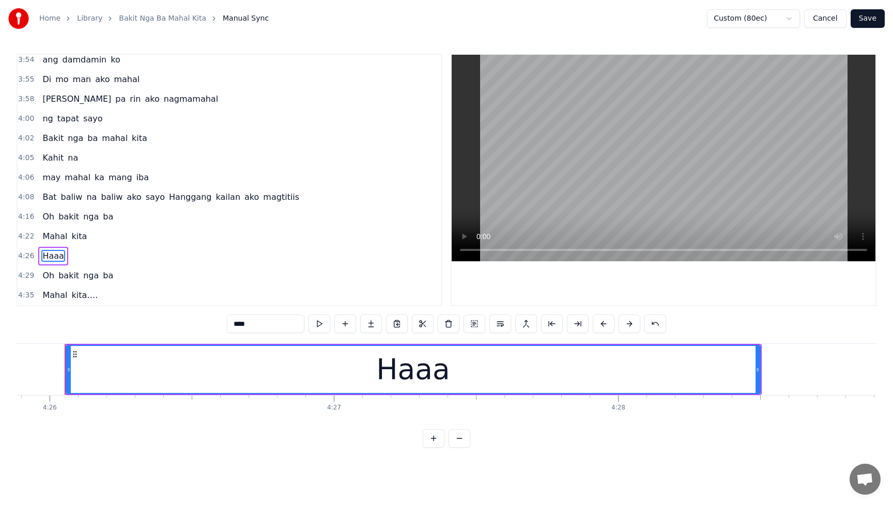
scroll to position [0, 75534]
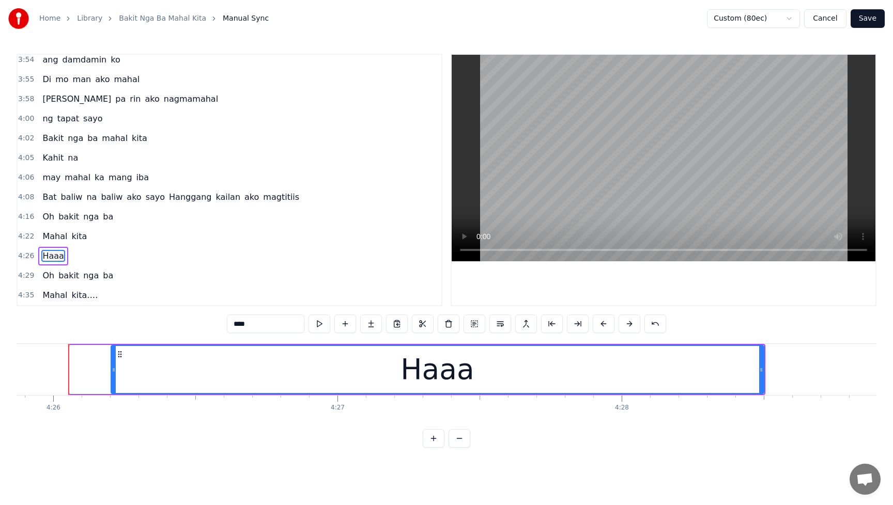
drag, startPoint x: 73, startPoint y: 370, endPoint x: 114, endPoint y: 373, distance: 41.4
click at [114, 373] on div at bounding box center [114, 369] width 4 height 47
click at [52, 231] on span "Mahal" at bounding box center [54, 236] width 27 height 12
type input "*****"
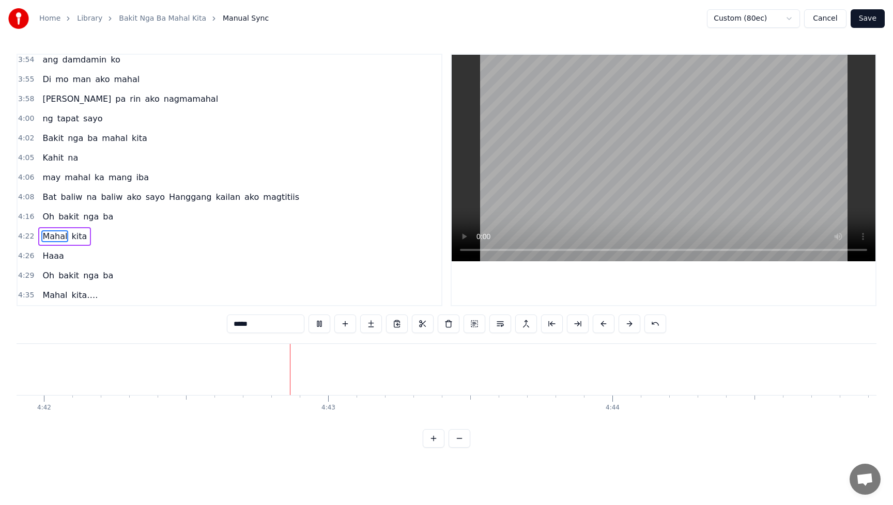
scroll to position [0, 80120]
click at [322, 324] on button at bounding box center [319, 324] width 22 height 19
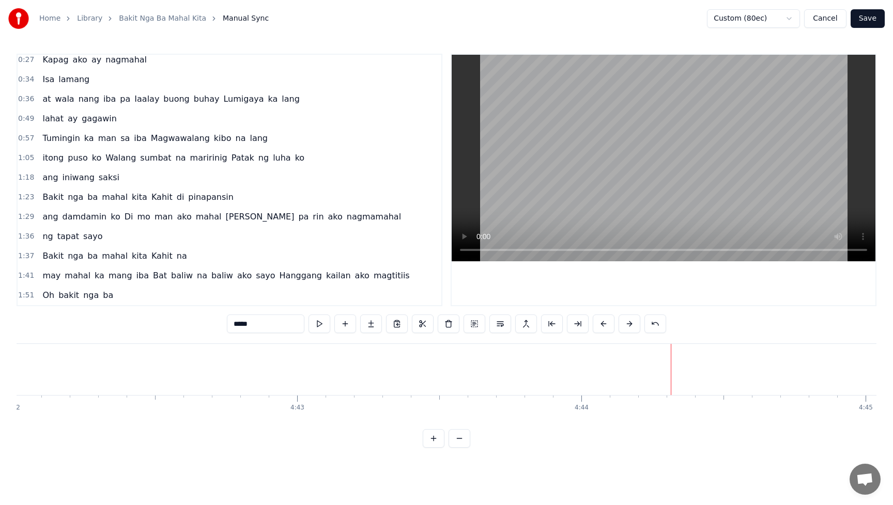
scroll to position [0, 0]
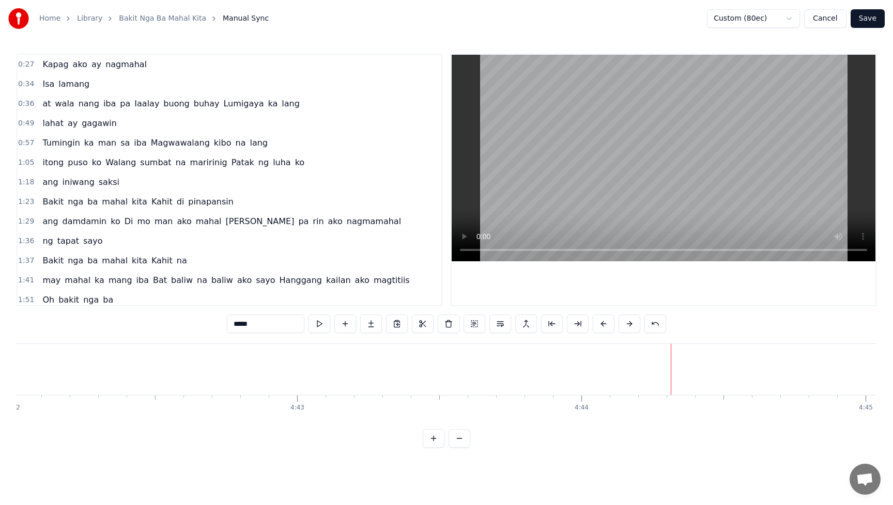
click at [864, 18] on button "Save" at bounding box center [867, 18] width 34 height 19
